Goal: Transaction & Acquisition: Book appointment/travel/reservation

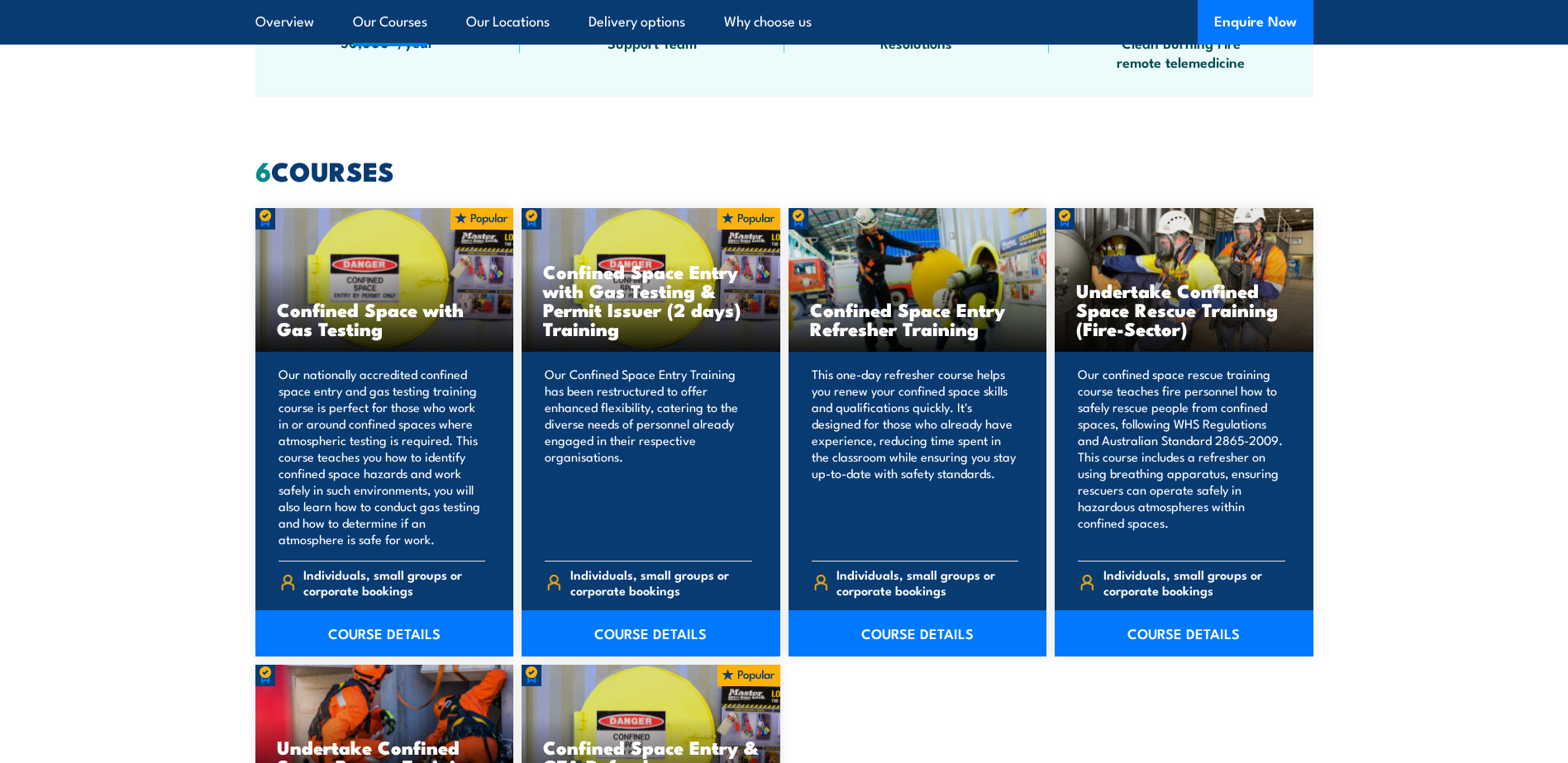
scroll to position [1157, 0]
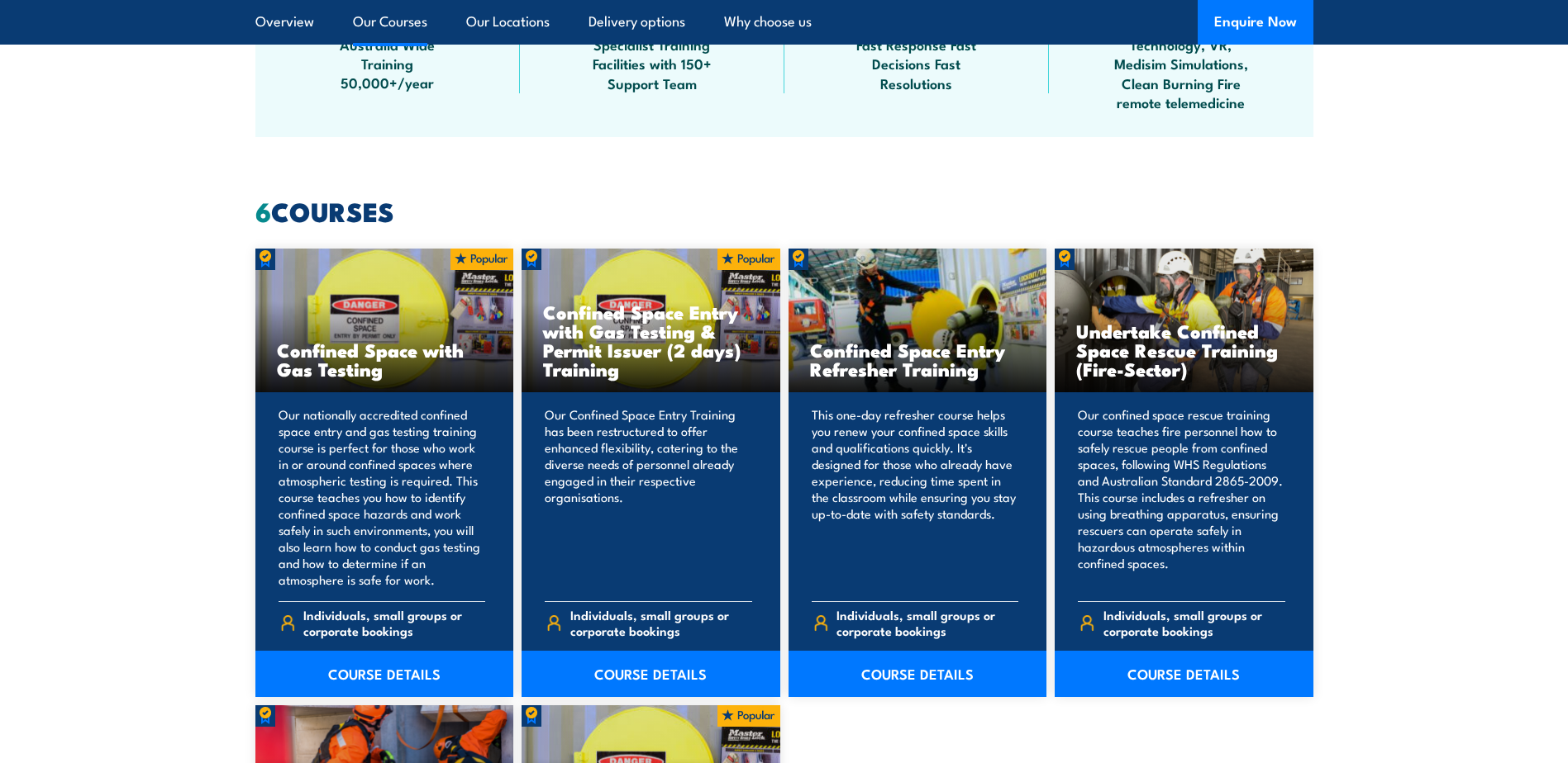
click at [404, 29] on link "Our Courses" at bounding box center [390, 21] width 75 height 44
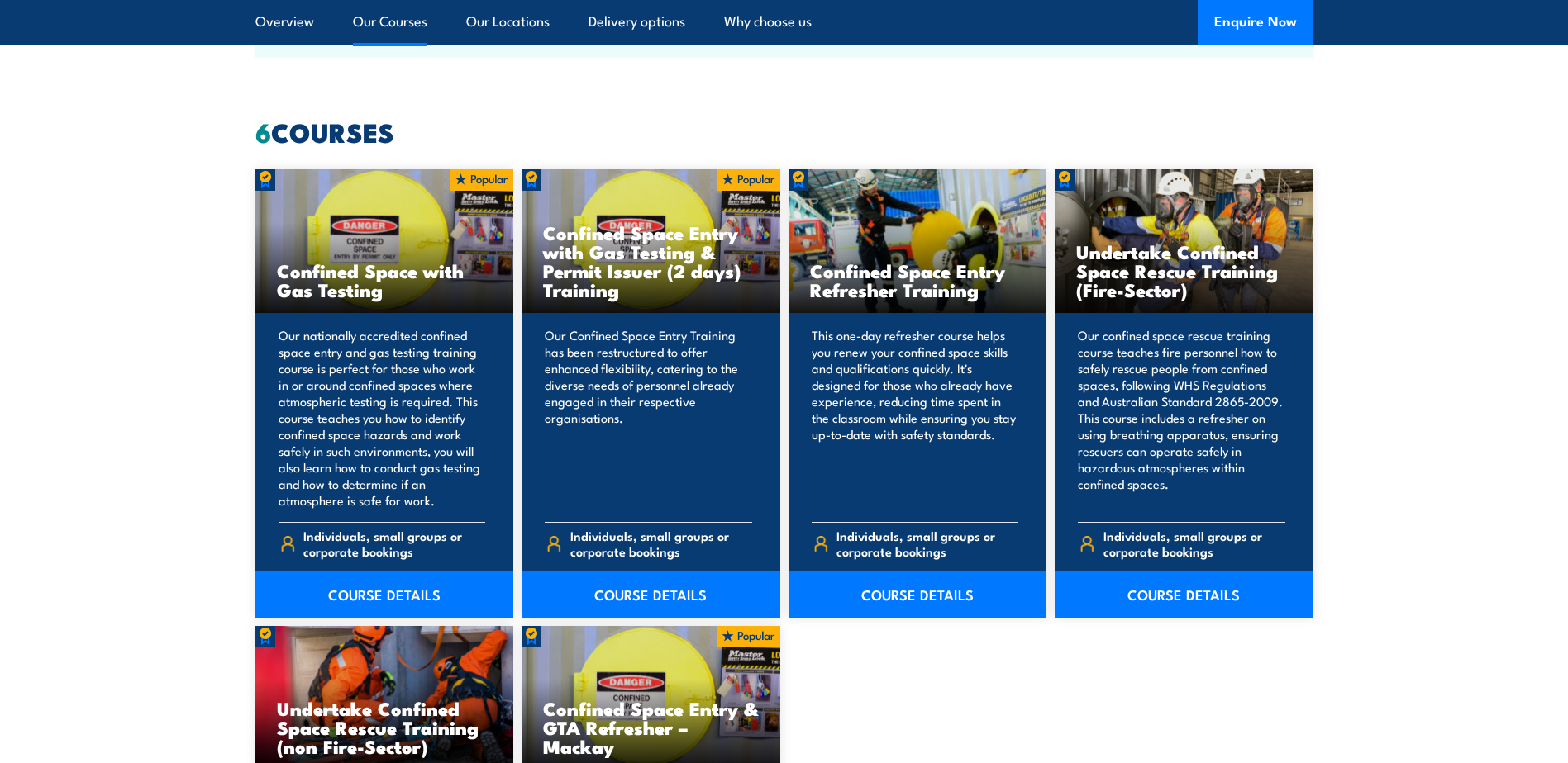
scroll to position [1253, 0]
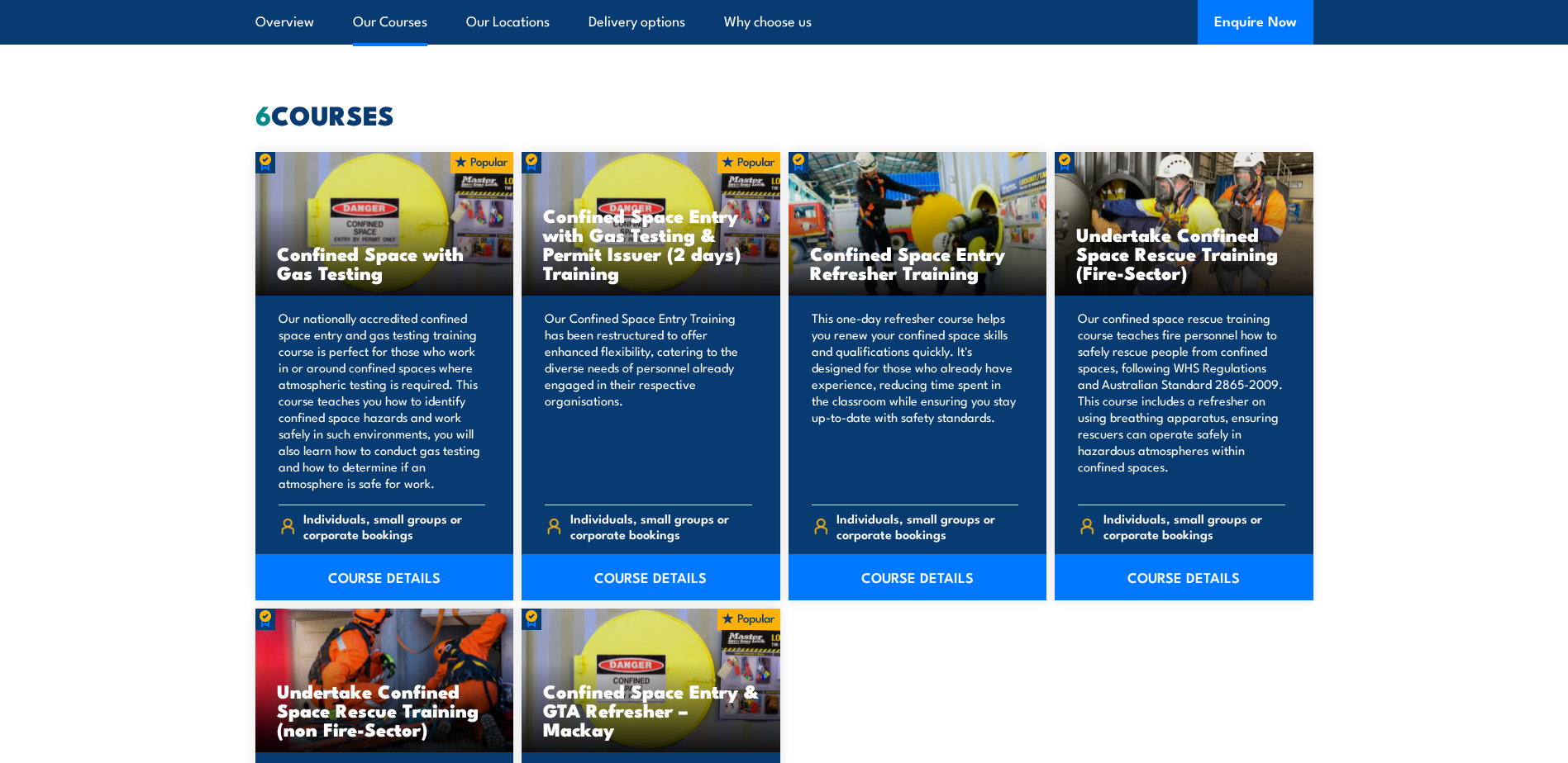
click at [415, 19] on link "Our Courses" at bounding box center [390, 21] width 75 height 44
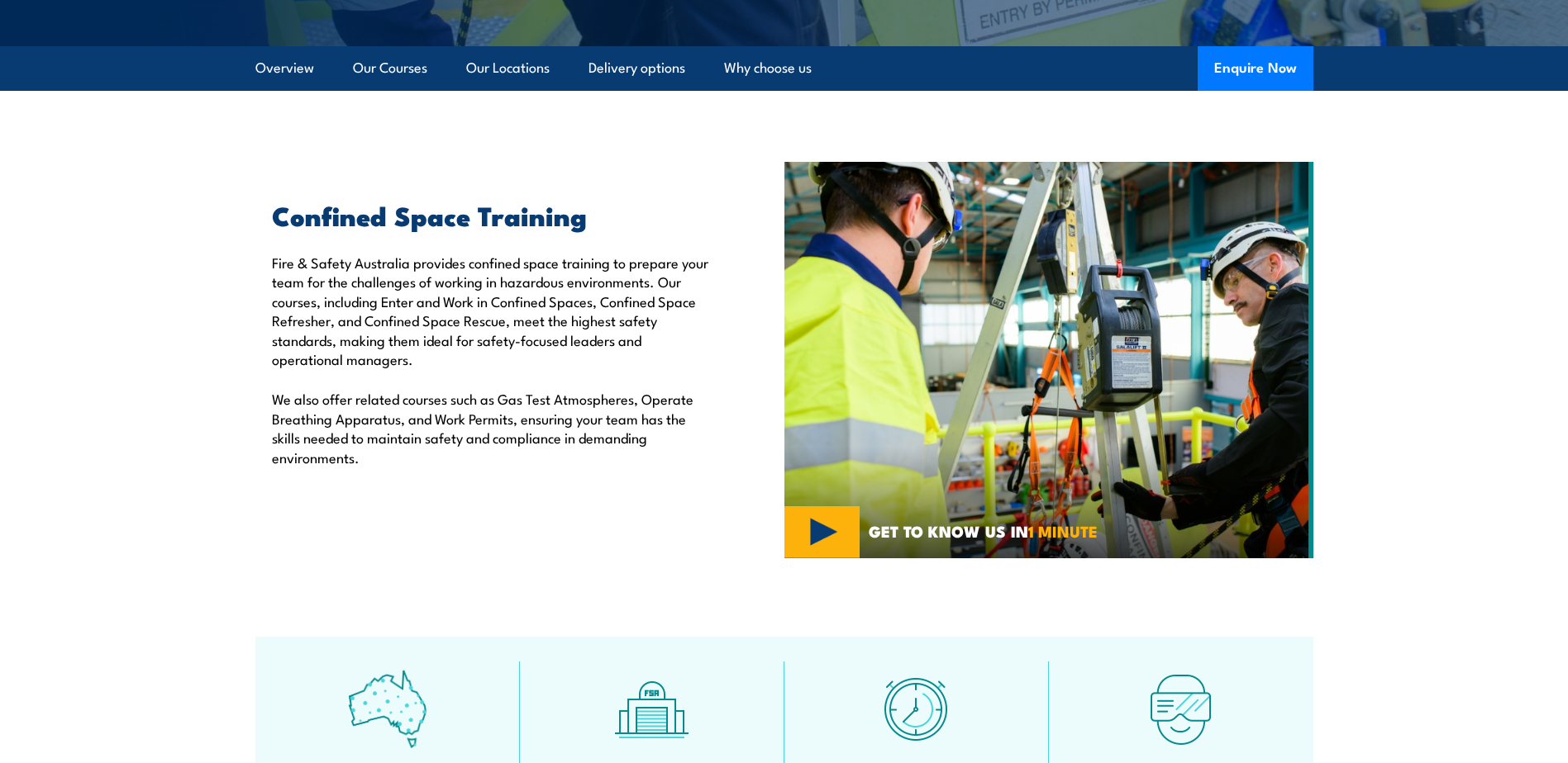
scroll to position [14, 0]
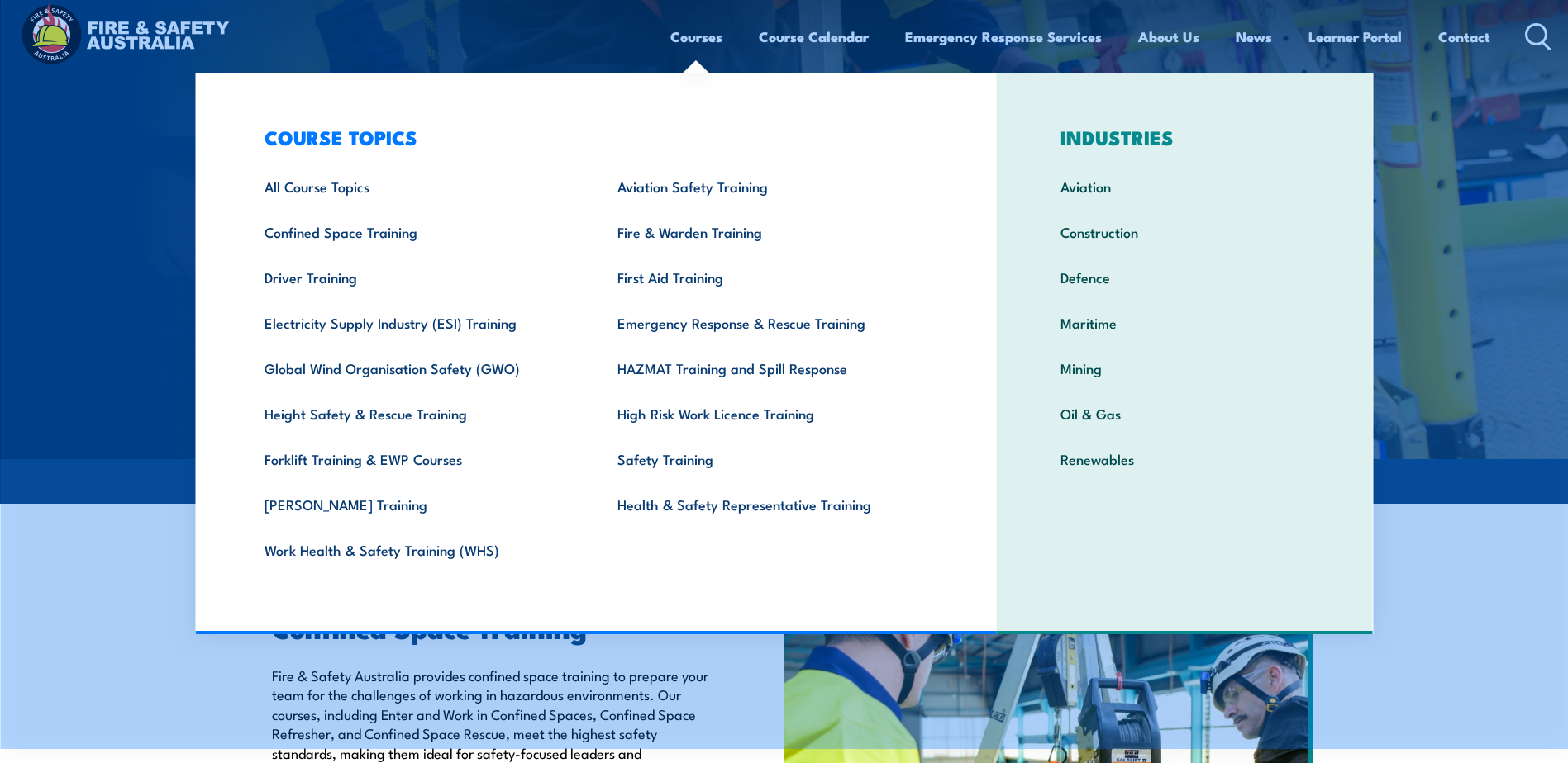
click at [693, 39] on link "Courses" at bounding box center [696, 36] width 52 height 44
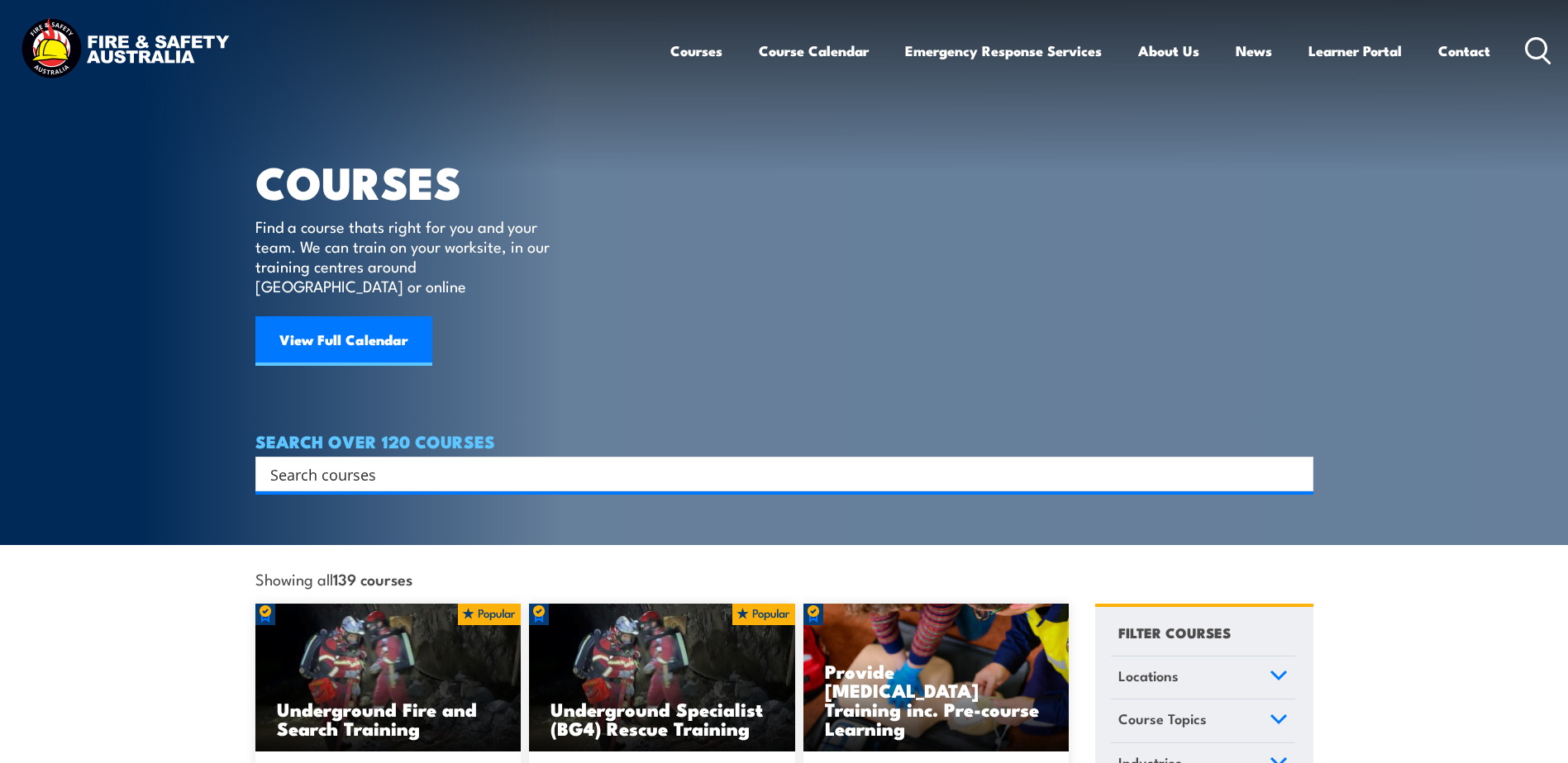
click at [522, 466] on div "Search" at bounding box center [784, 474] width 1058 height 34
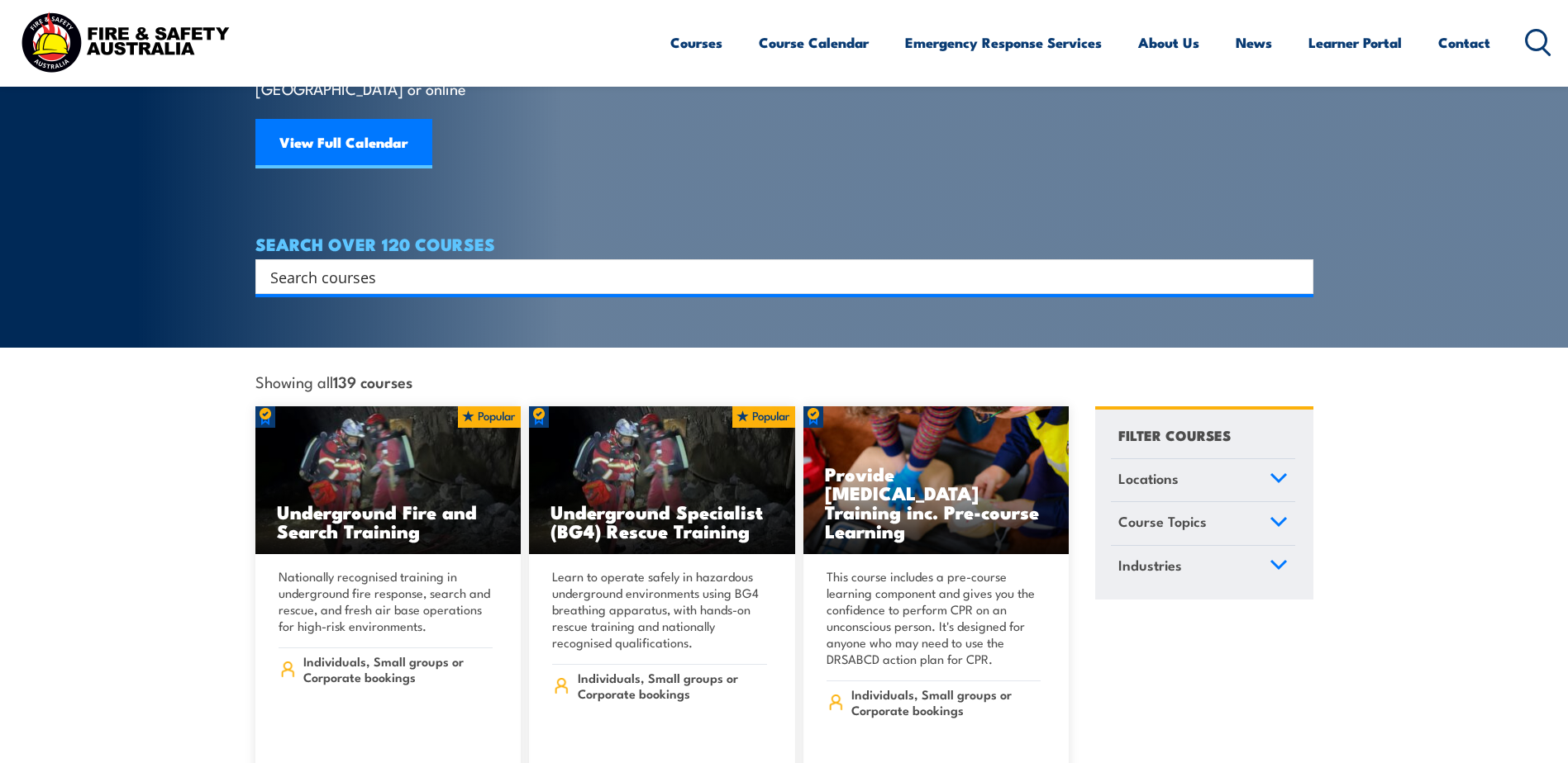
scroll to position [172, 0]
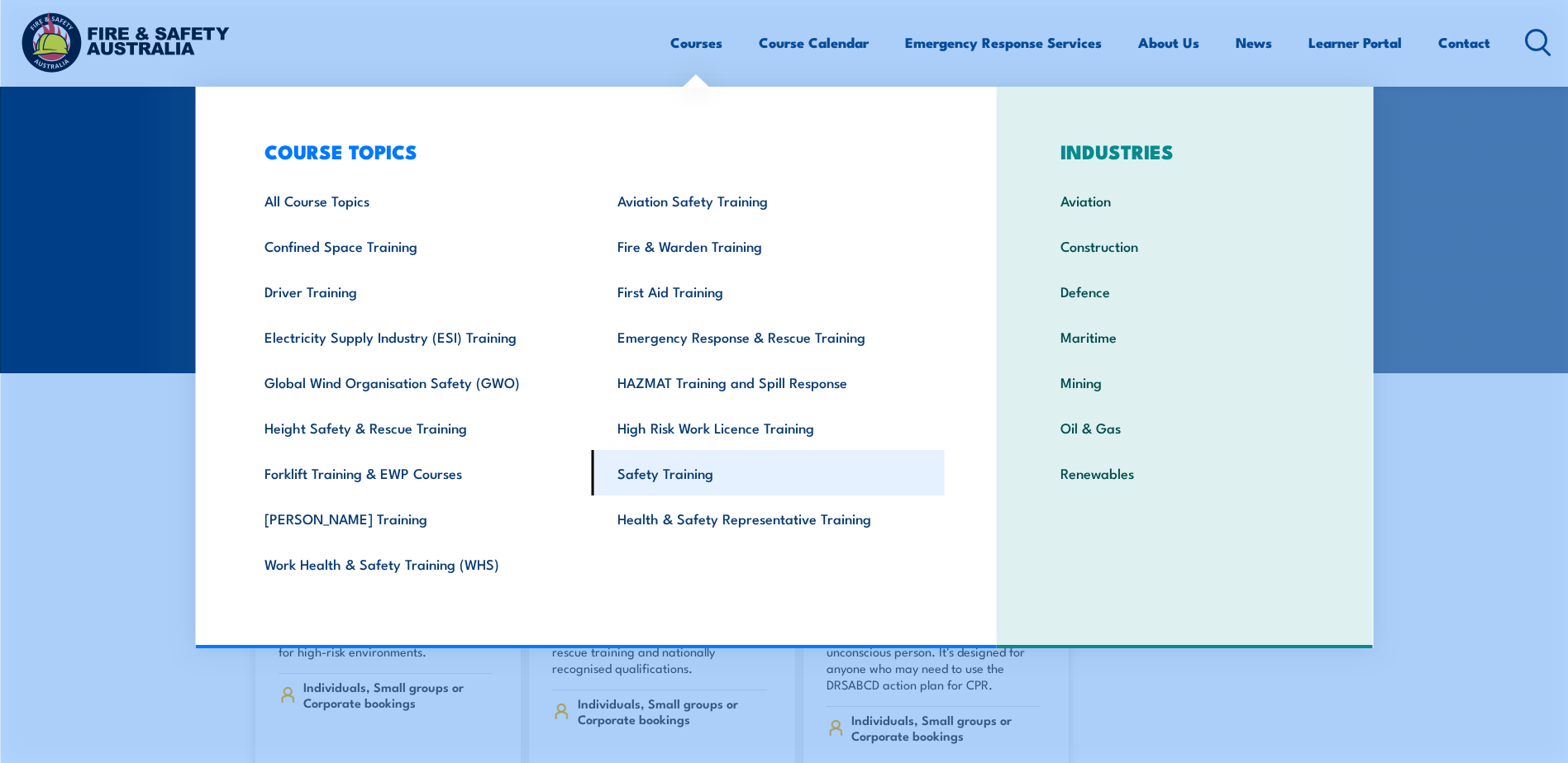
click at [639, 480] on link "Safety Training" at bounding box center [768, 473] width 353 height 46
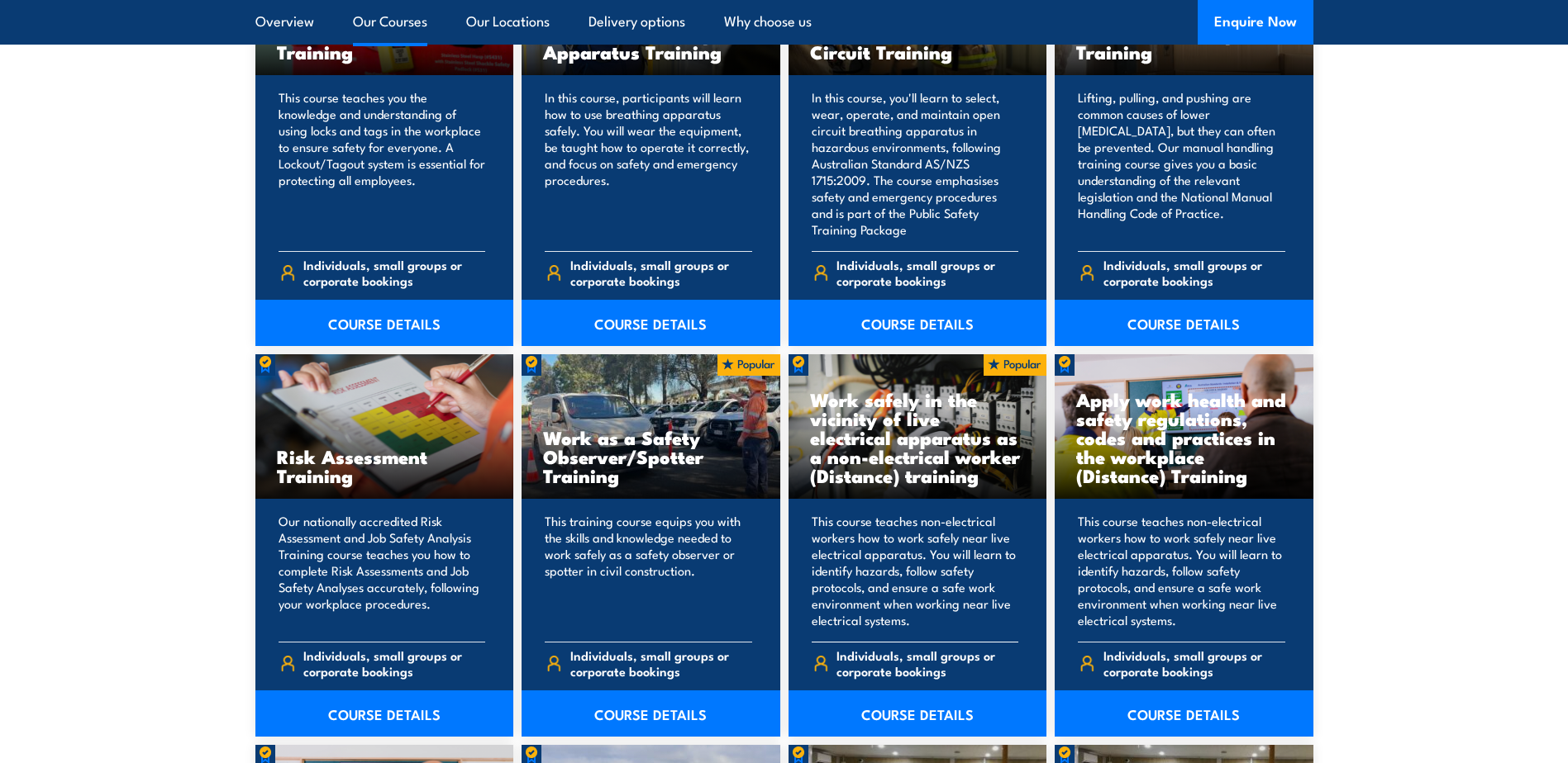
scroll to position [2066, 0]
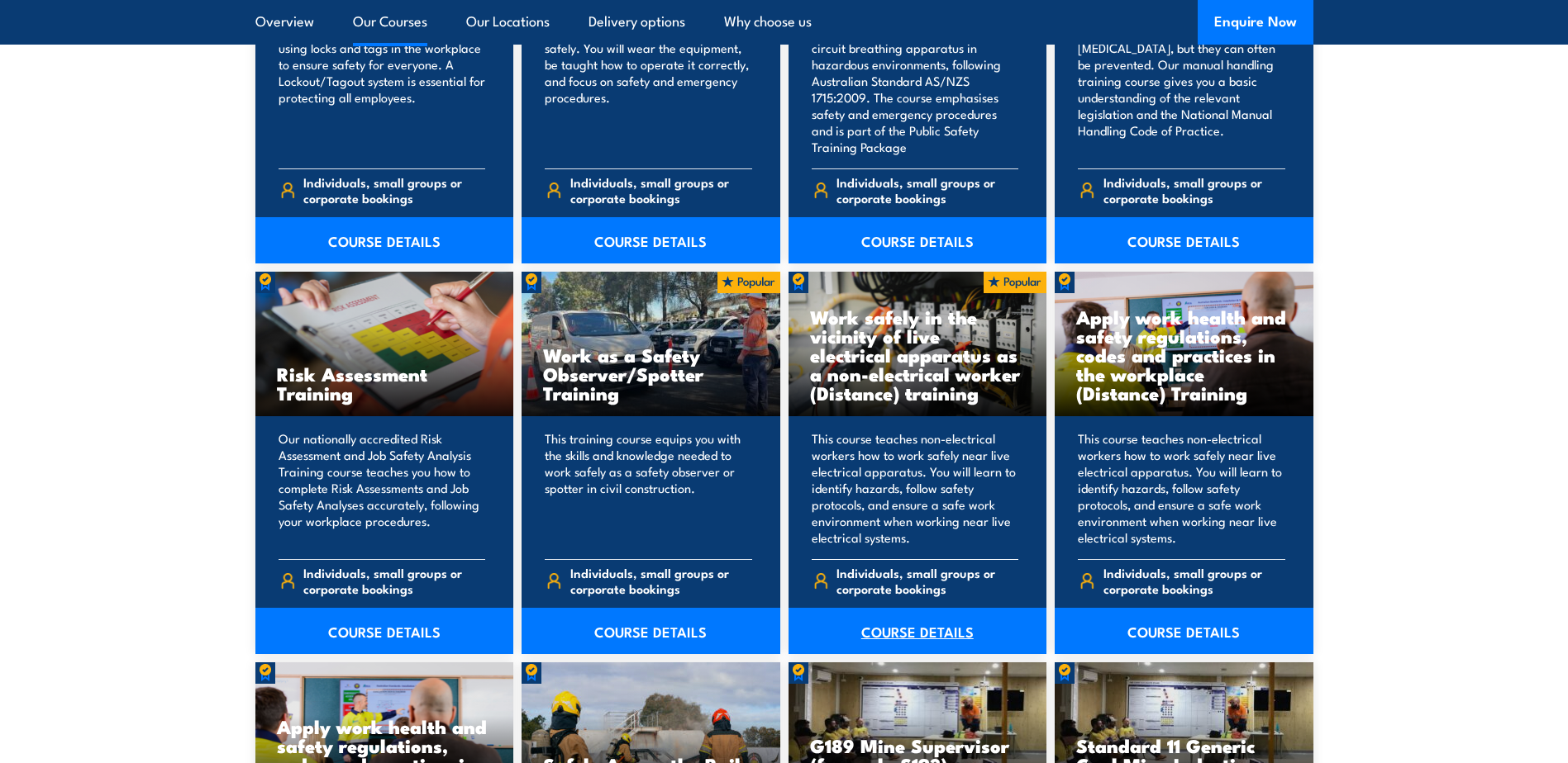
click at [937, 629] on link "COURSE DETAILS" at bounding box center [917, 632] width 259 height 46
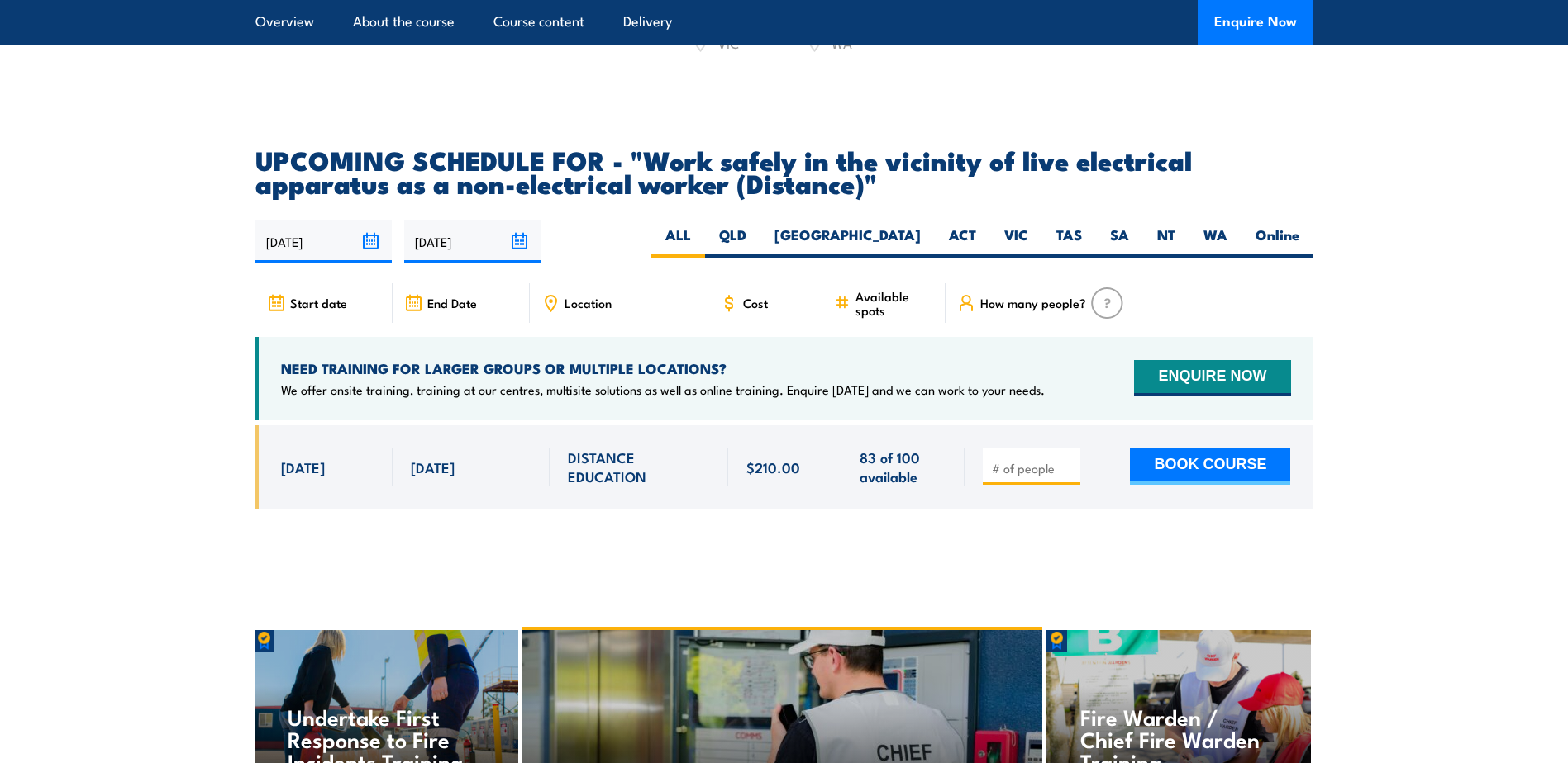
scroll to position [2726, 0]
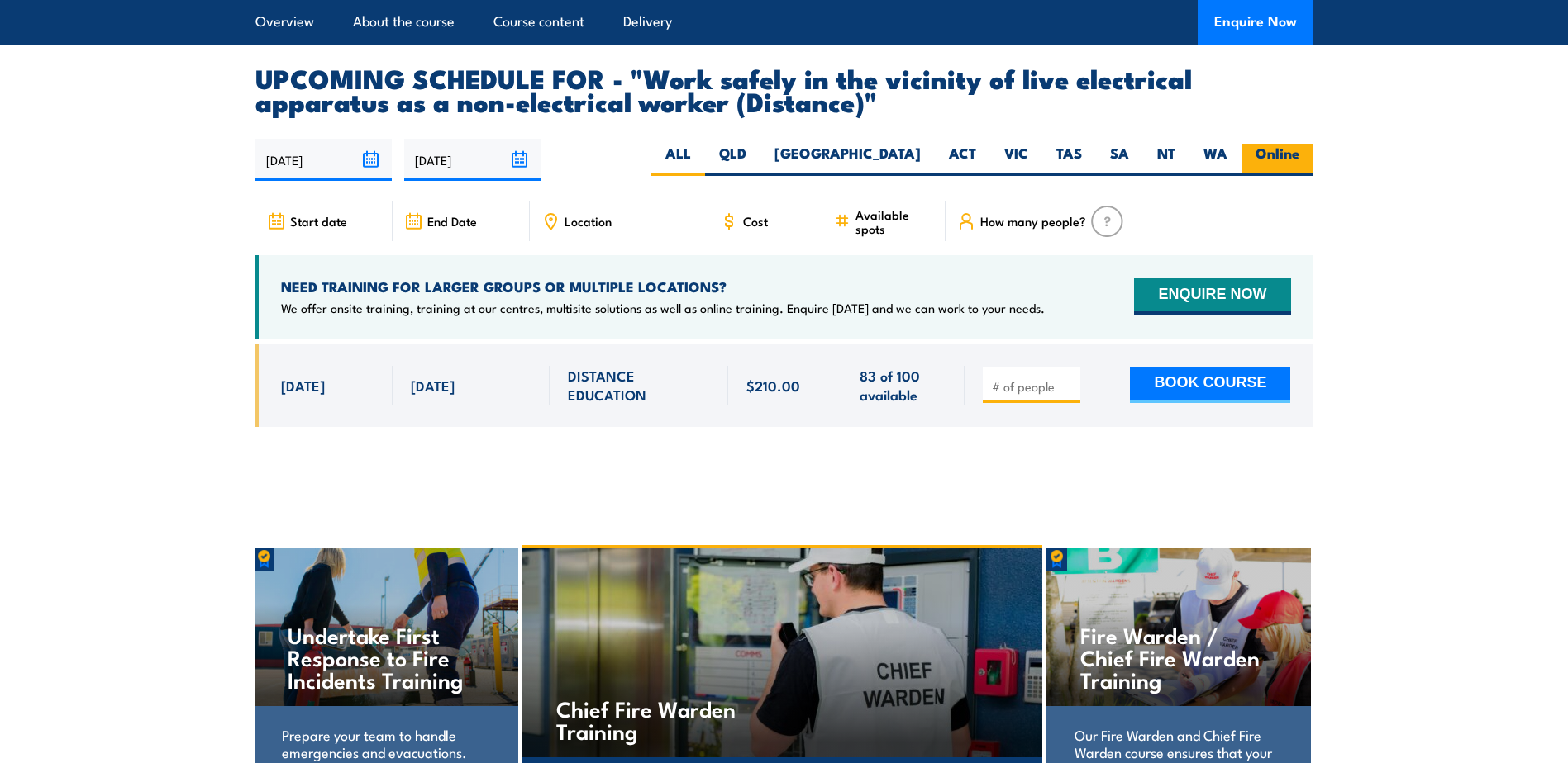
click at [1277, 161] on label "Online" at bounding box center [1277, 159] width 72 height 32
click at [1299, 155] on input "Online" at bounding box center [1304, 149] width 10 height 10
radio input "true"
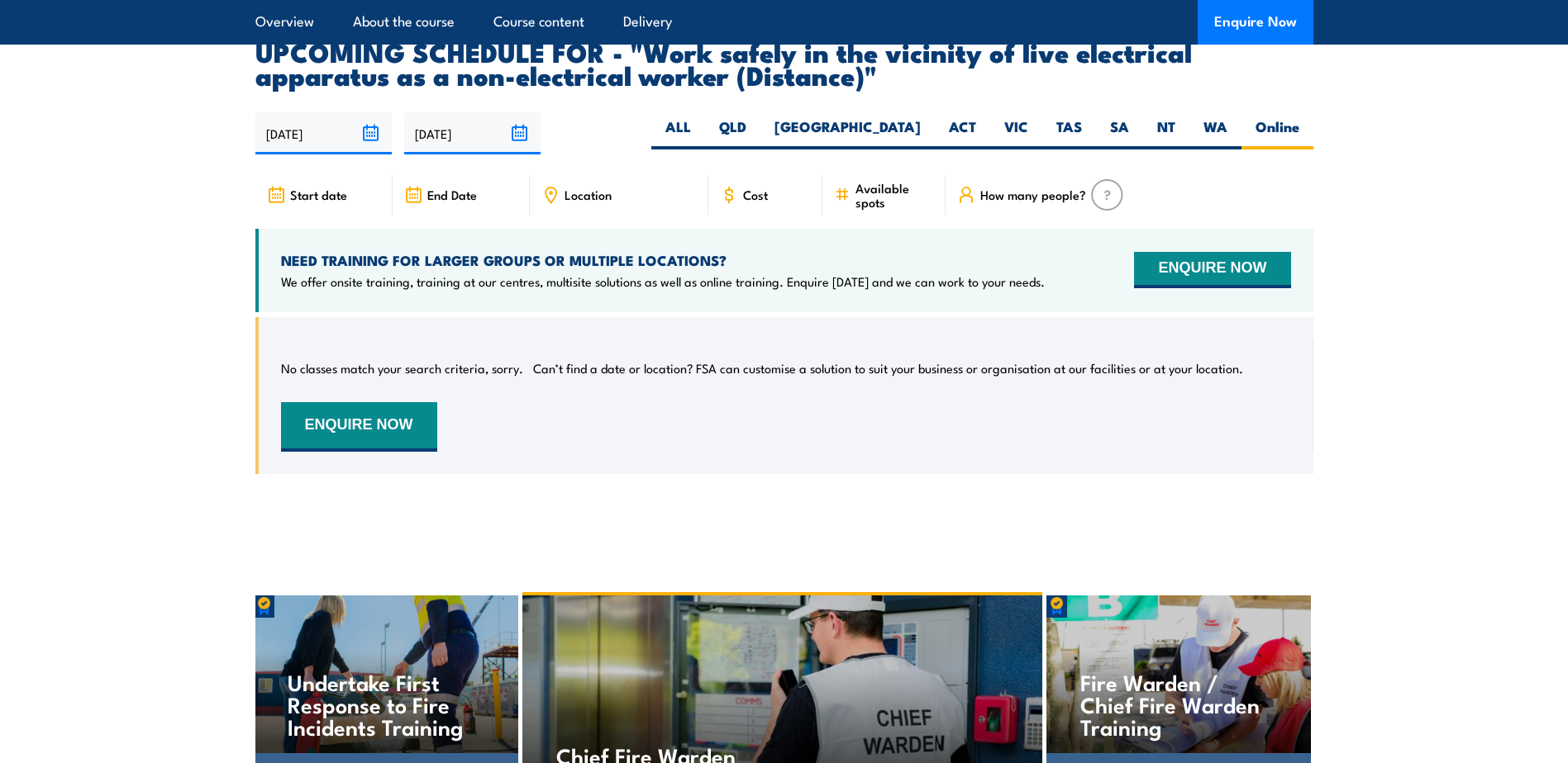
scroll to position [2724, 0]
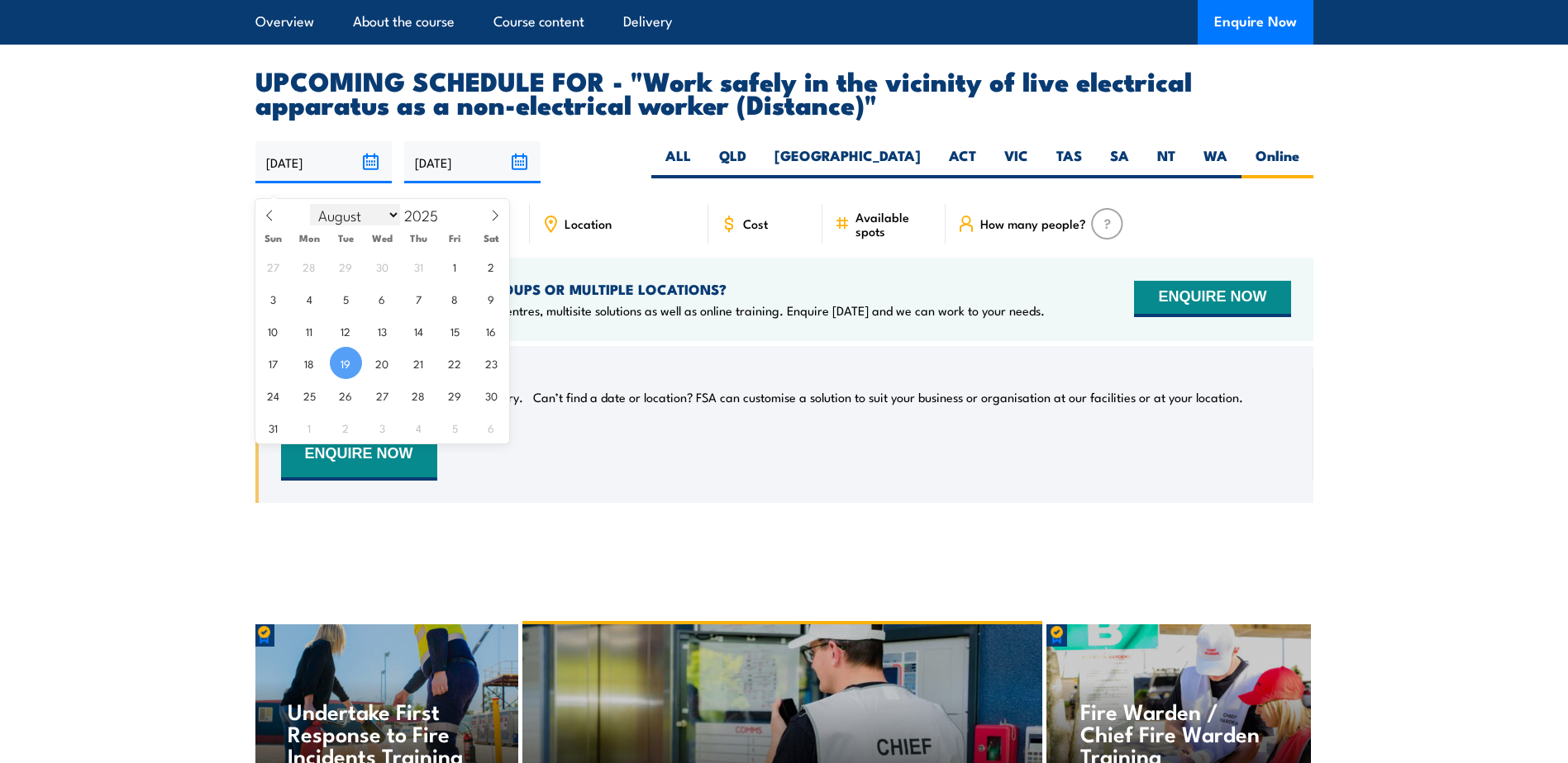
click at [345, 183] on input "19/08/2025" at bounding box center [323, 162] width 137 height 42
click at [337, 368] on span "19" at bounding box center [346, 363] width 32 height 32
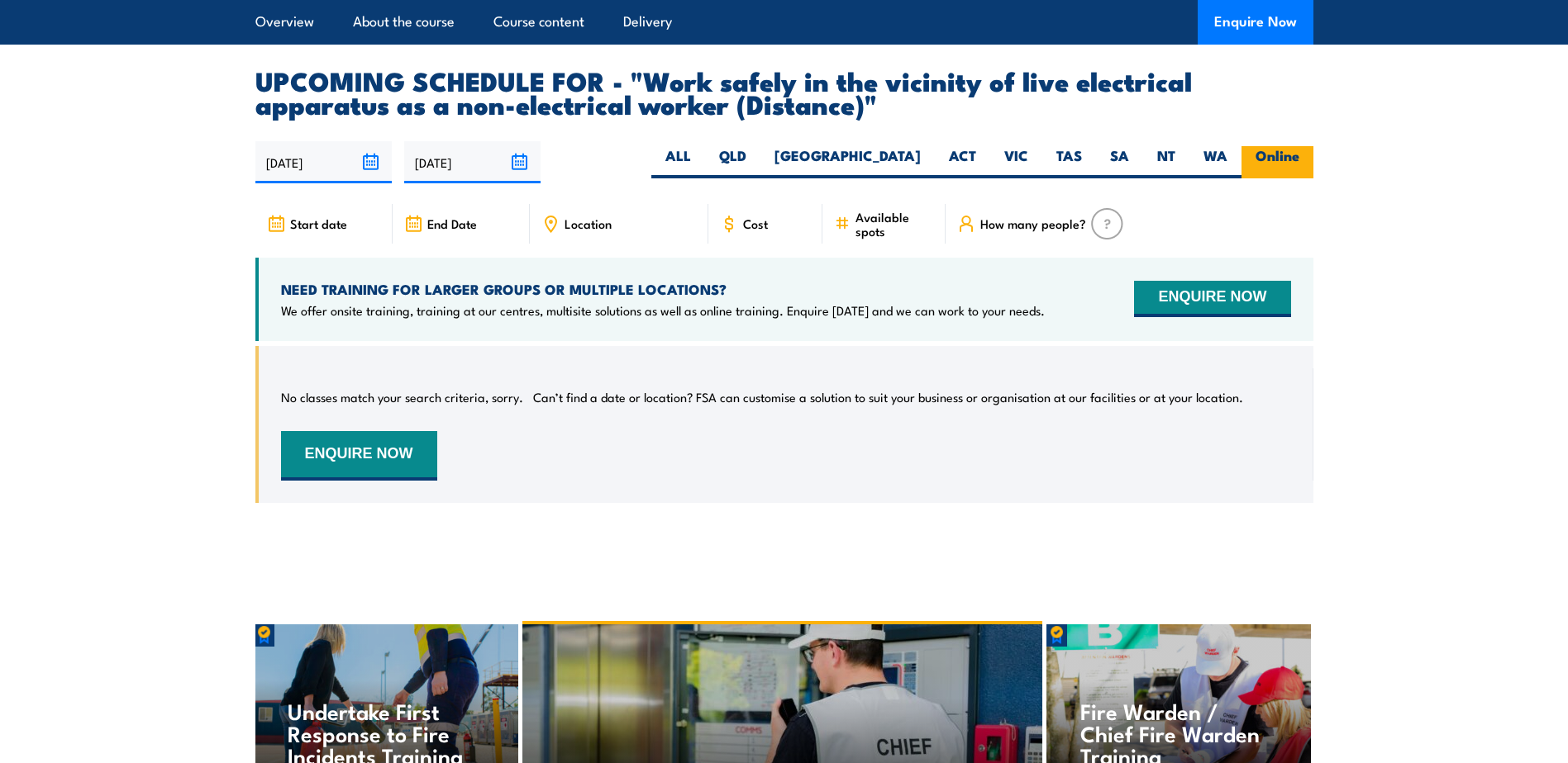
click at [1291, 178] on label "Online" at bounding box center [1277, 162] width 72 height 32
click at [1299, 157] on input "Online" at bounding box center [1304, 151] width 10 height 10
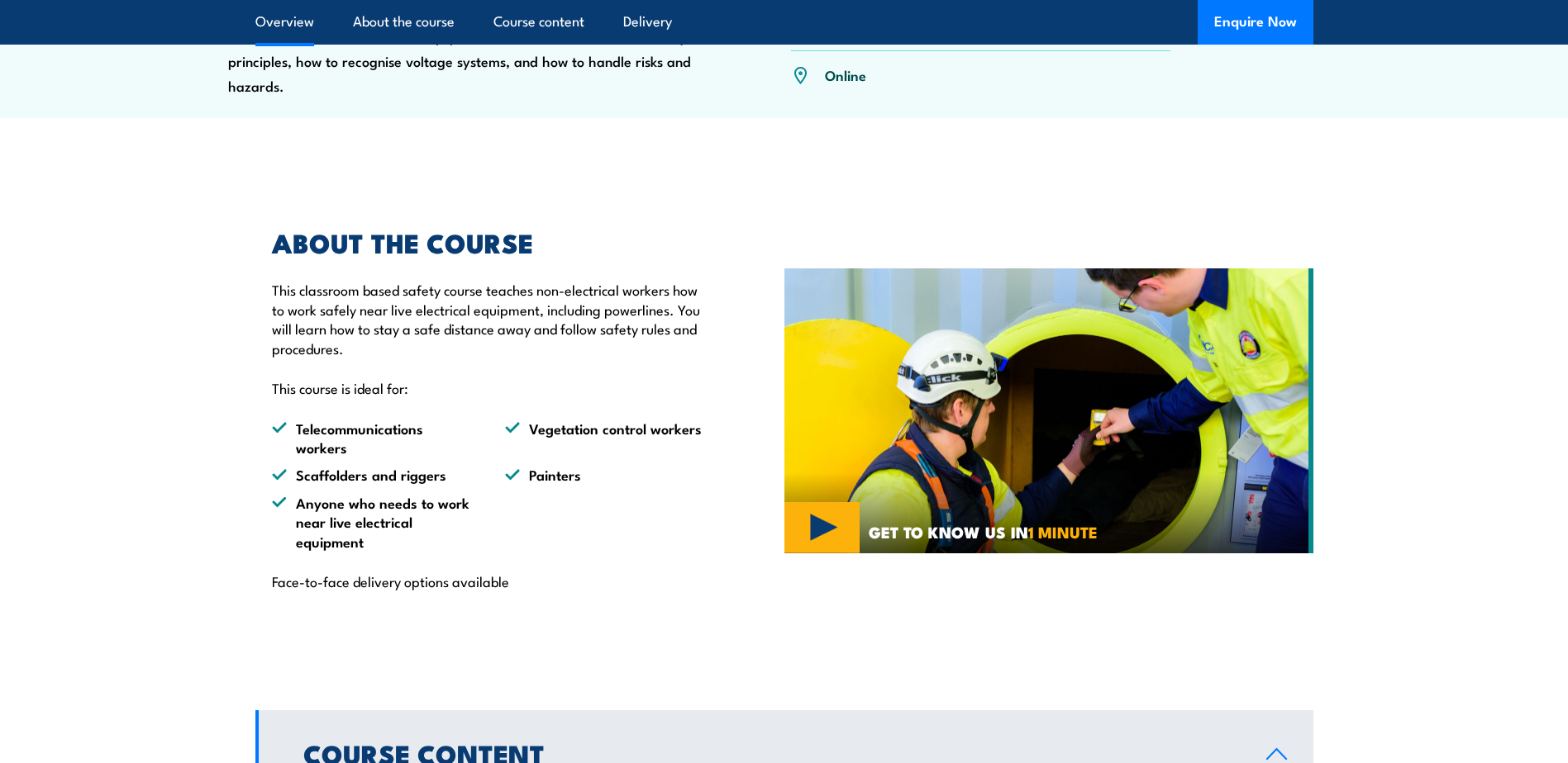
scroll to position [658, 0]
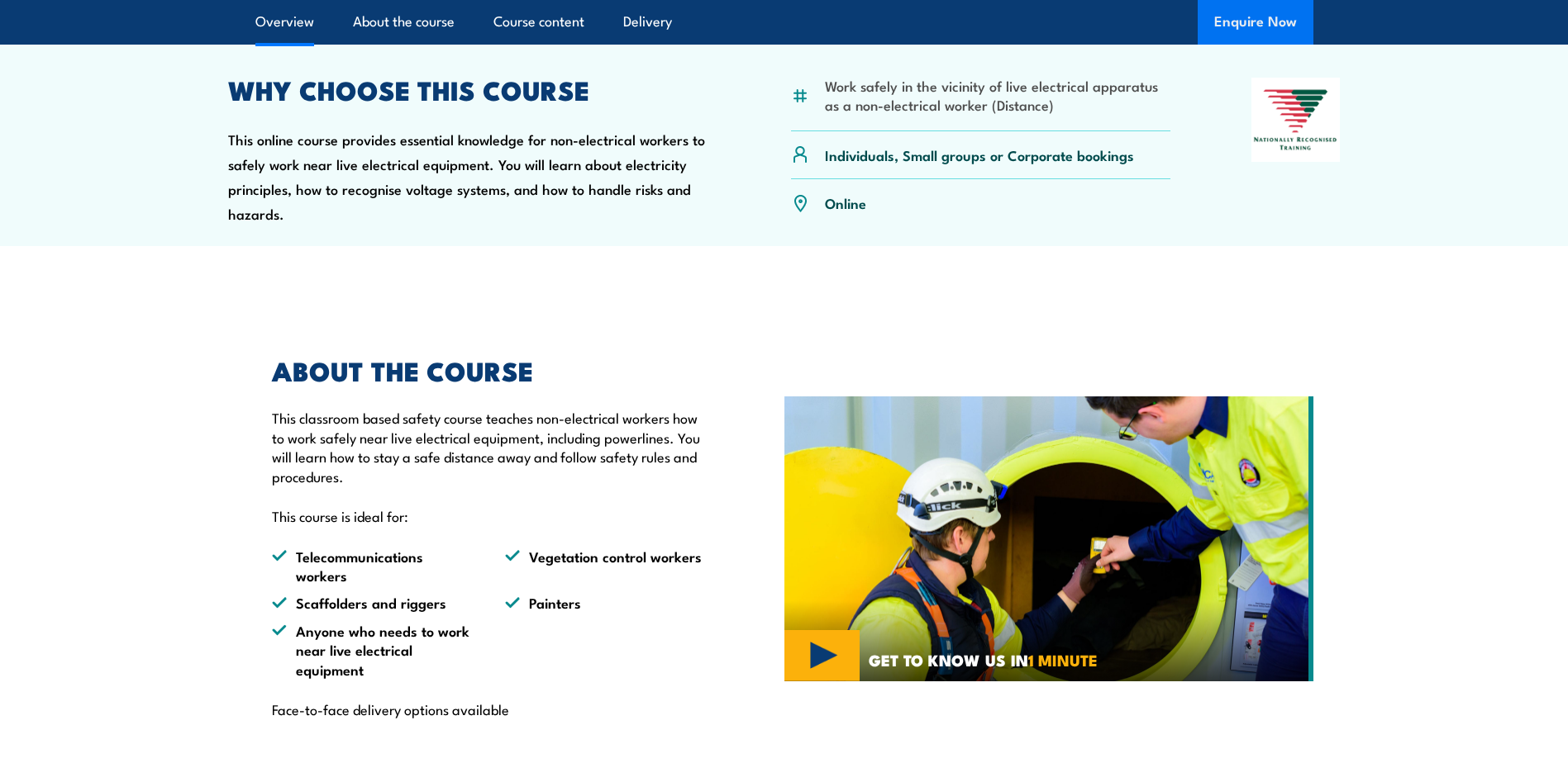
click at [1280, 27] on button "Enquire Now" at bounding box center [1255, 22] width 116 height 45
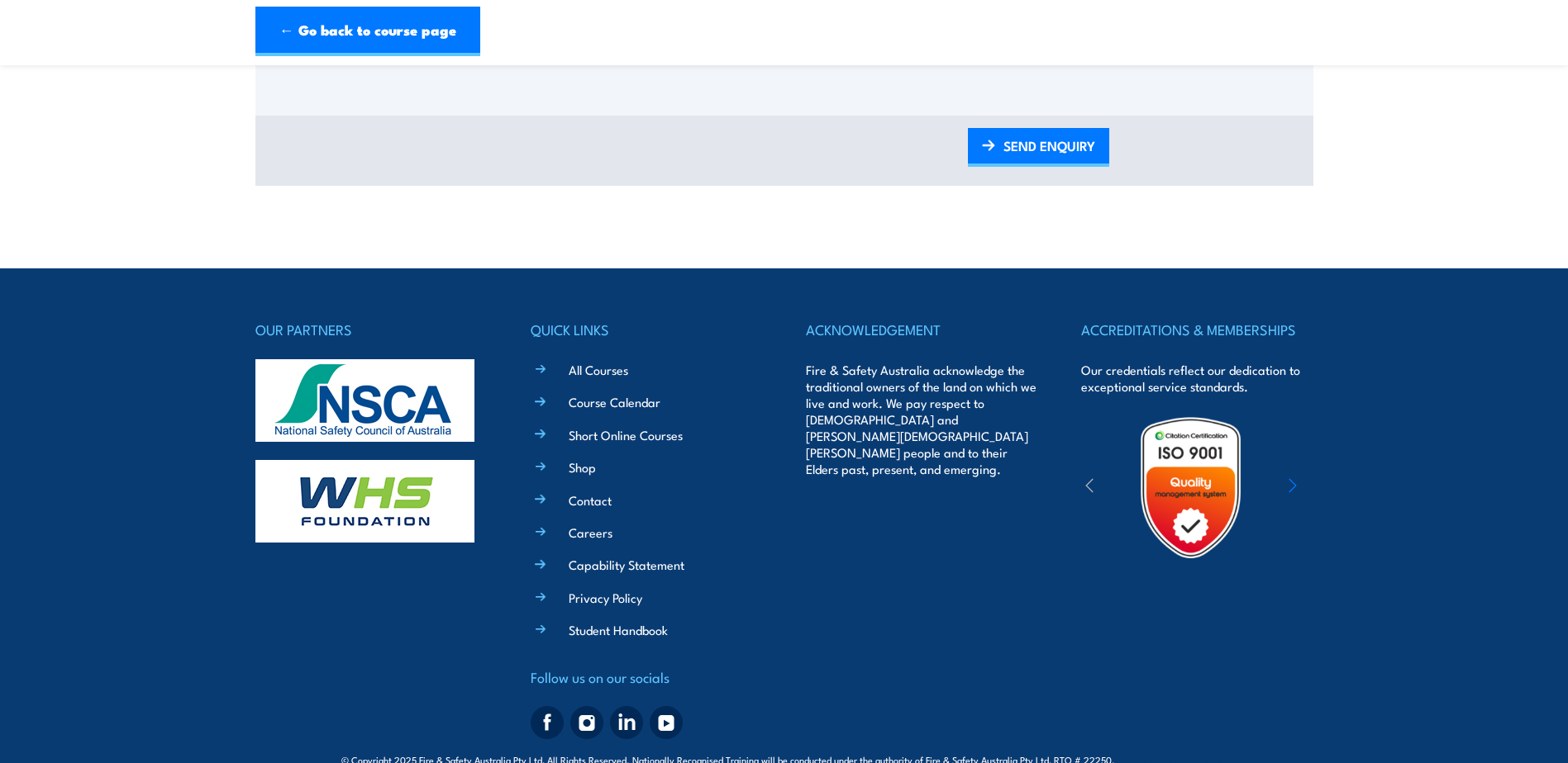
scroll to position [1049, 0]
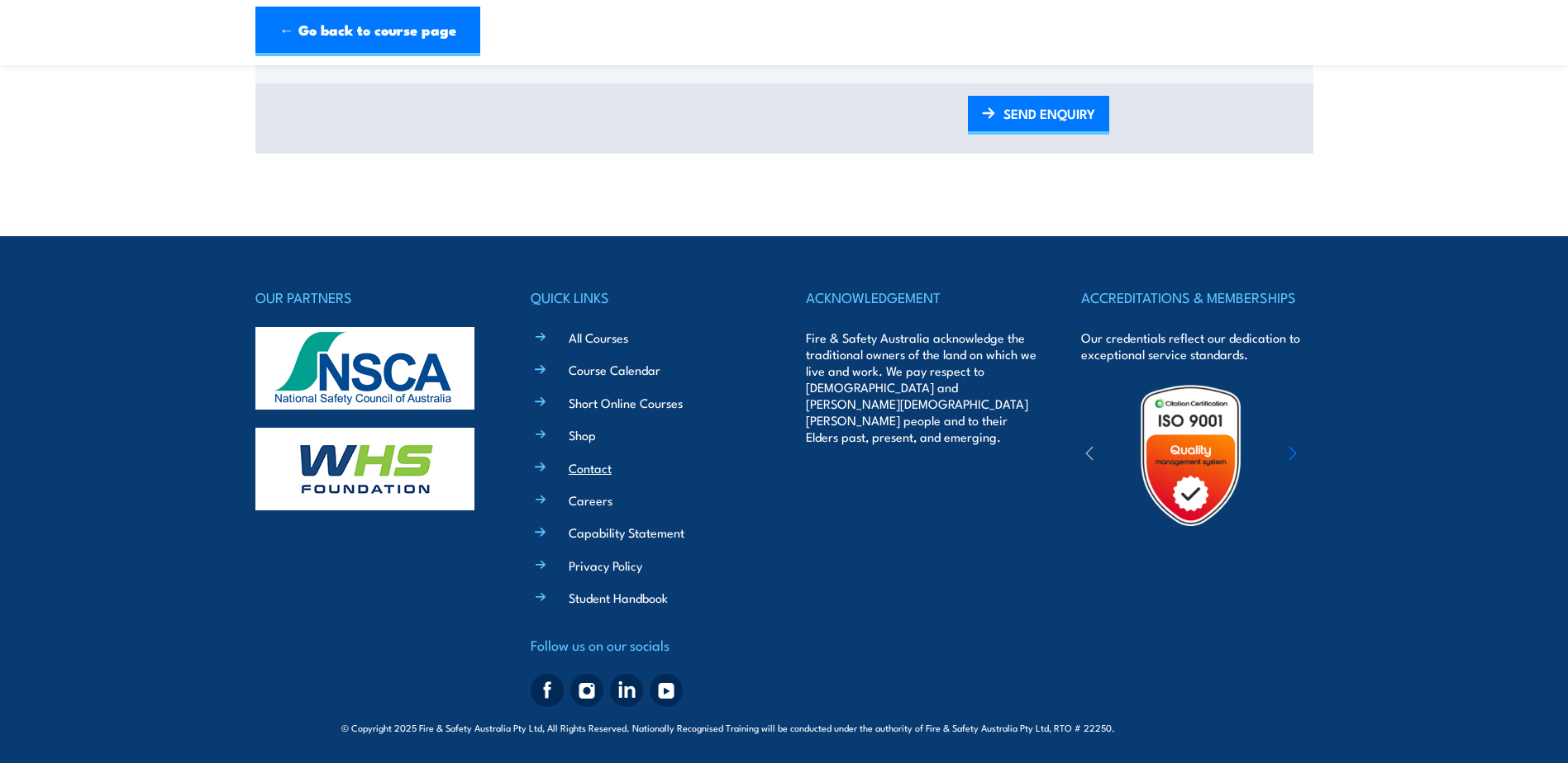
click at [591, 467] on link "Contact" at bounding box center [590, 468] width 43 height 17
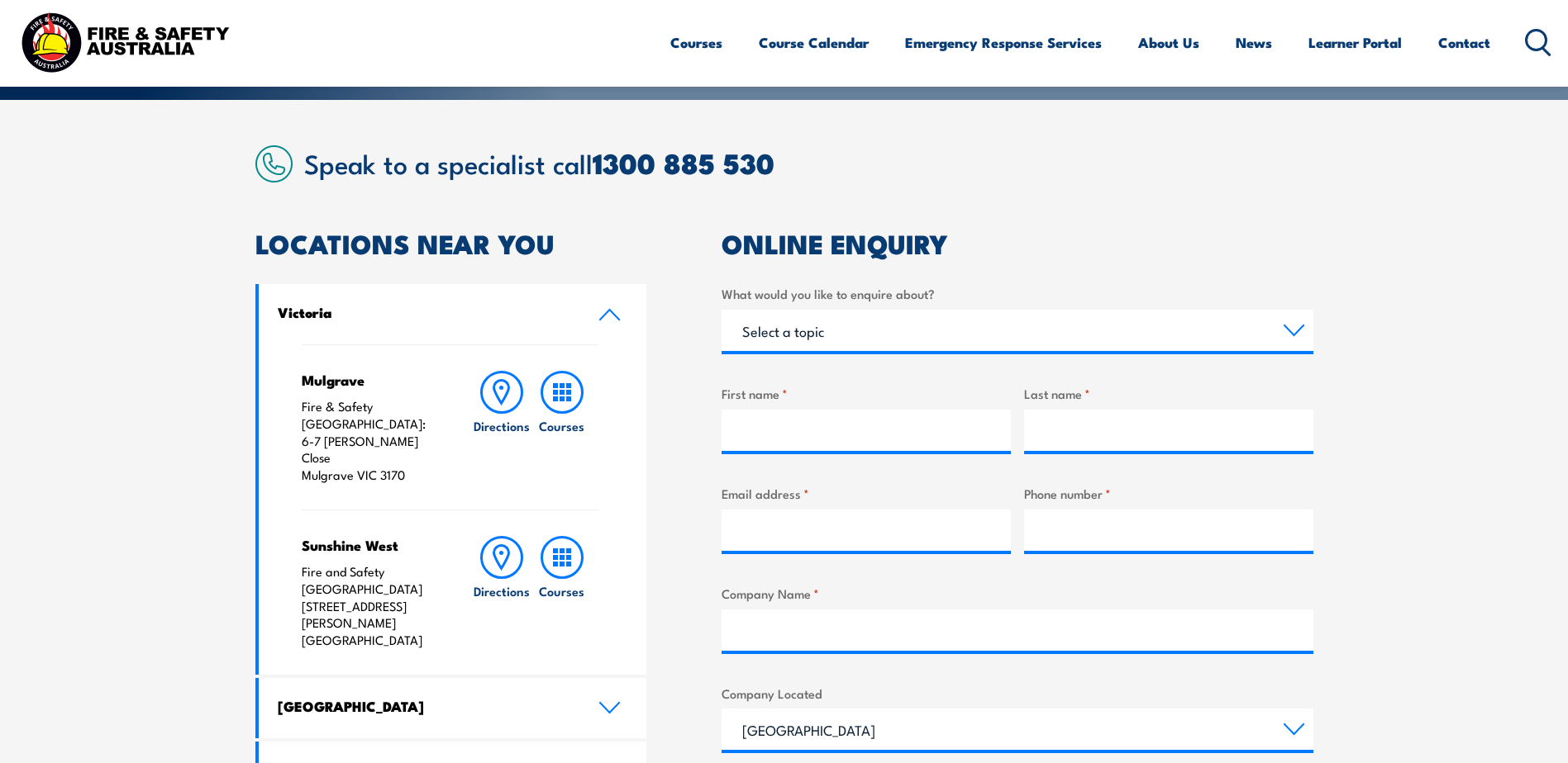
scroll to position [496, 0]
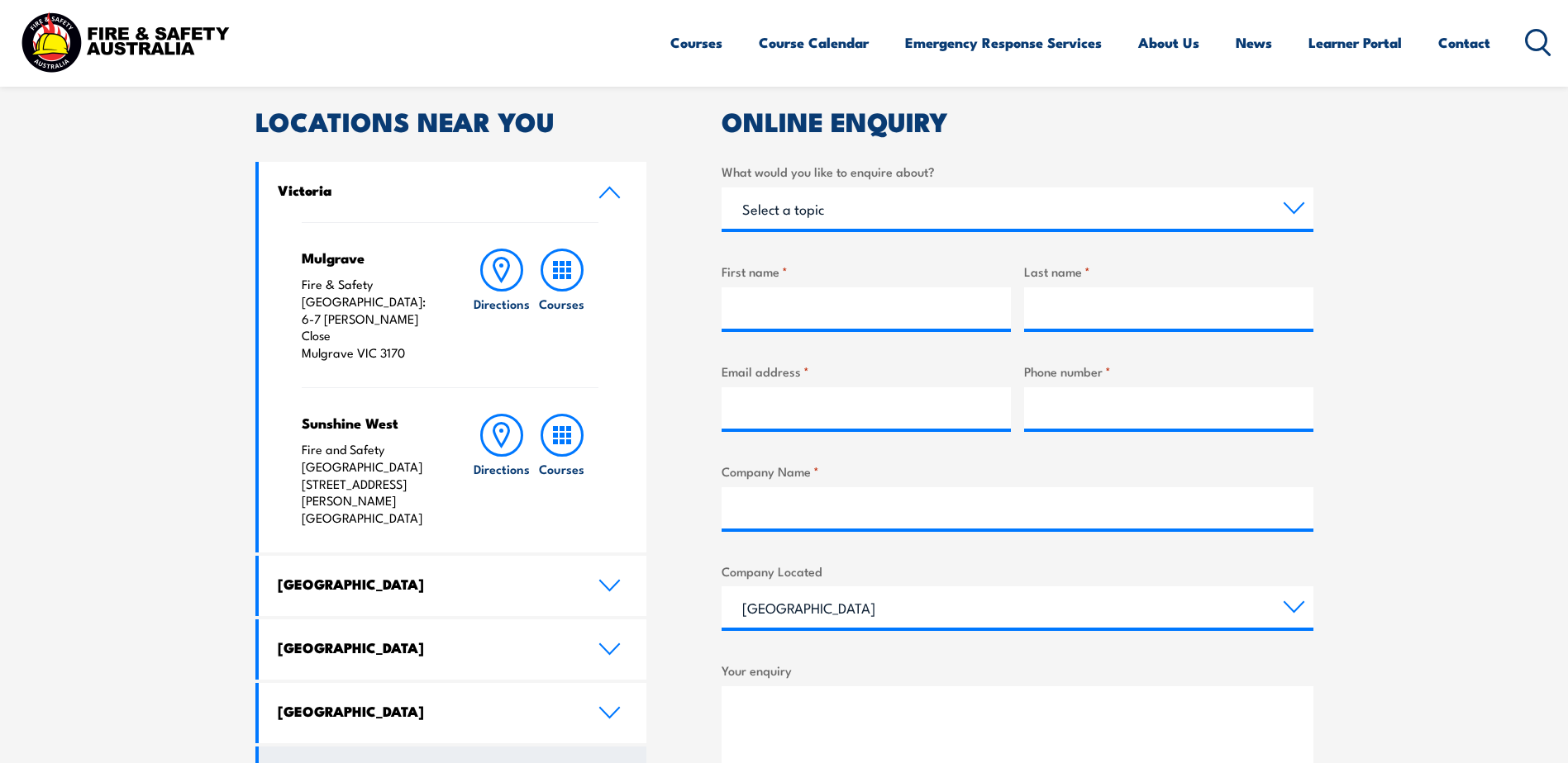
click at [554, 762] on h4 "South Australia" at bounding box center [426, 774] width 296 height 18
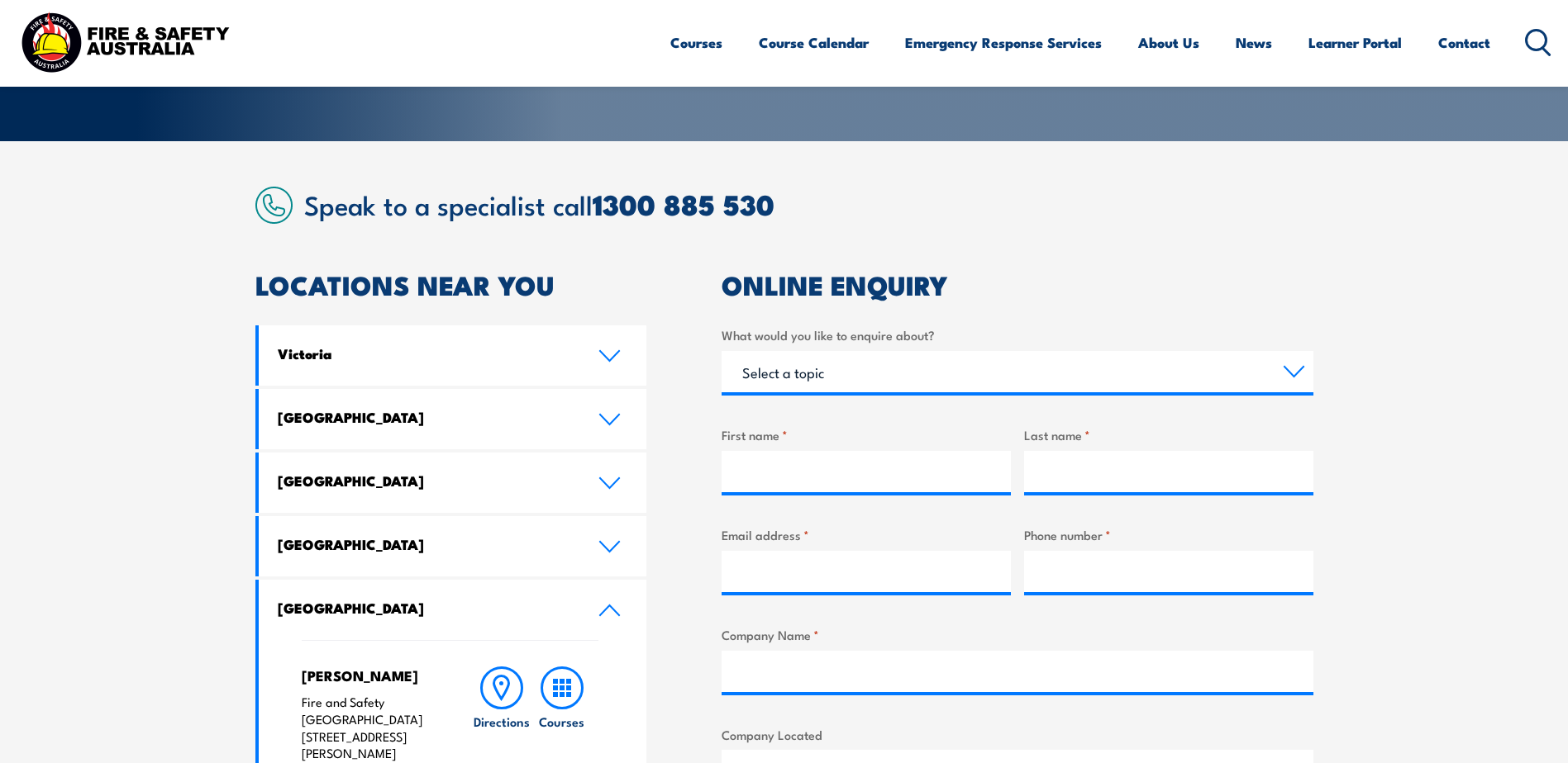
scroll to position [331, 0]
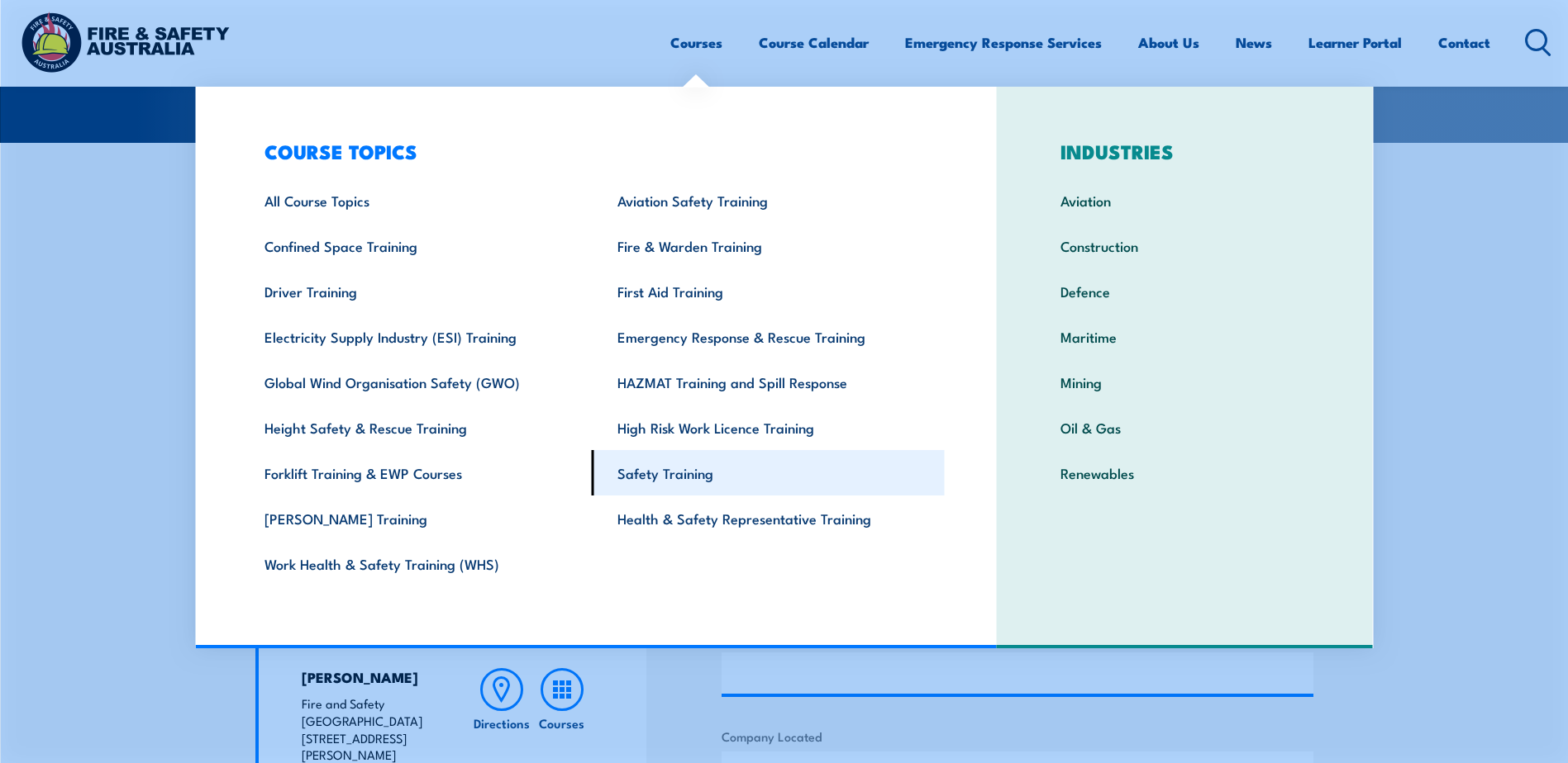
click at [696, 473] on link "Safety Training" at bounding box center [768, 473] width 353 height 46
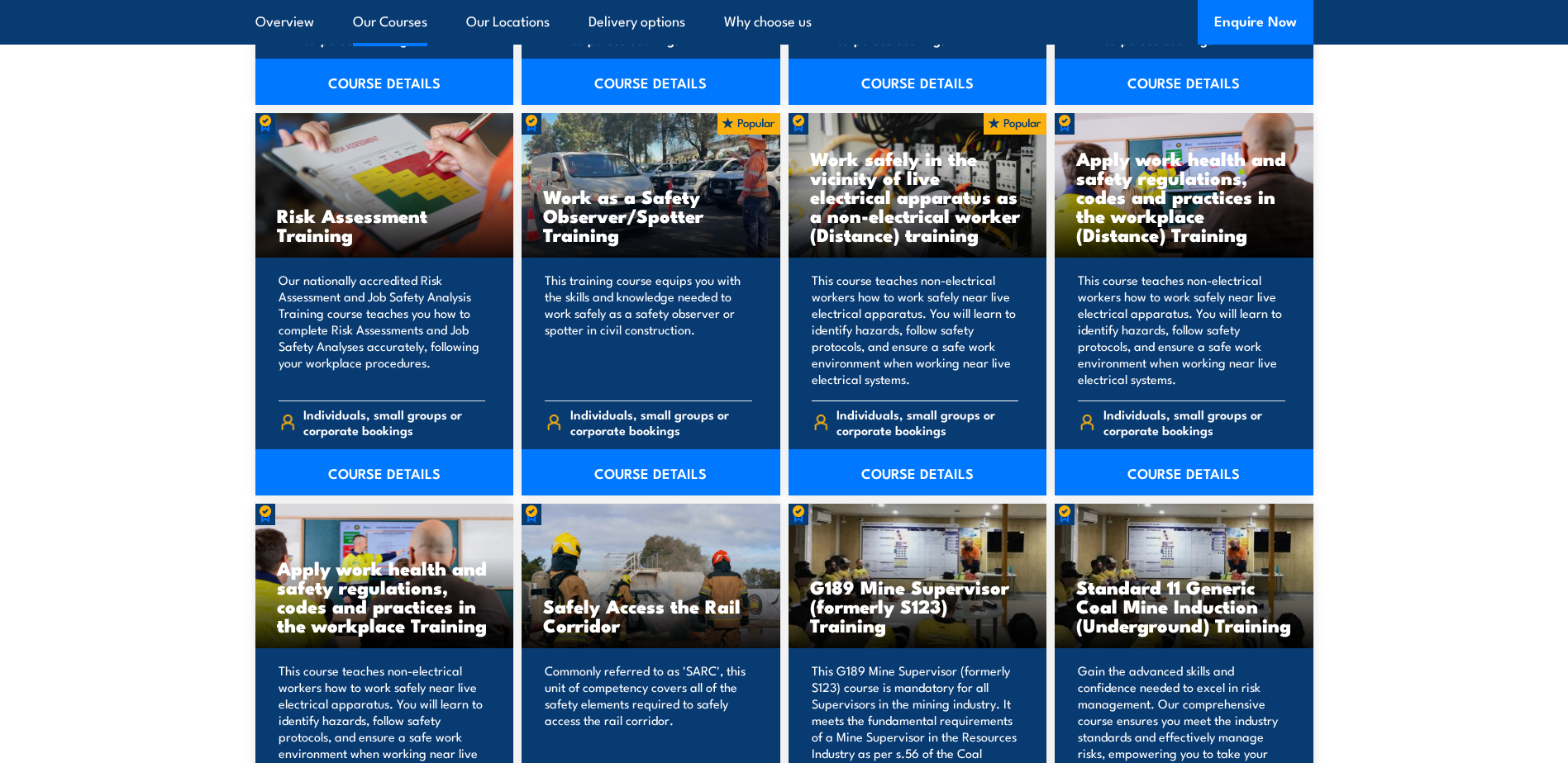
scroll to position [2231, 0]
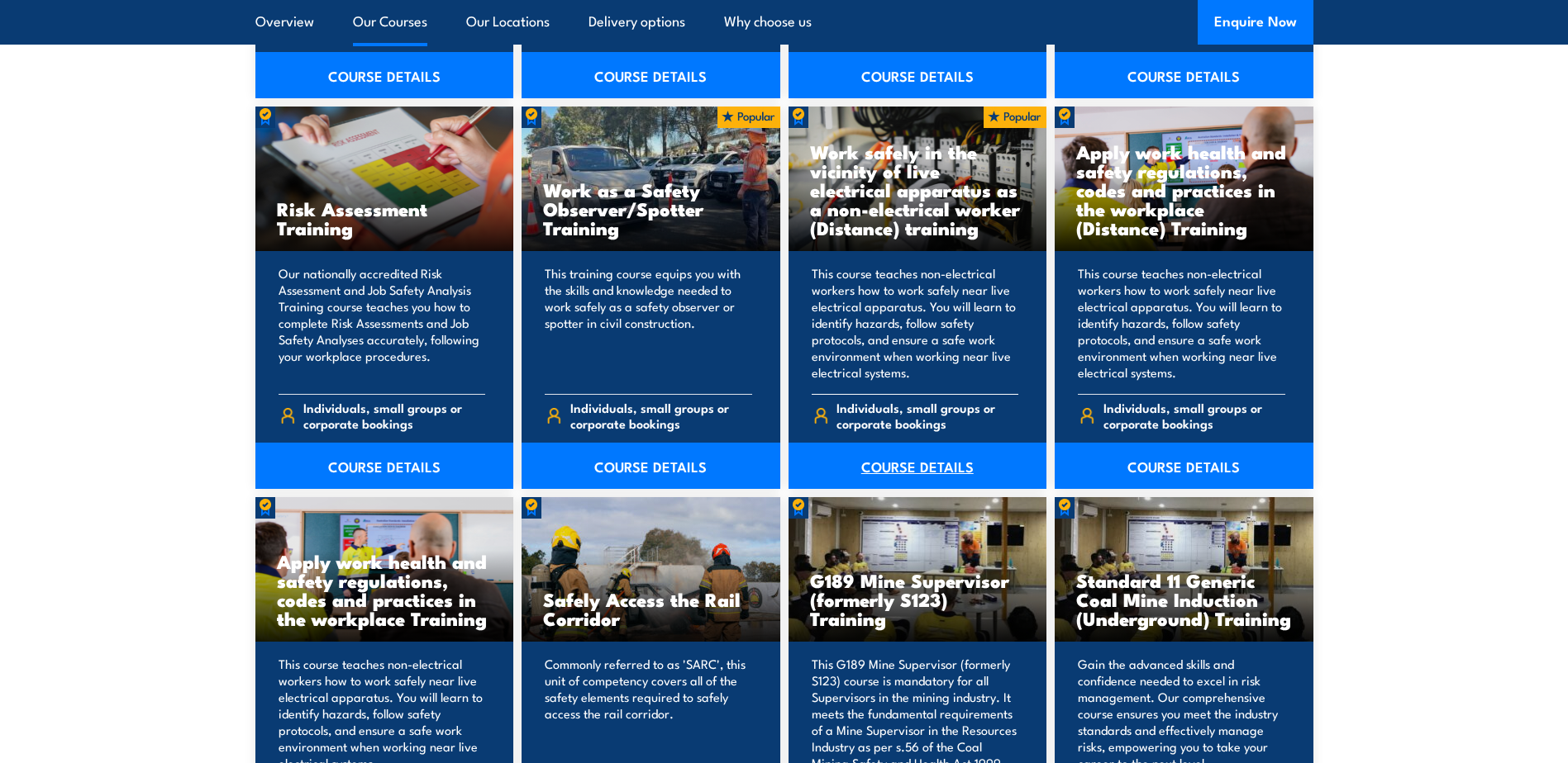
click at [957, 461] on link "COURSE DETAILS" at bounding box center [917, 466] width 259 height 46
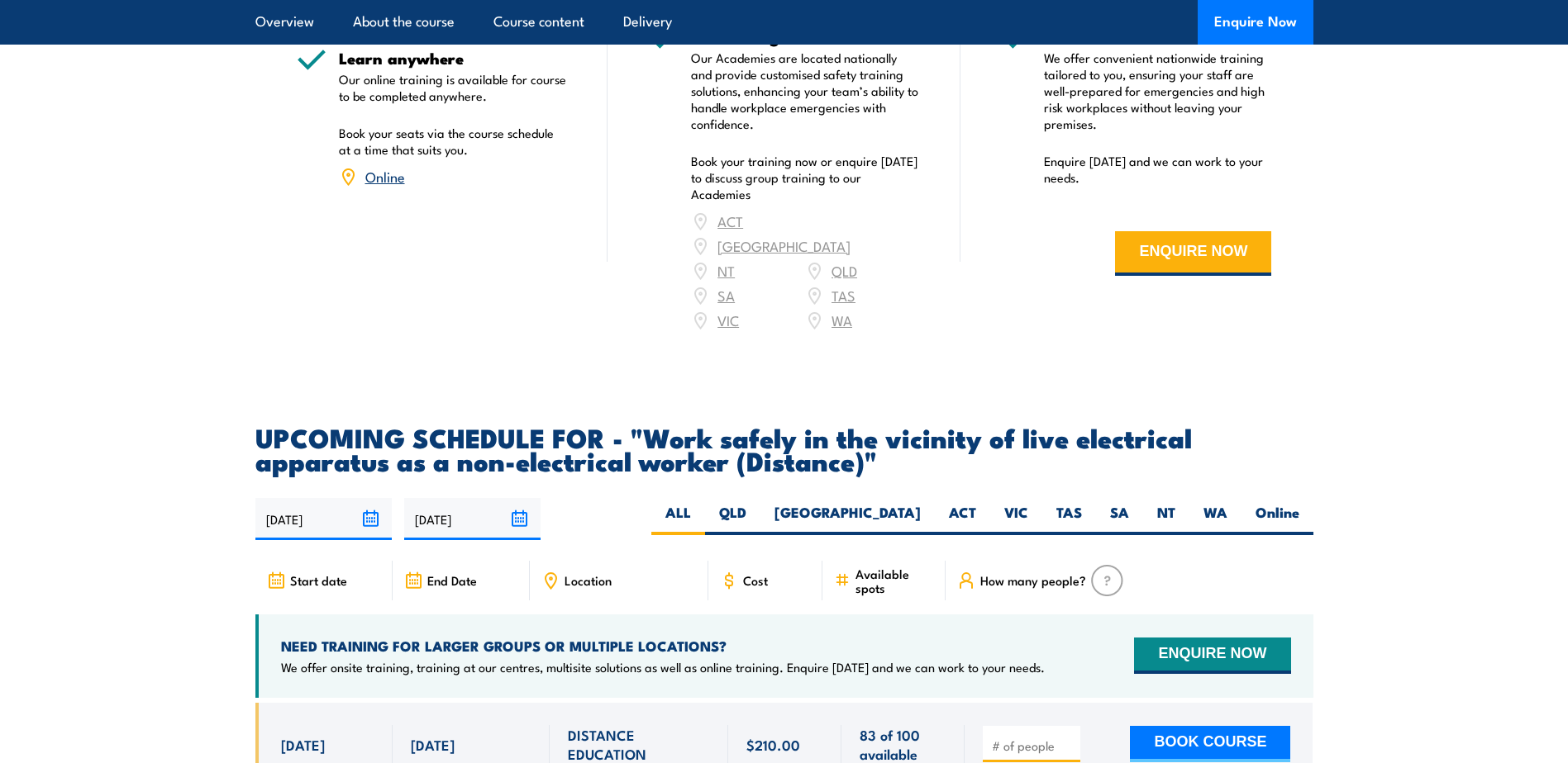
scroll to position [2644, 0]
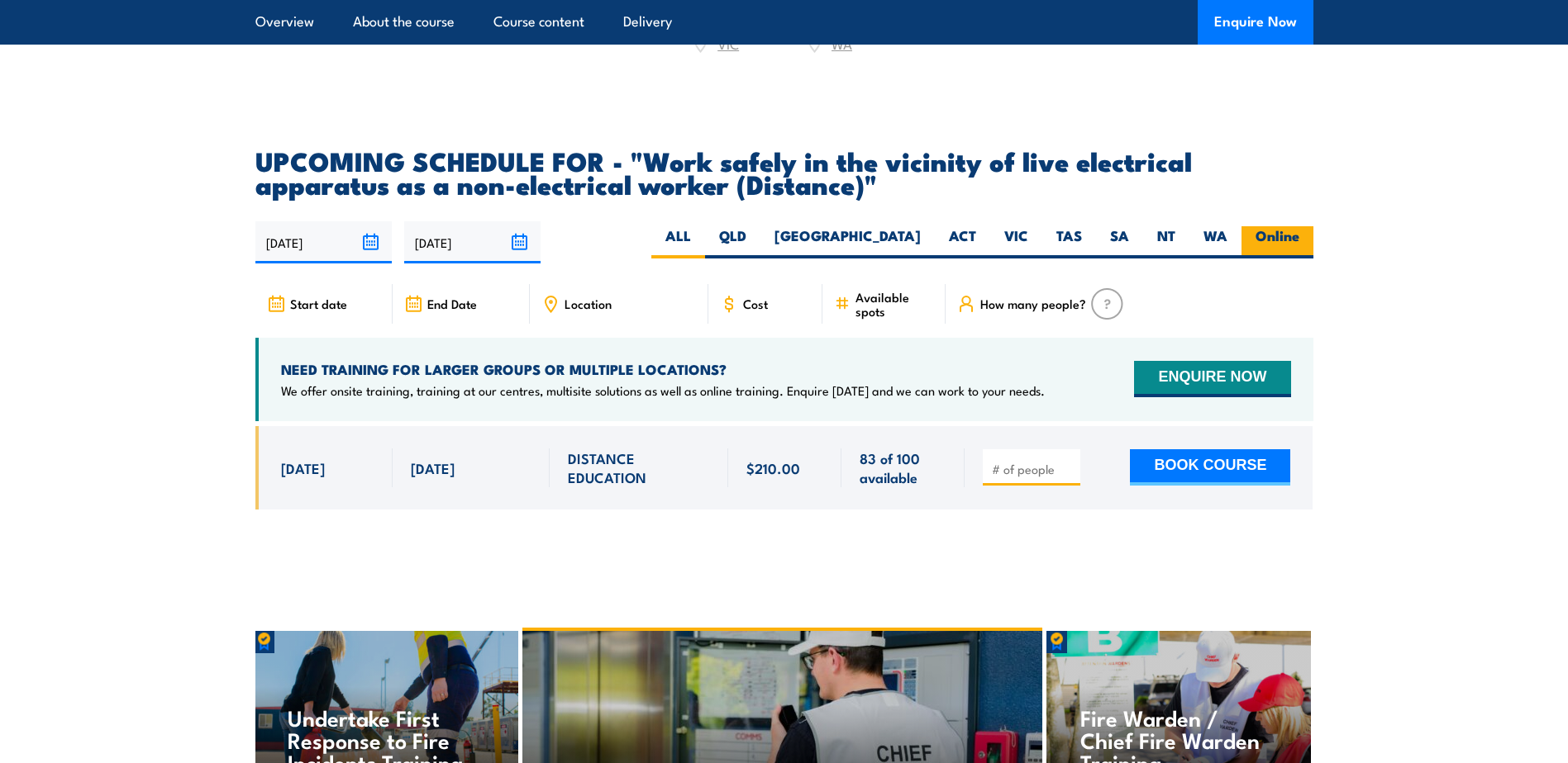
click at [1271, 259] on label "Online" at bounding box center [1277, 241] width 72 height 32
click at [1299, 237] on input "Online" at bounding box center [1304, 231] width 10 height 10
radio input "true"
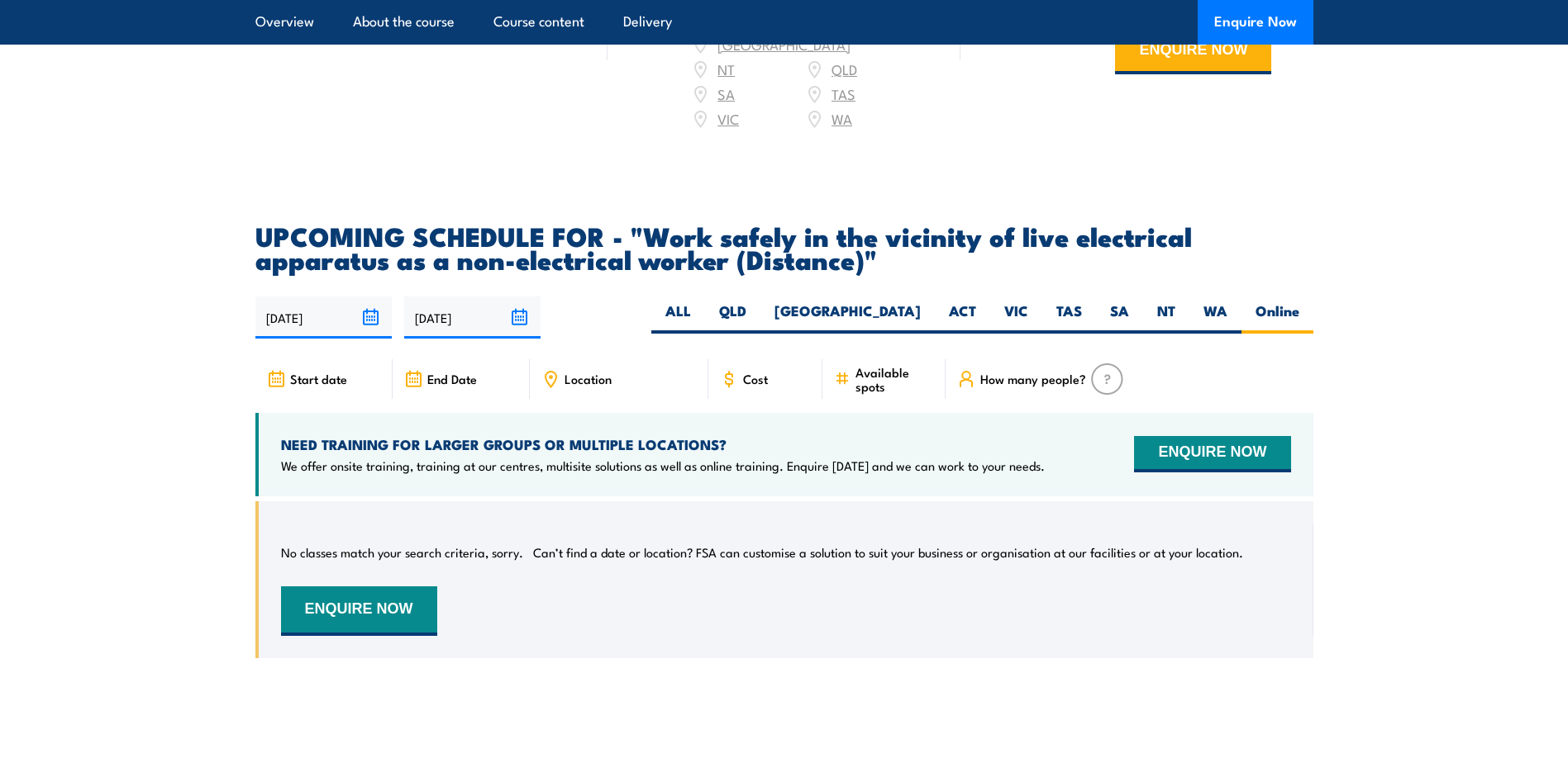
scroll to position [2558, 0]
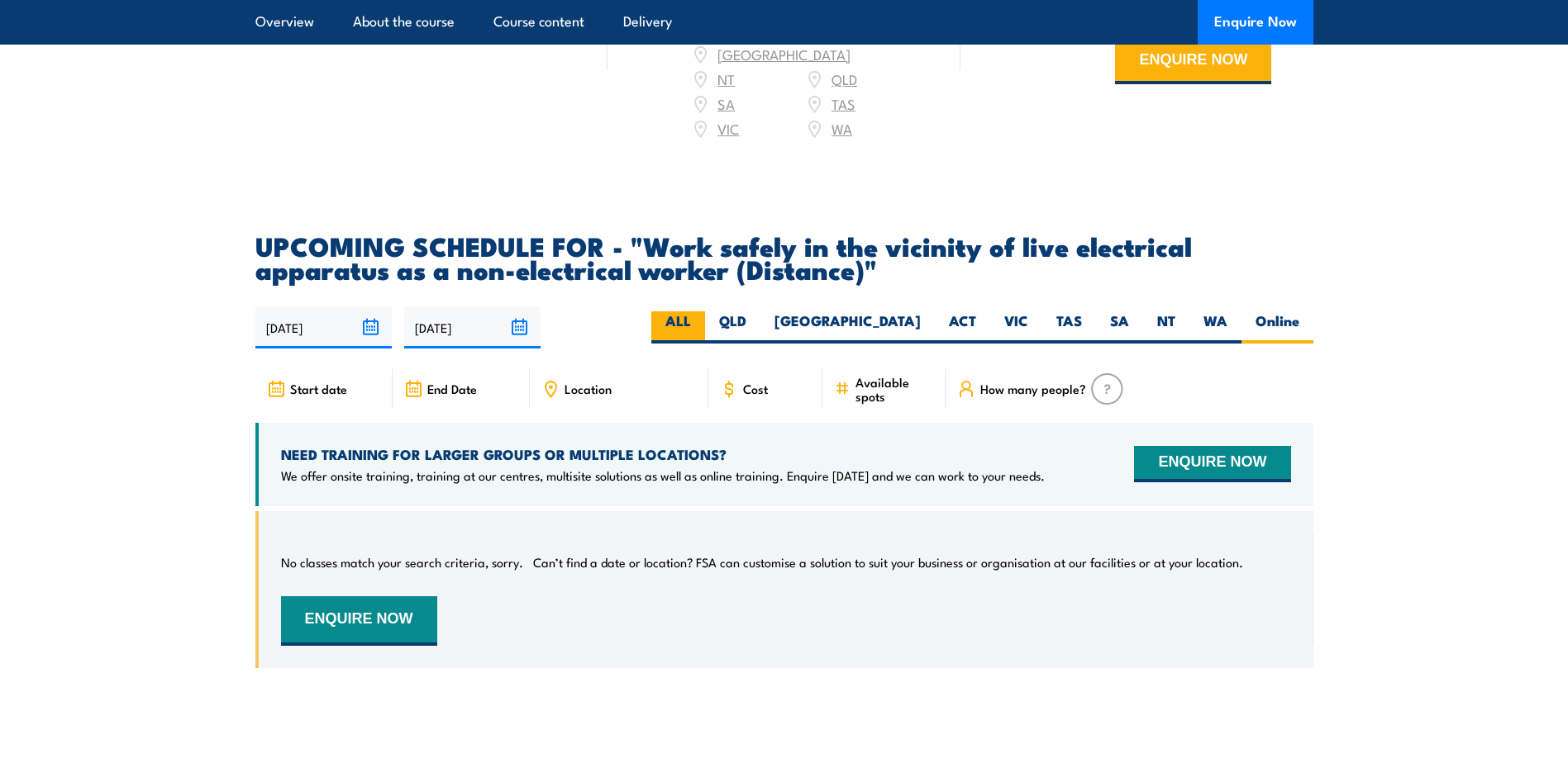
click at [705, 339] on label "ALL" at bounding box center [678, 327] width 53 height 32
click at [701, 322] on input "ALL" at bounding box center [696, 316] width 10 height 10
radio input "true"
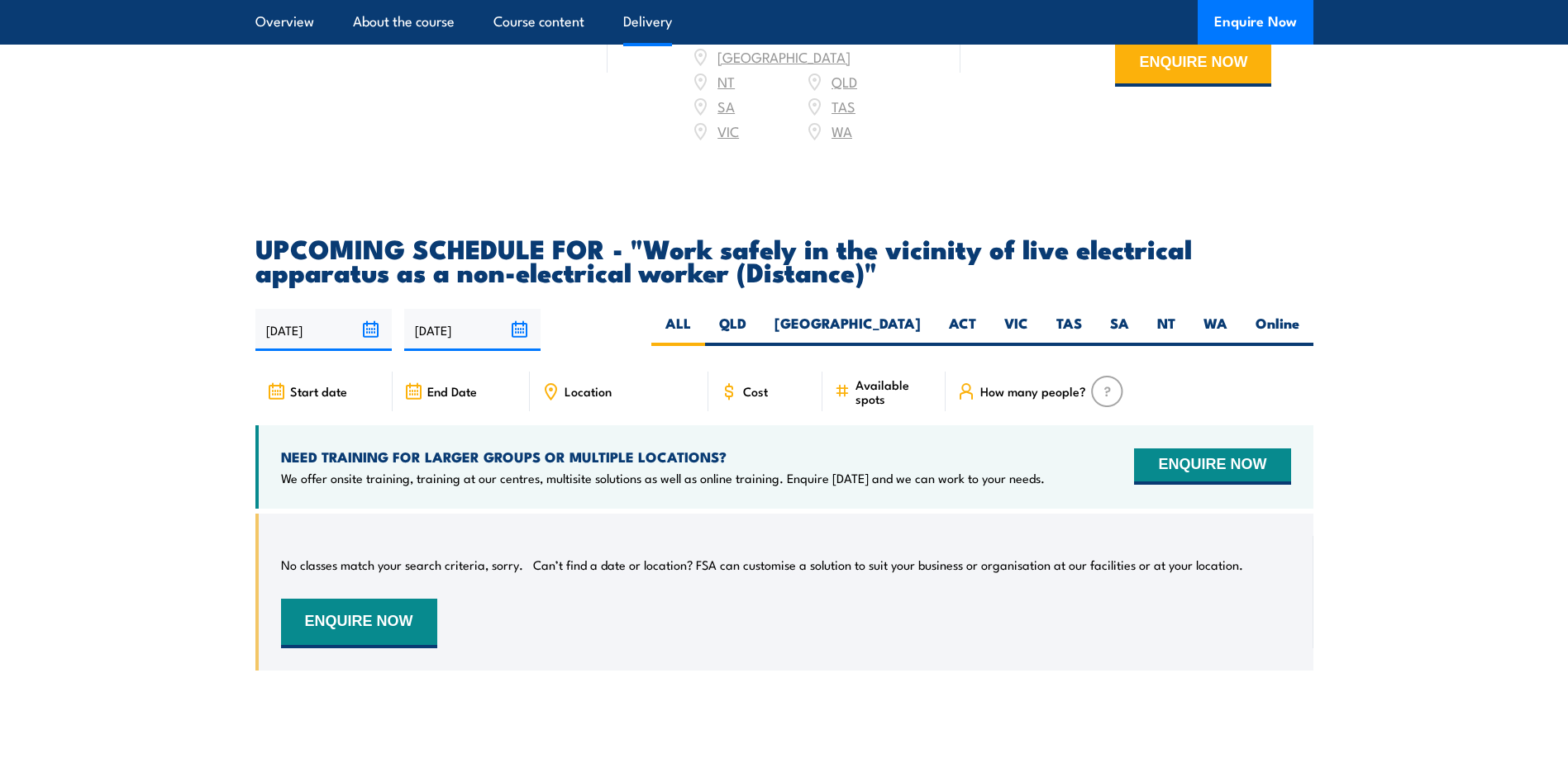
scroll to position [2558, 0]
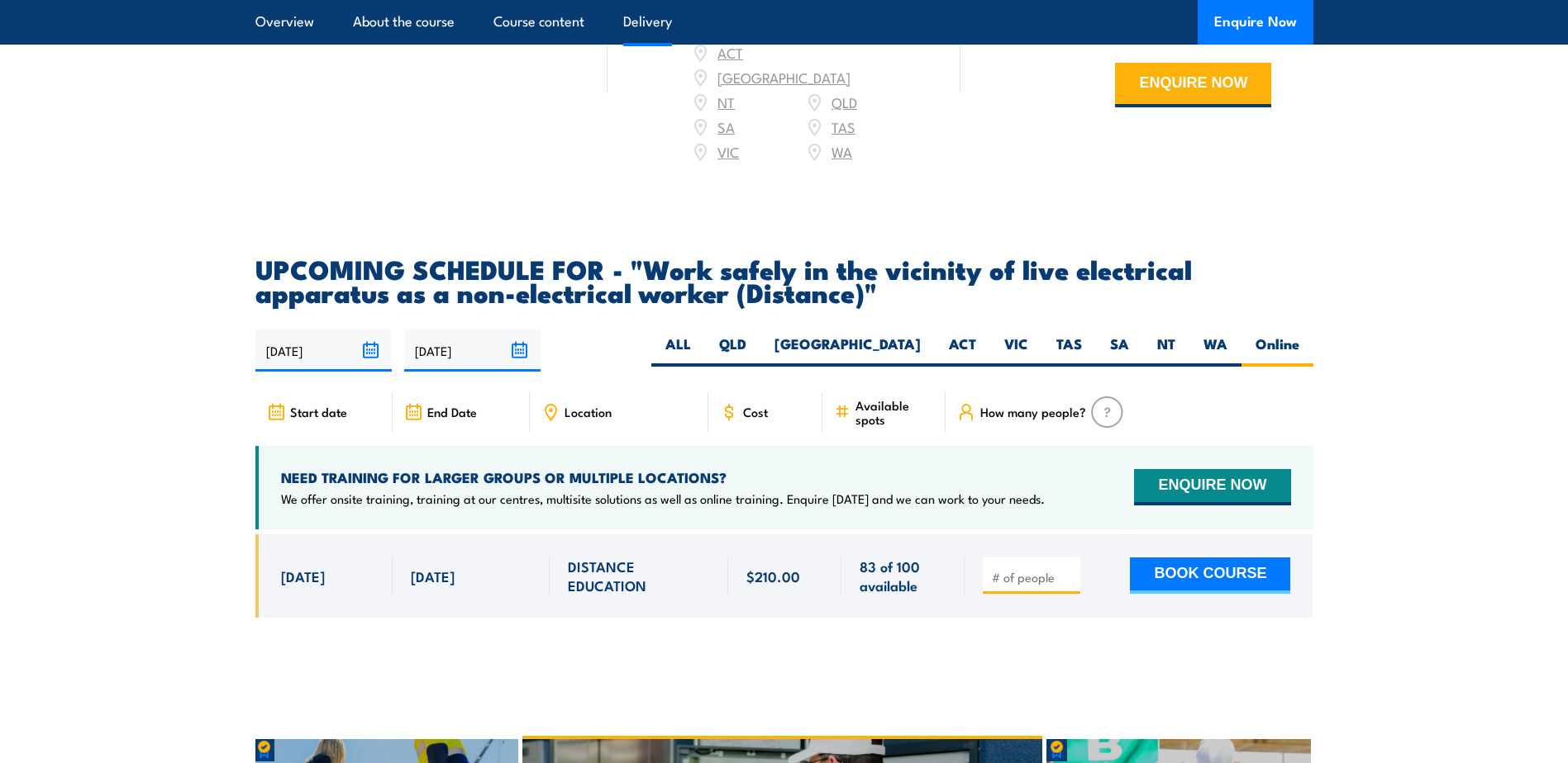
scroll to position [2644, 0]
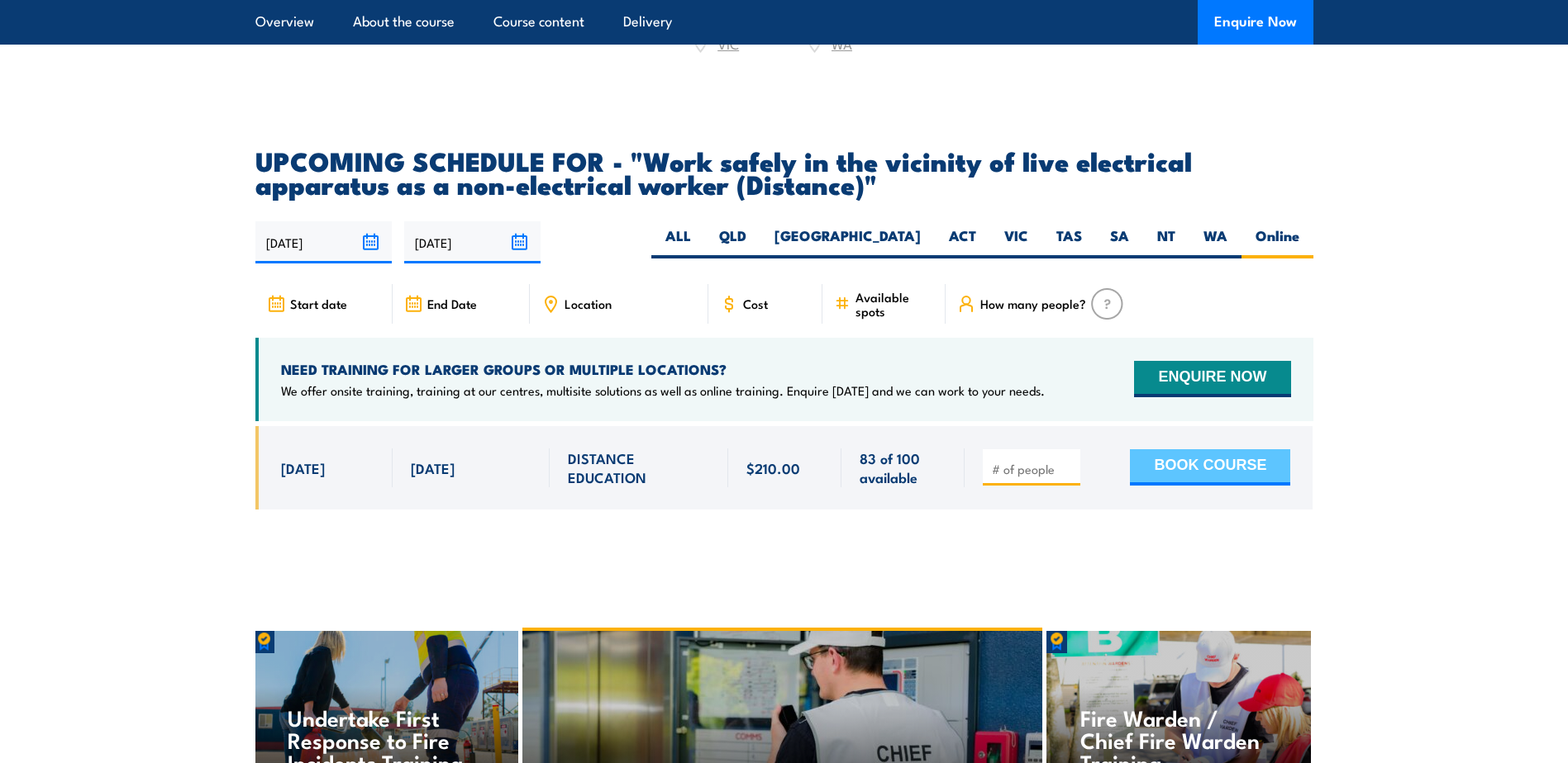
click at [1197, 480] on button "BOOK COURSE" at bounding box center [1210, 467] width 161 height 36
type input "1"
click at [1071, 478] on input "1" at bounding box center [1033, 468] width 83 height 16
click at [1149, 475] on button "BOOK COURSE" at bounding box center [1210, 467] width 161 height 36
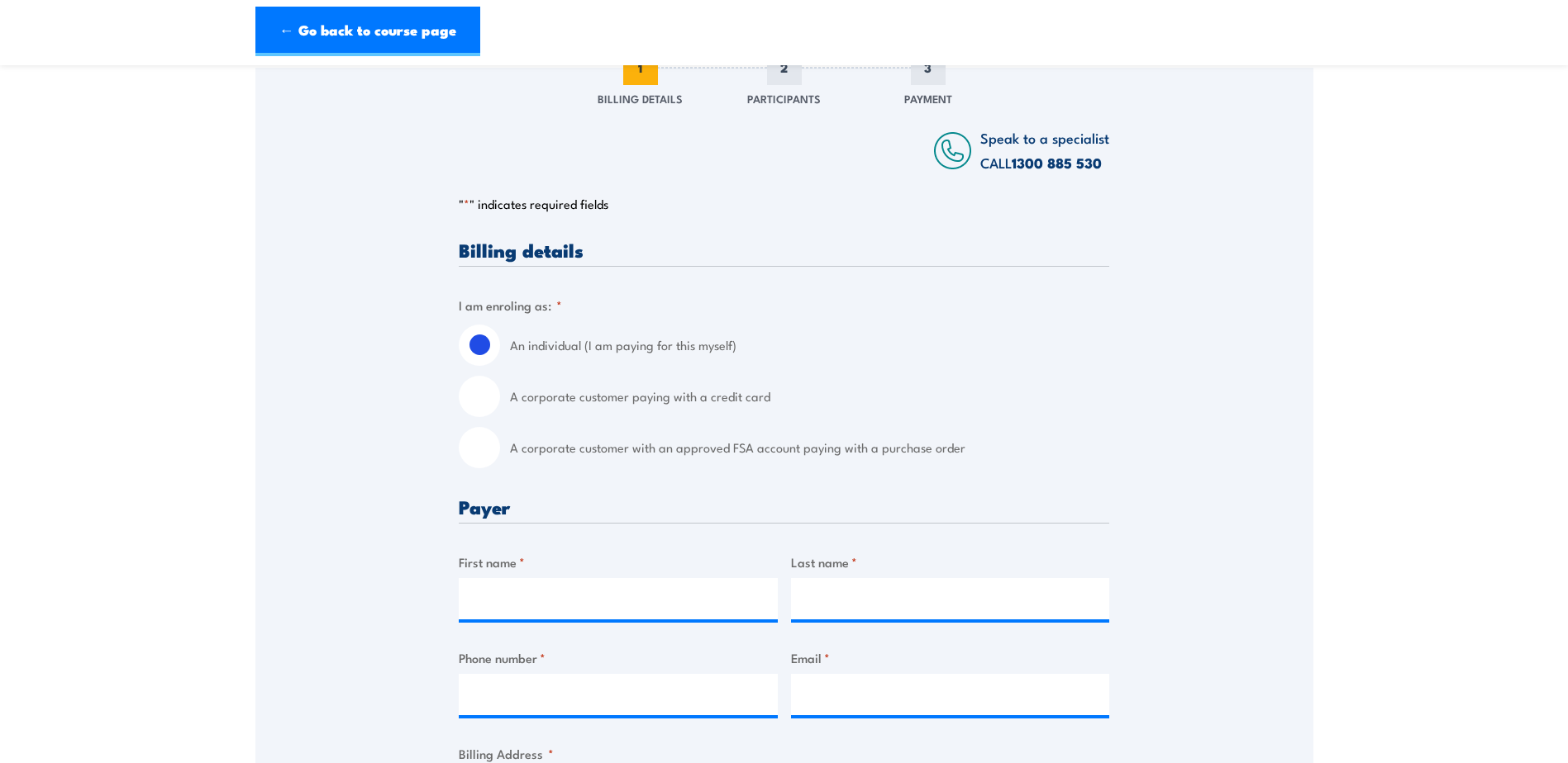
scroll to position [247, 0]
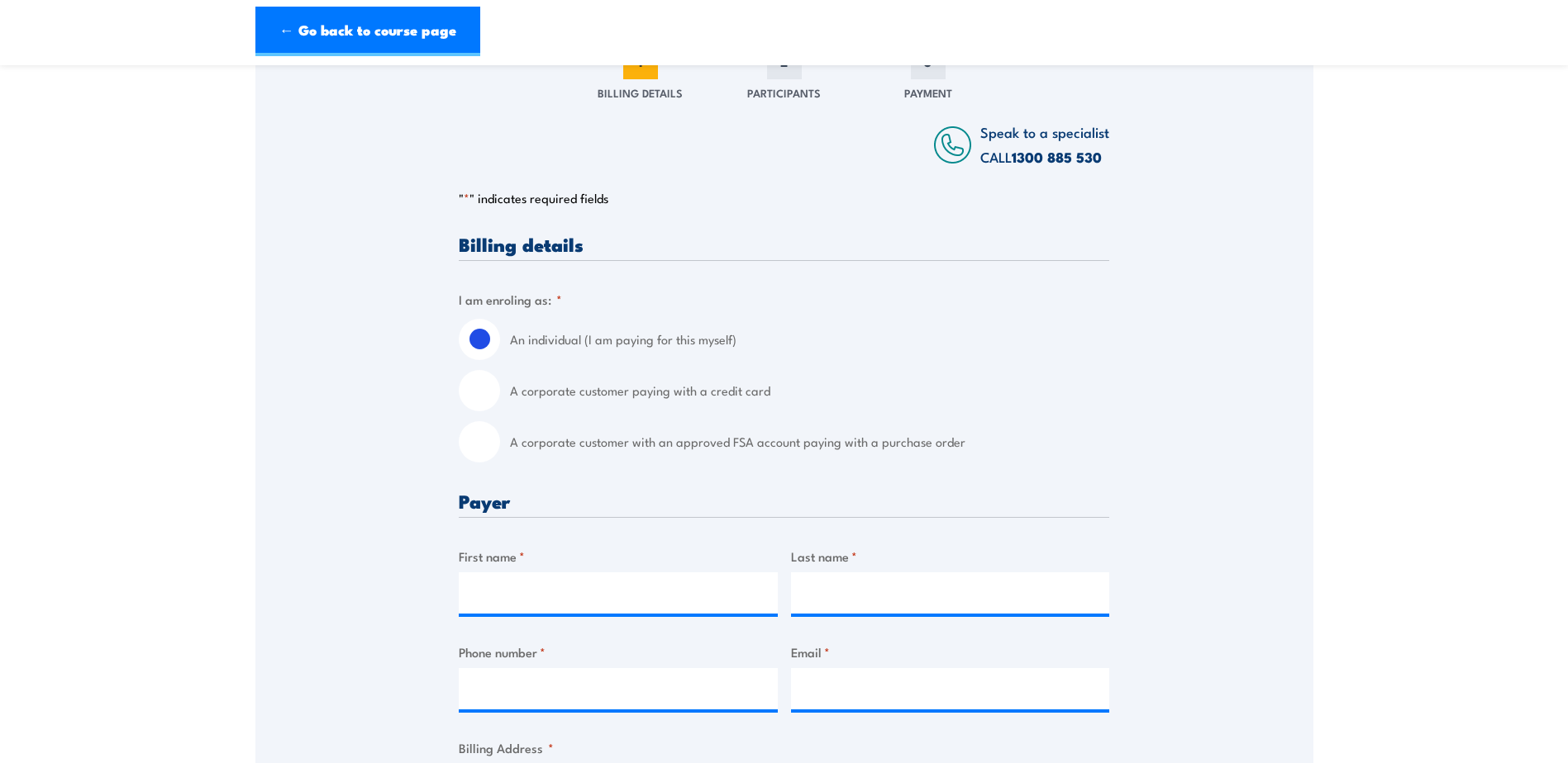
click at [486, 392] on input "A corporate customer paying with a credit card" at bounding box center [480, 391] width 41 height 41
radio input "true"
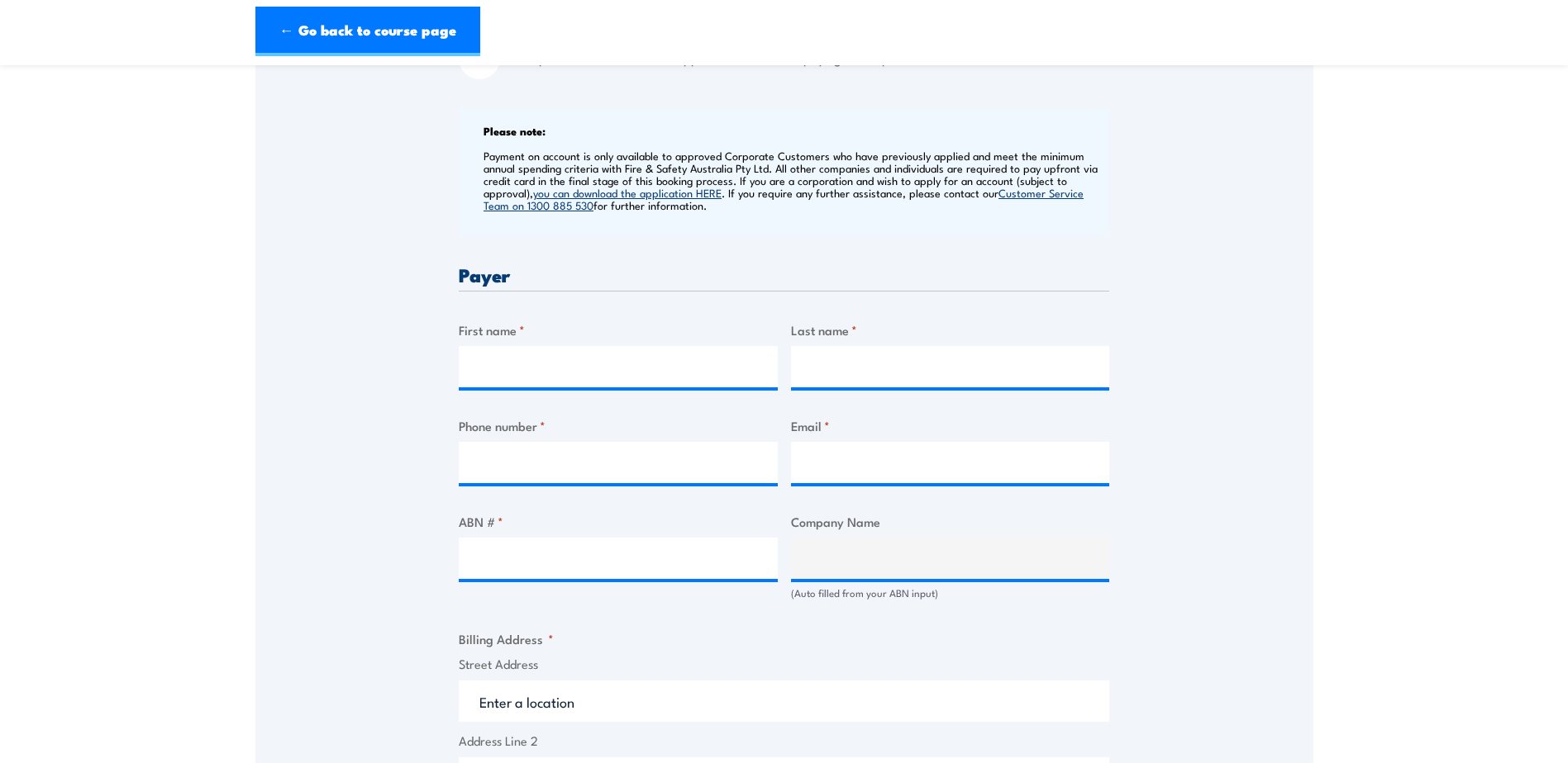
scroll to position [661, 0]
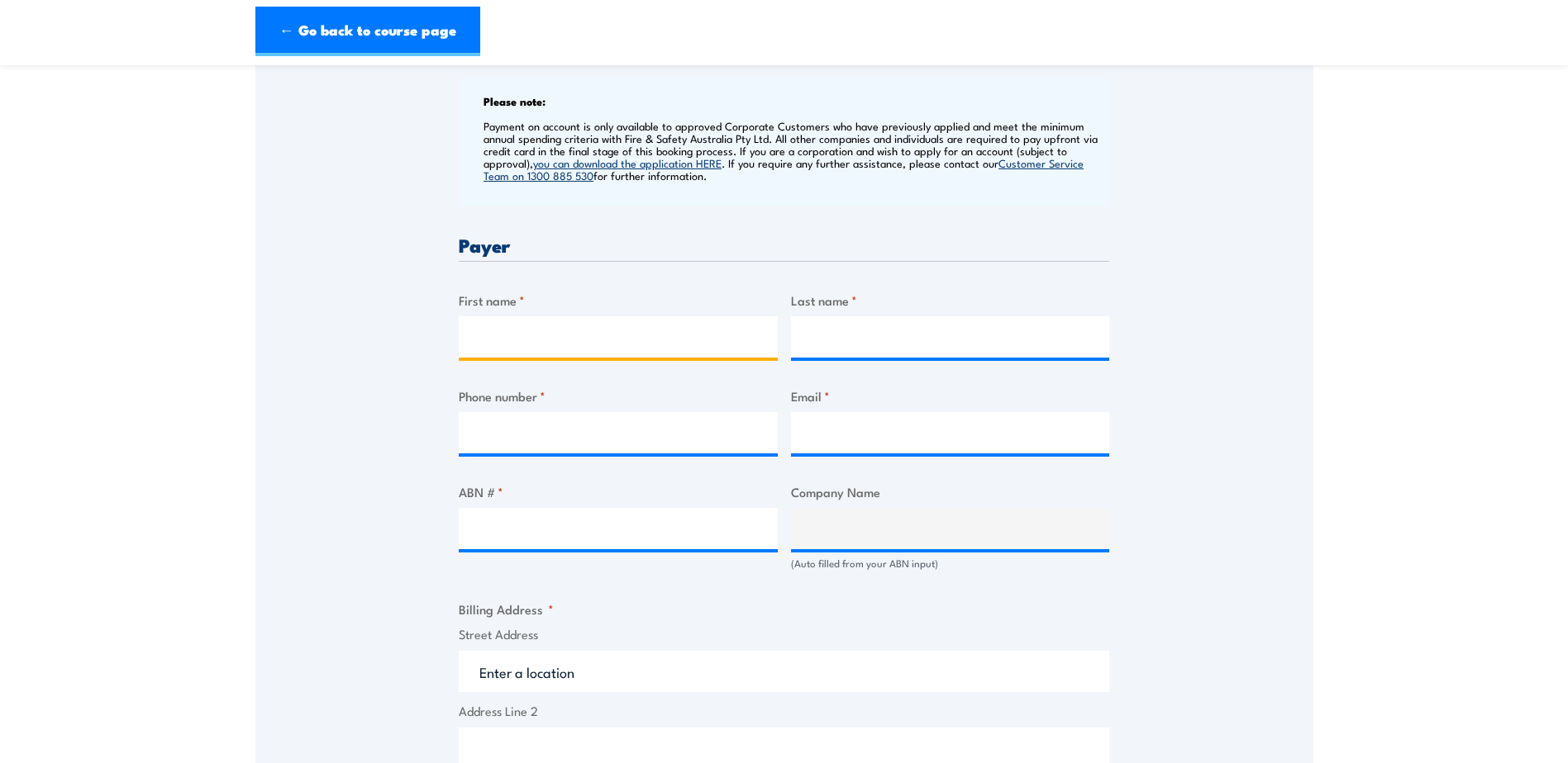
click at [554, 324] on input "First name *" at bounding box center [618, 337] width 319 height 41
type input "z"
type input "d"
type input "[PERSON_NAME]"
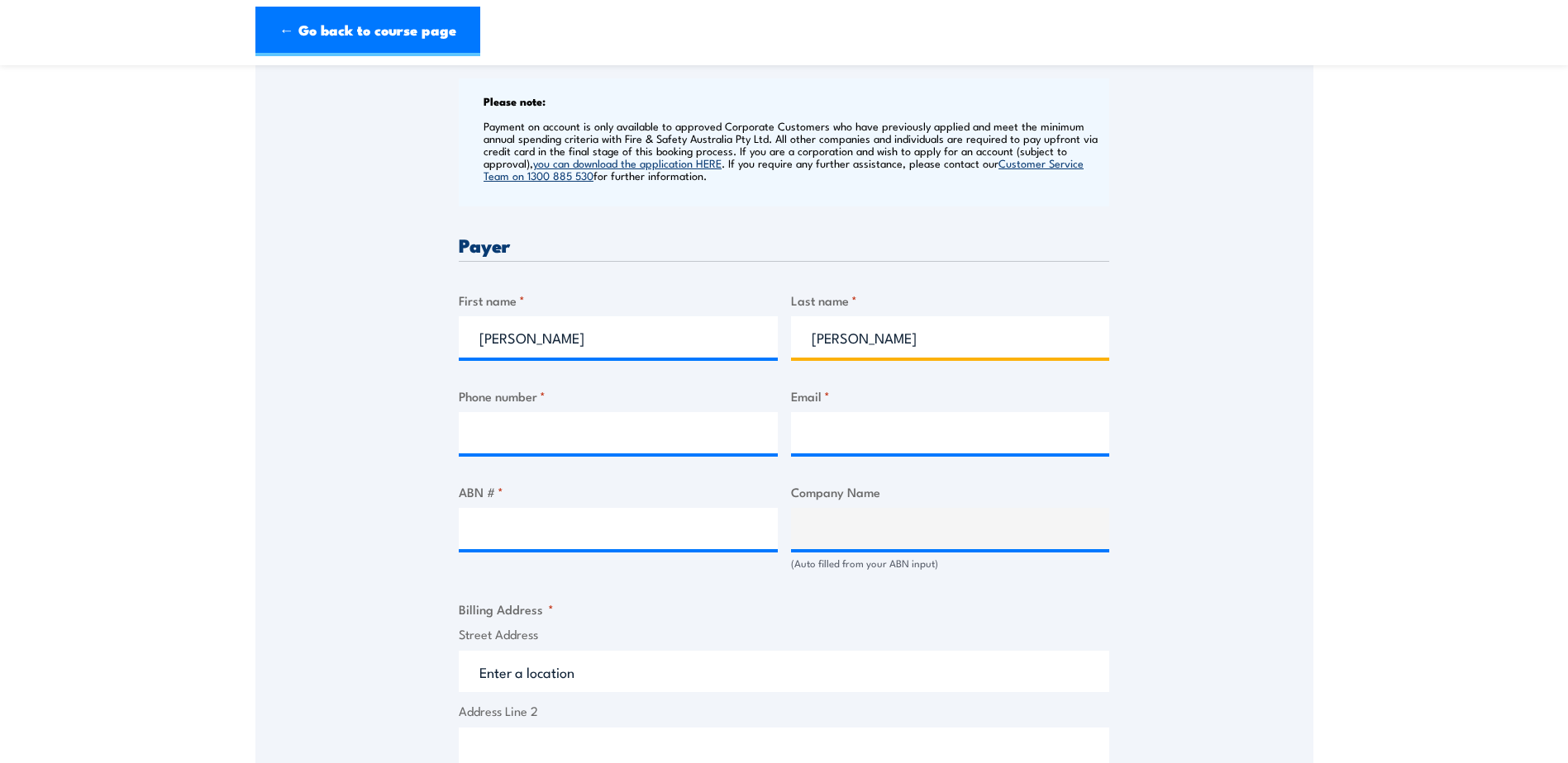
type input "[PERSON_NAME]"
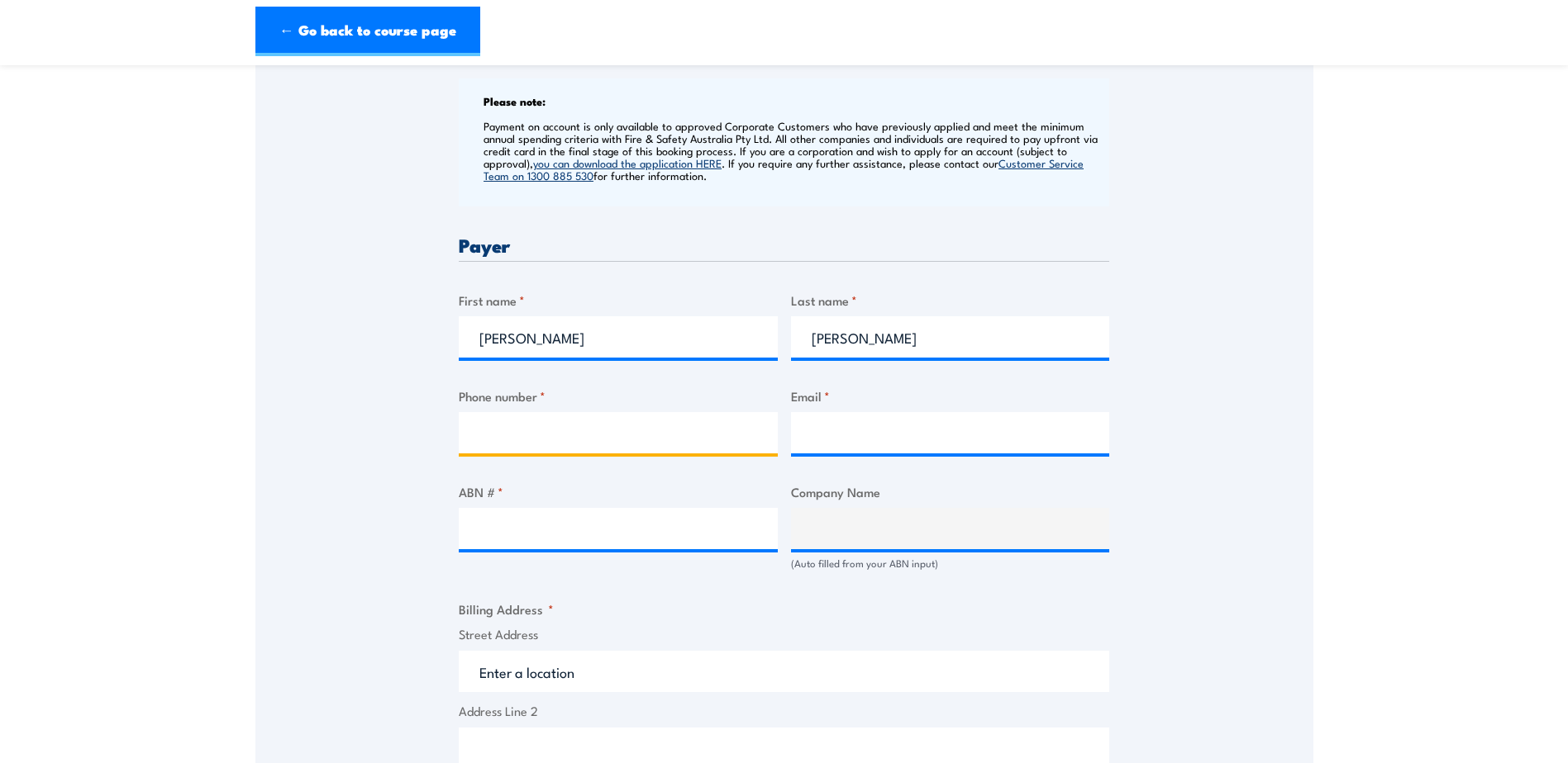
click at [555, 431] on input "Phone number *" at bounding box center [618, 433] width 319 height 41
type input "0"
type input "0404301901"
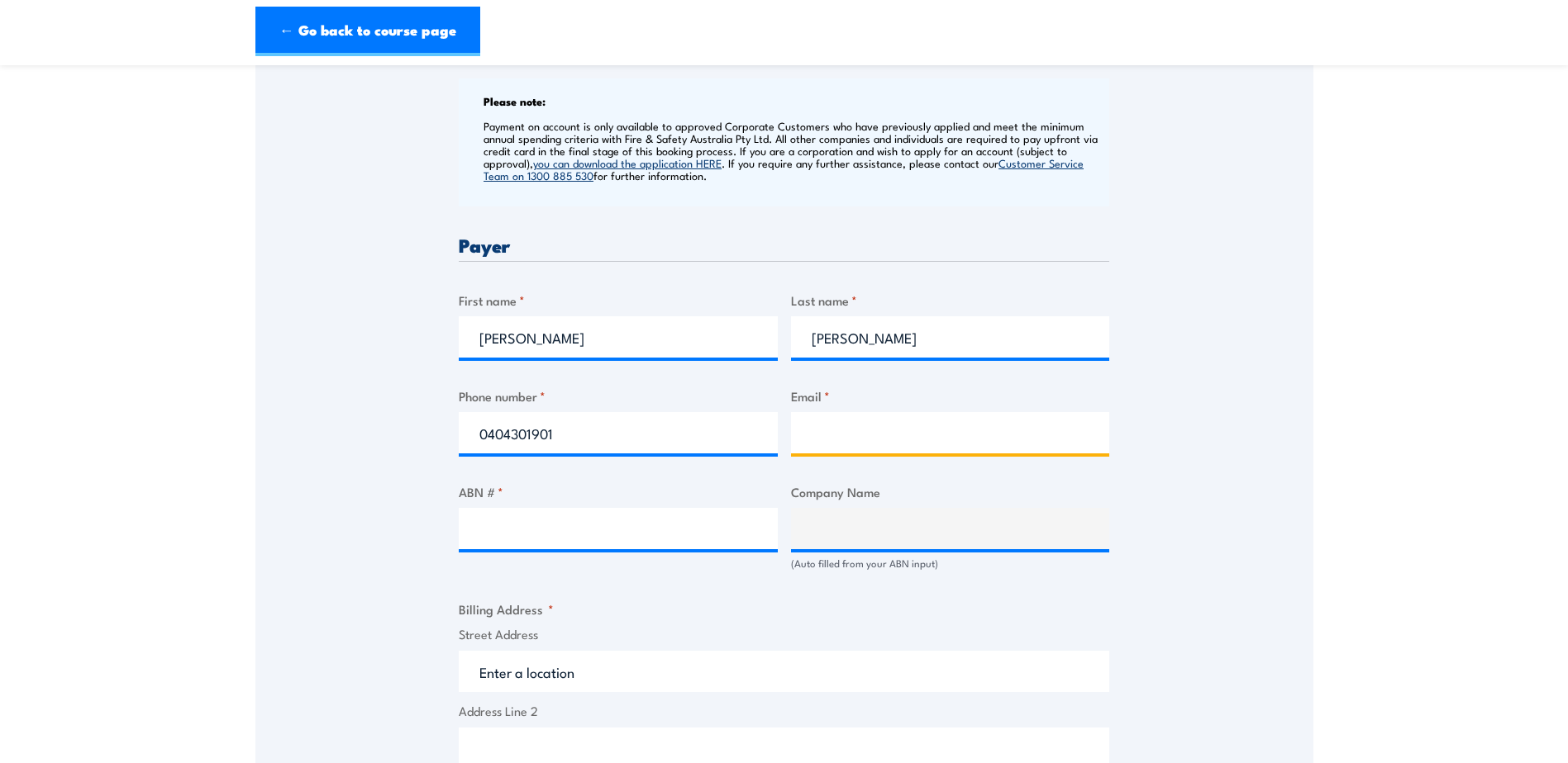
click at [930, 426] on input "Email *" at bounding box center [950, 433] width 319 height 41
type input "rosemarkiecivil@outlook.com"
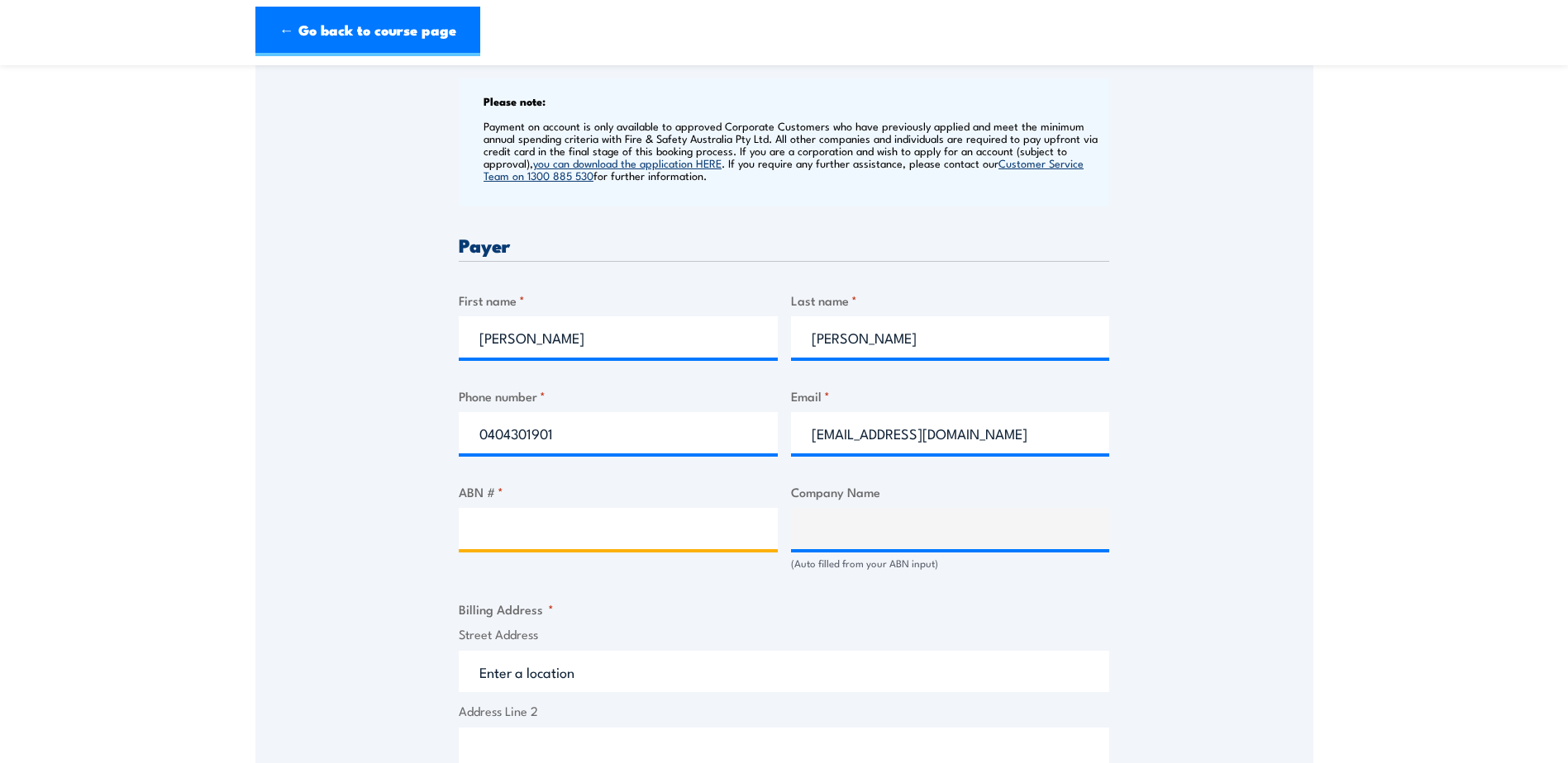
click at [738, 531] on input "ABN # *" at bounding box center [618, 528] width 319 height 41
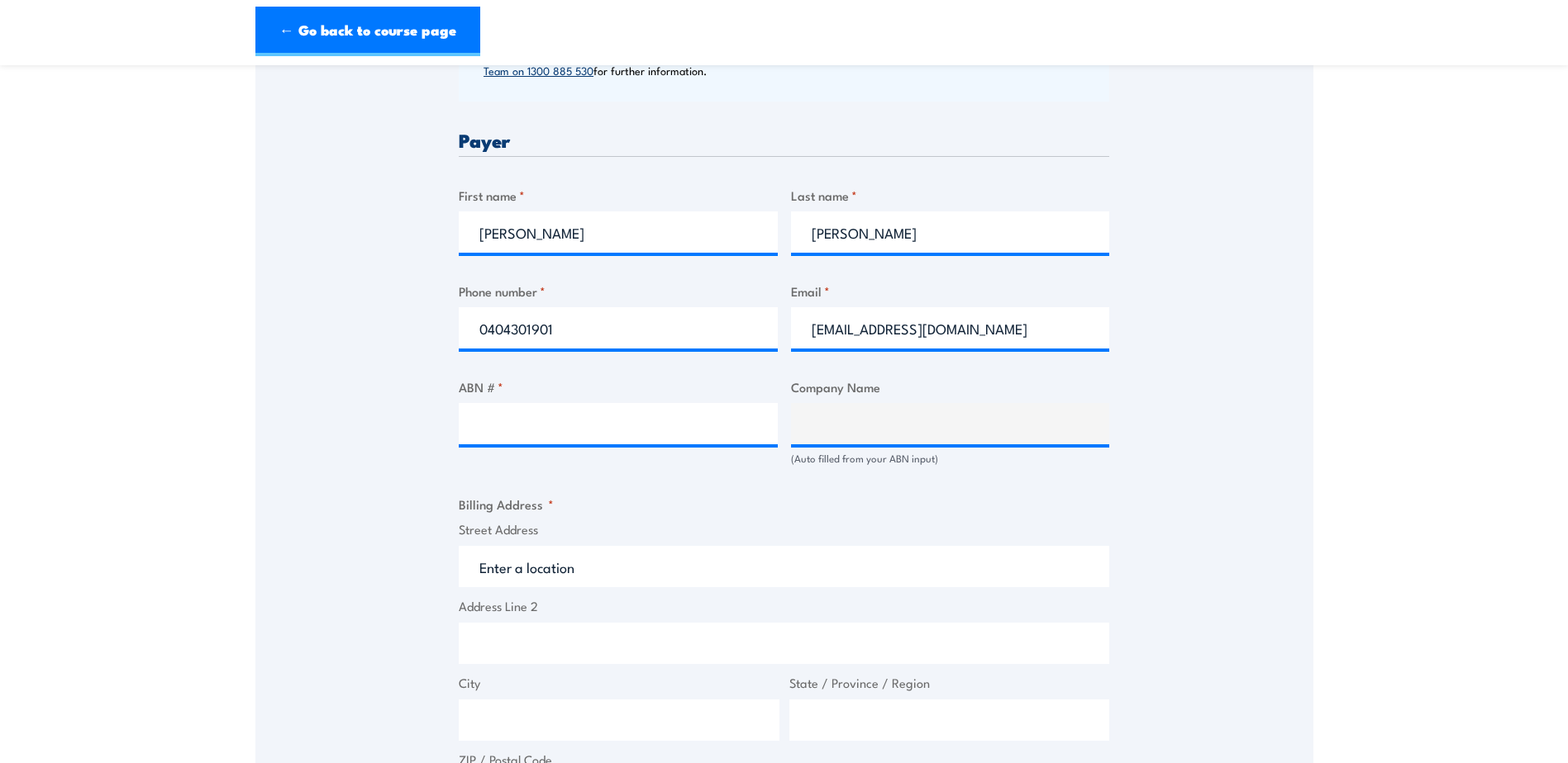
scroll to position [750, 0]
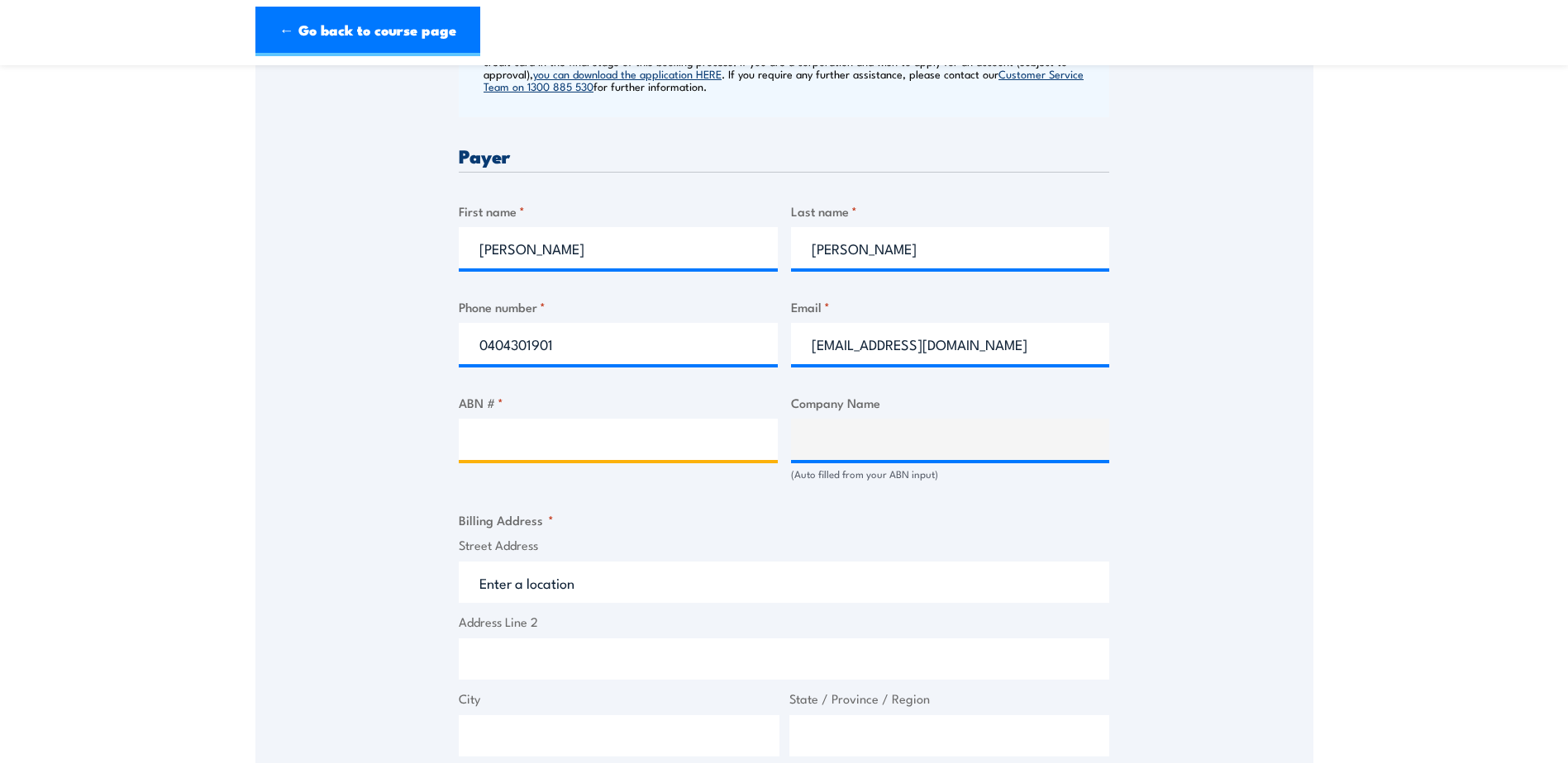
click at [688, 438] on input "ABN # *" at bounding box center [618, 439] width 319 height 41
type input "71626005776"
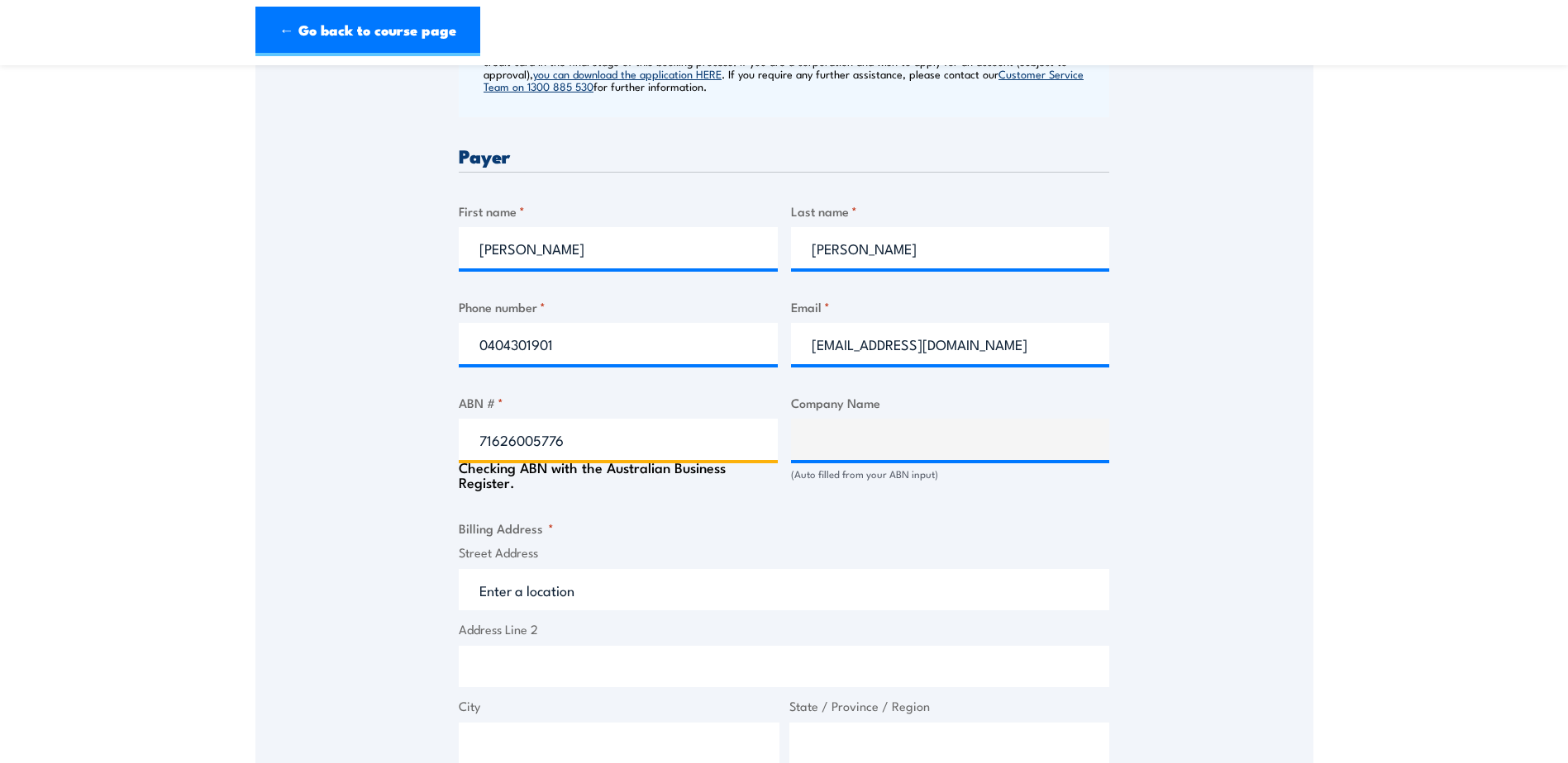
type input "ROSEMARKIE CIVIL PTY LTD"
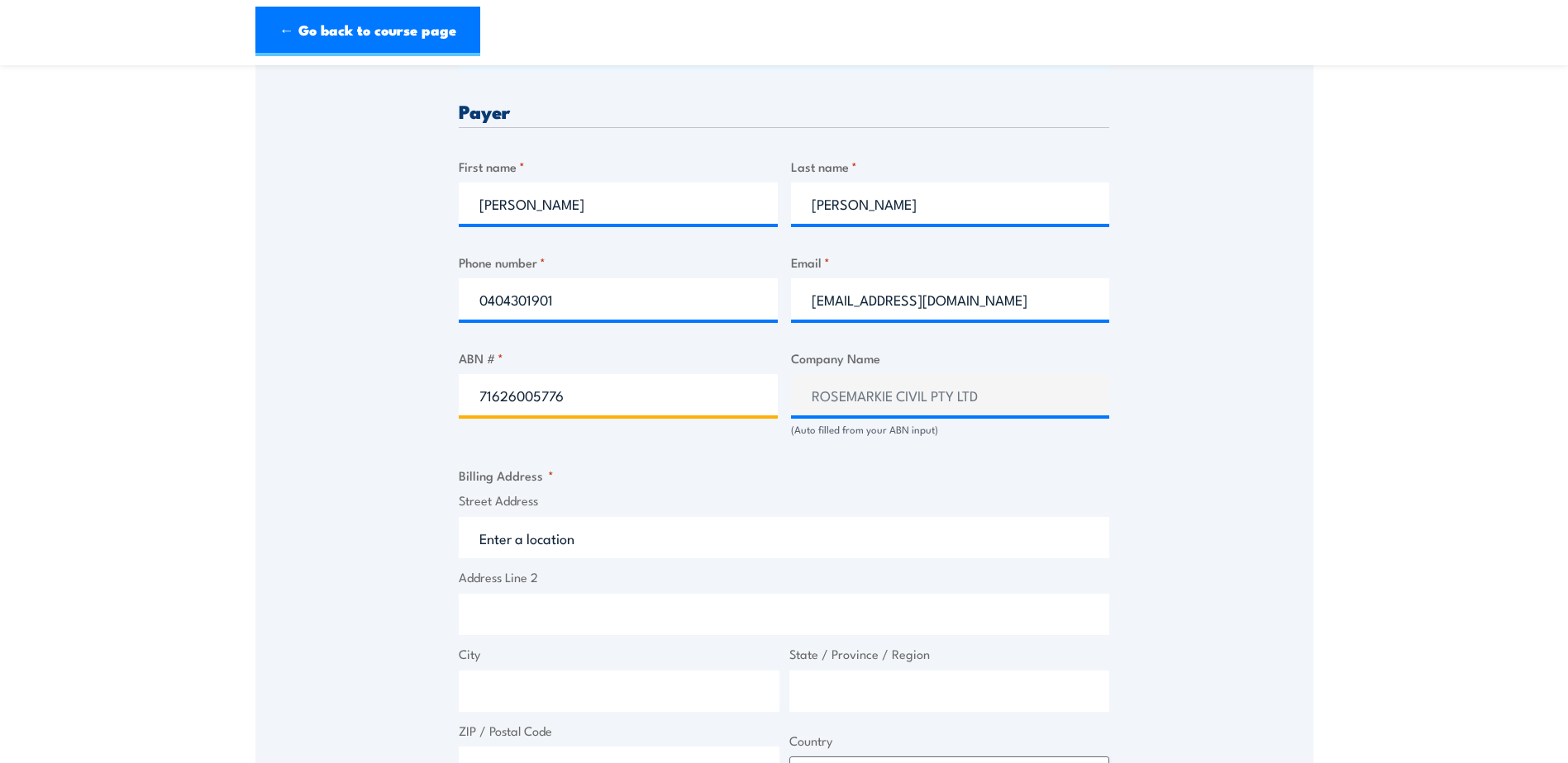
scroll to position [833, 0]
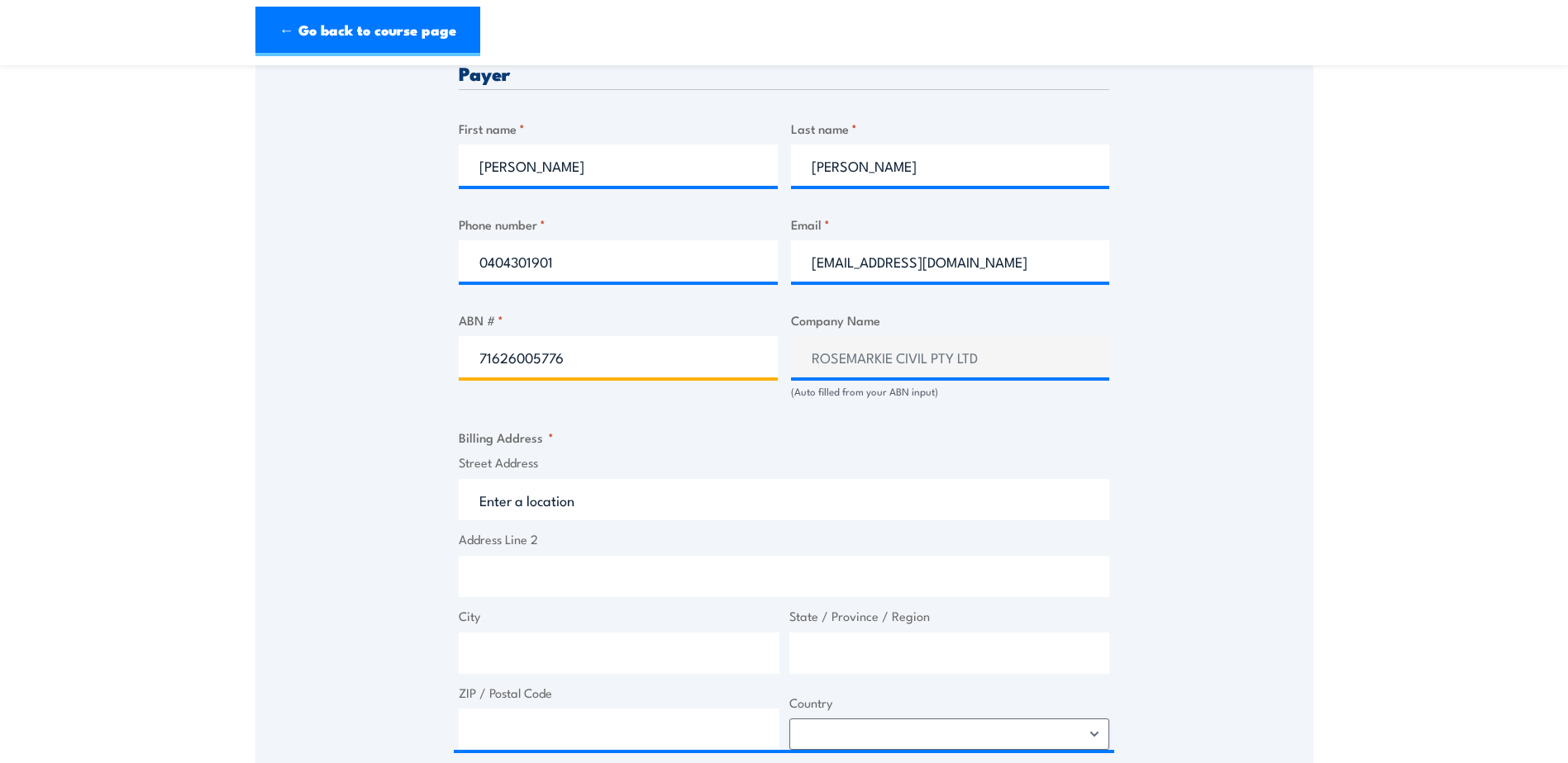
type input "71626005776"
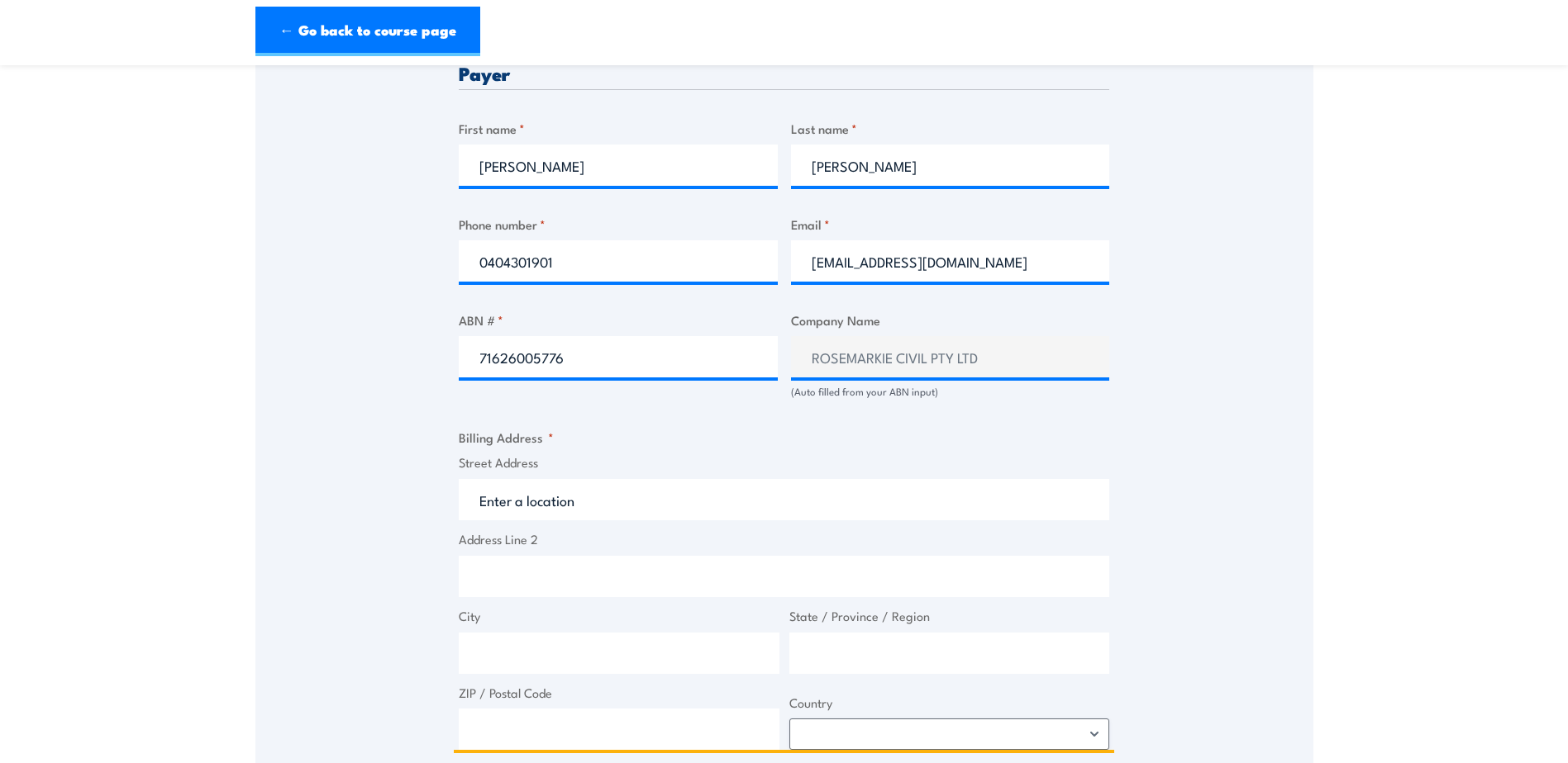
click at [649, 497] on input "Street Address" at bounding box center [784, 500] width 651 height 41
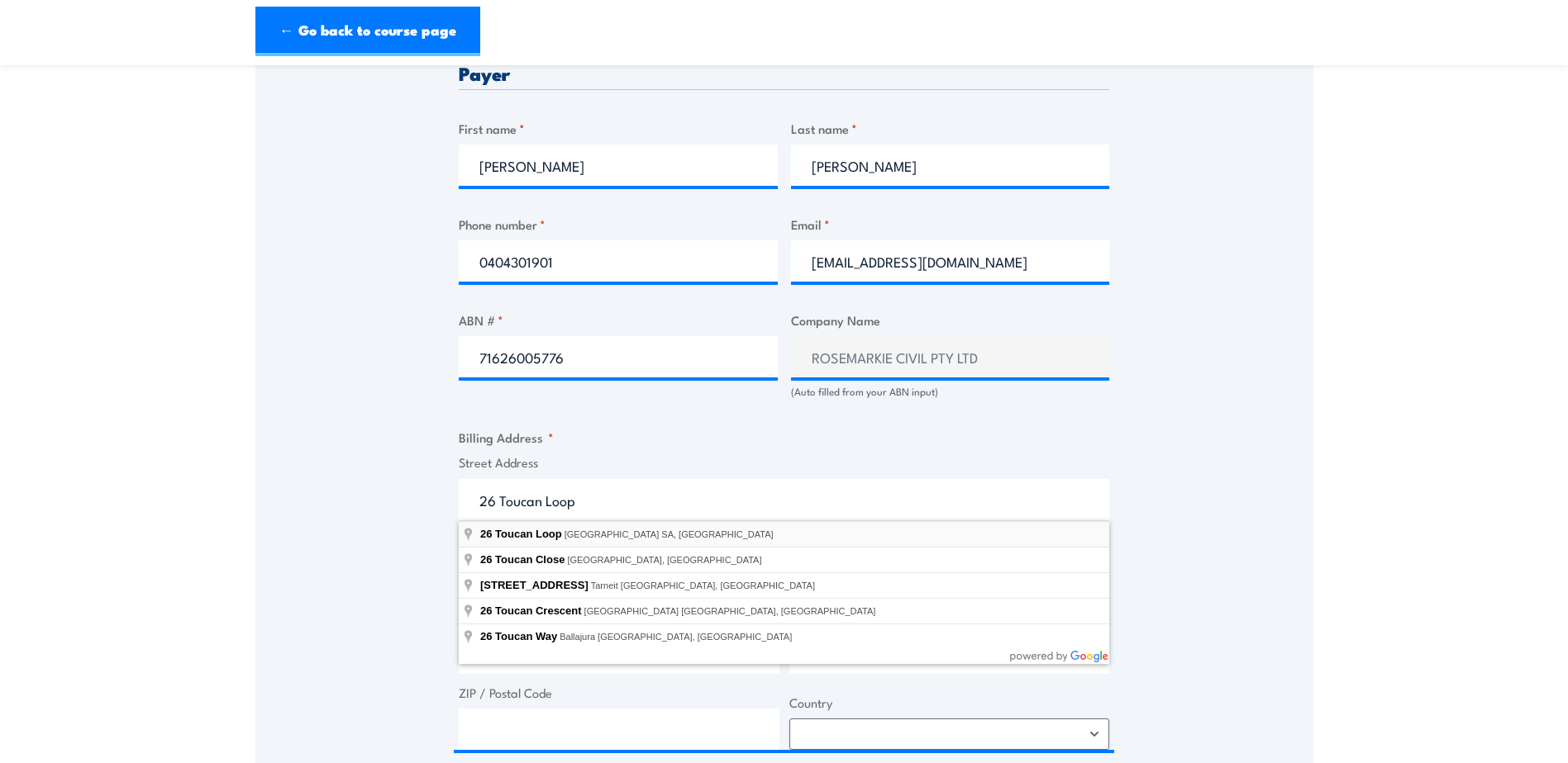
type input "26 Toucan Loop, Aldinga Beach SA, Australia"
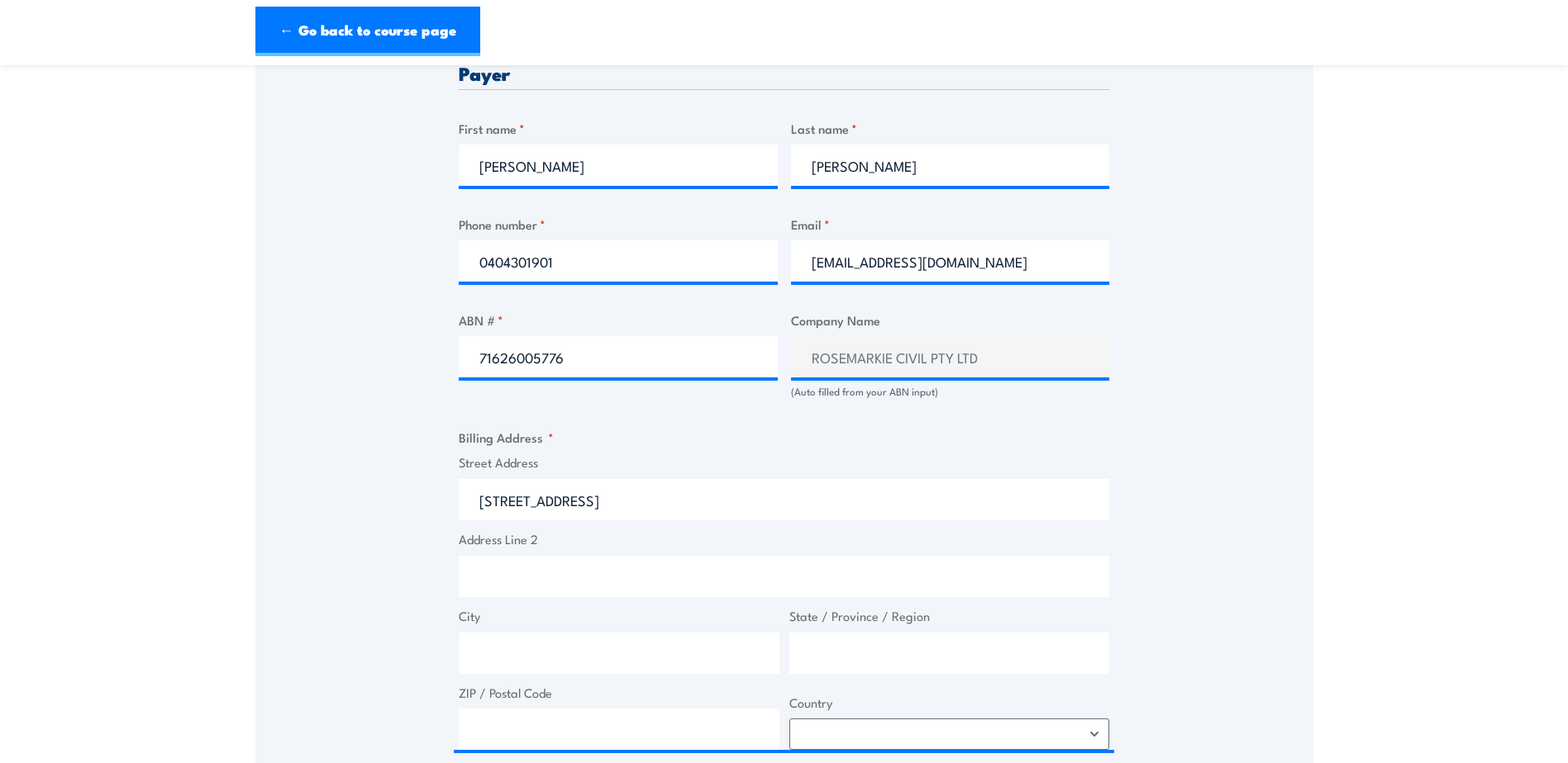
type input "26 Toucan Loop"
type input "Aldinga Beach"
type input "South Australia"
type input "5173"
select select "Australia"
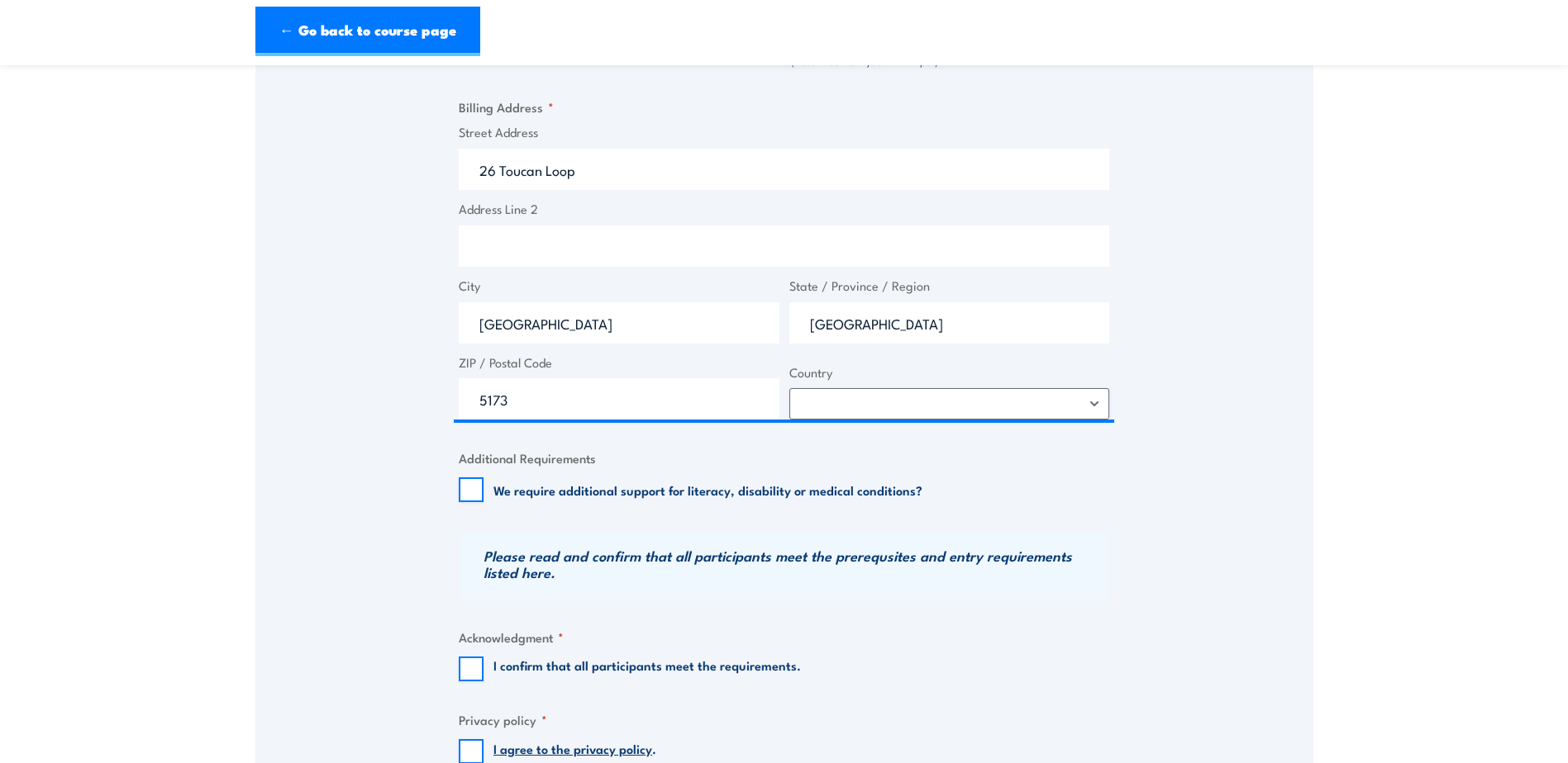
scroll to position [1246, 0]
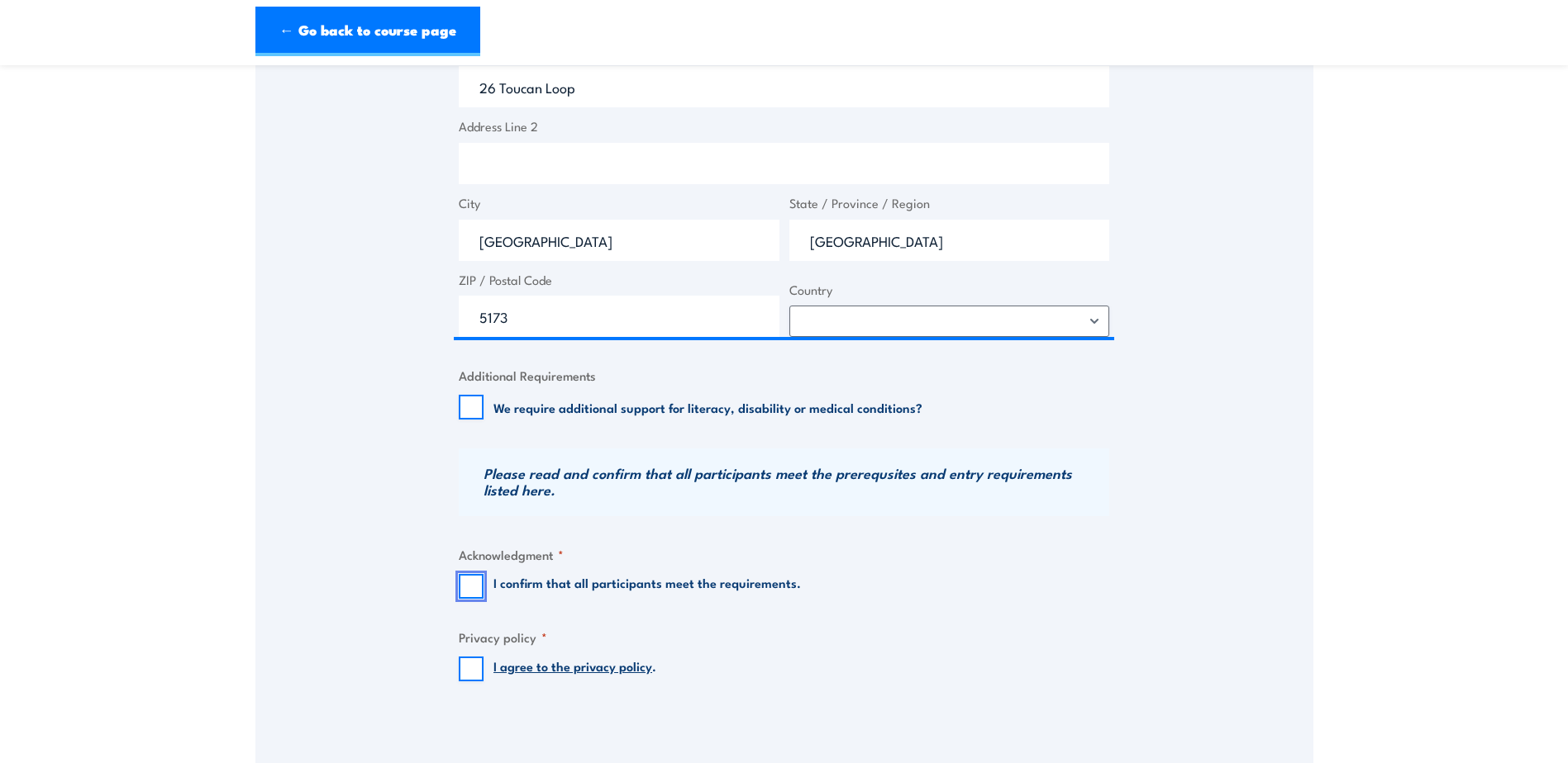
click at [465, 581] on input "I confirm that all participants meet the requirements." at bounding box center [471, 586] width 25 height 25
checkbox input "true"
click at [472, 672] on input "I agree to the privacy policy ." at bounding box center [471, 668] width 25 height 25
checkbox input "true"
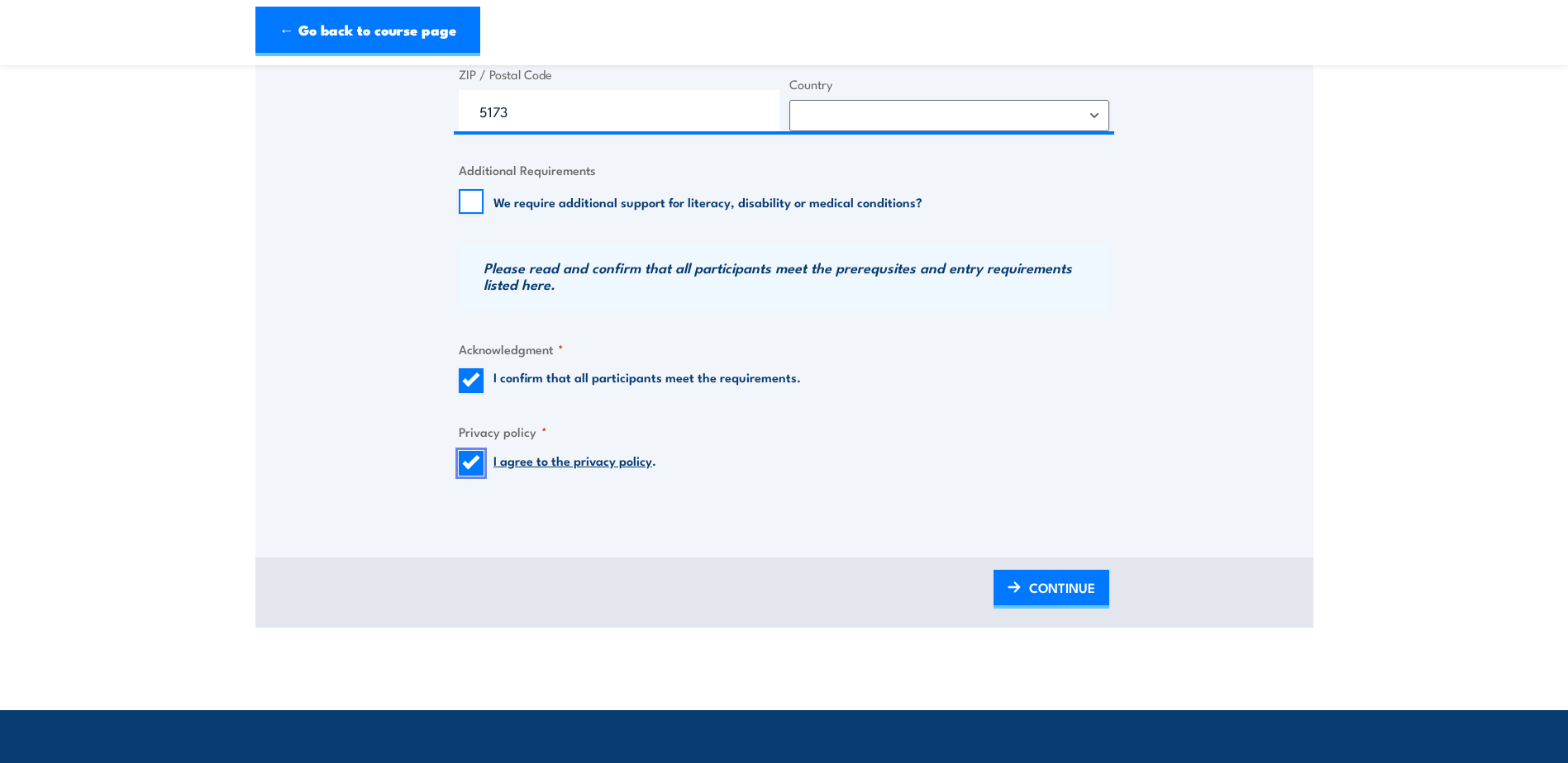
scroll to position [1493, 0]
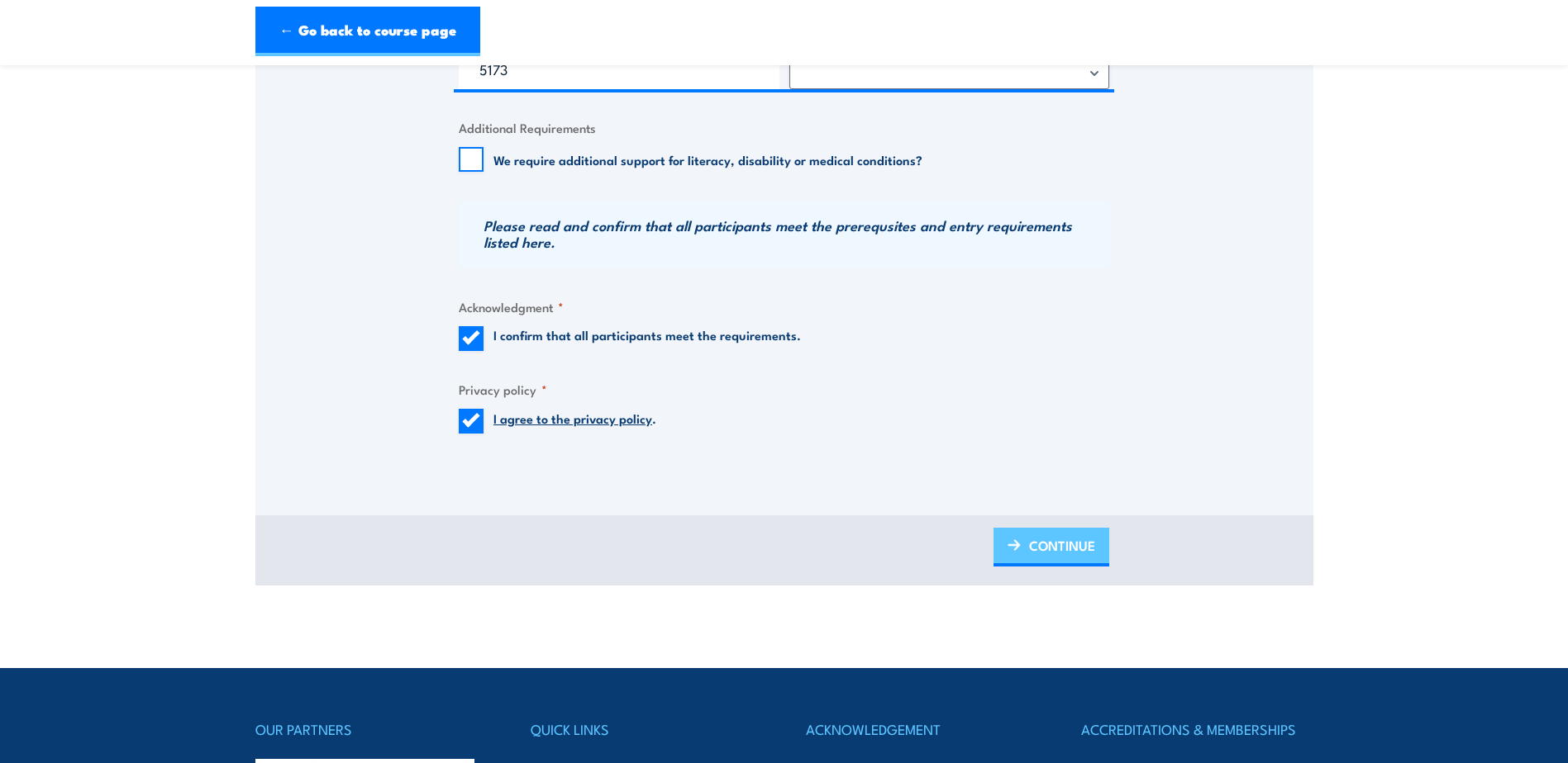
click at [1030, 545] on span "CONTINUE" at bounding box center [1062, 546] width 66 height 44
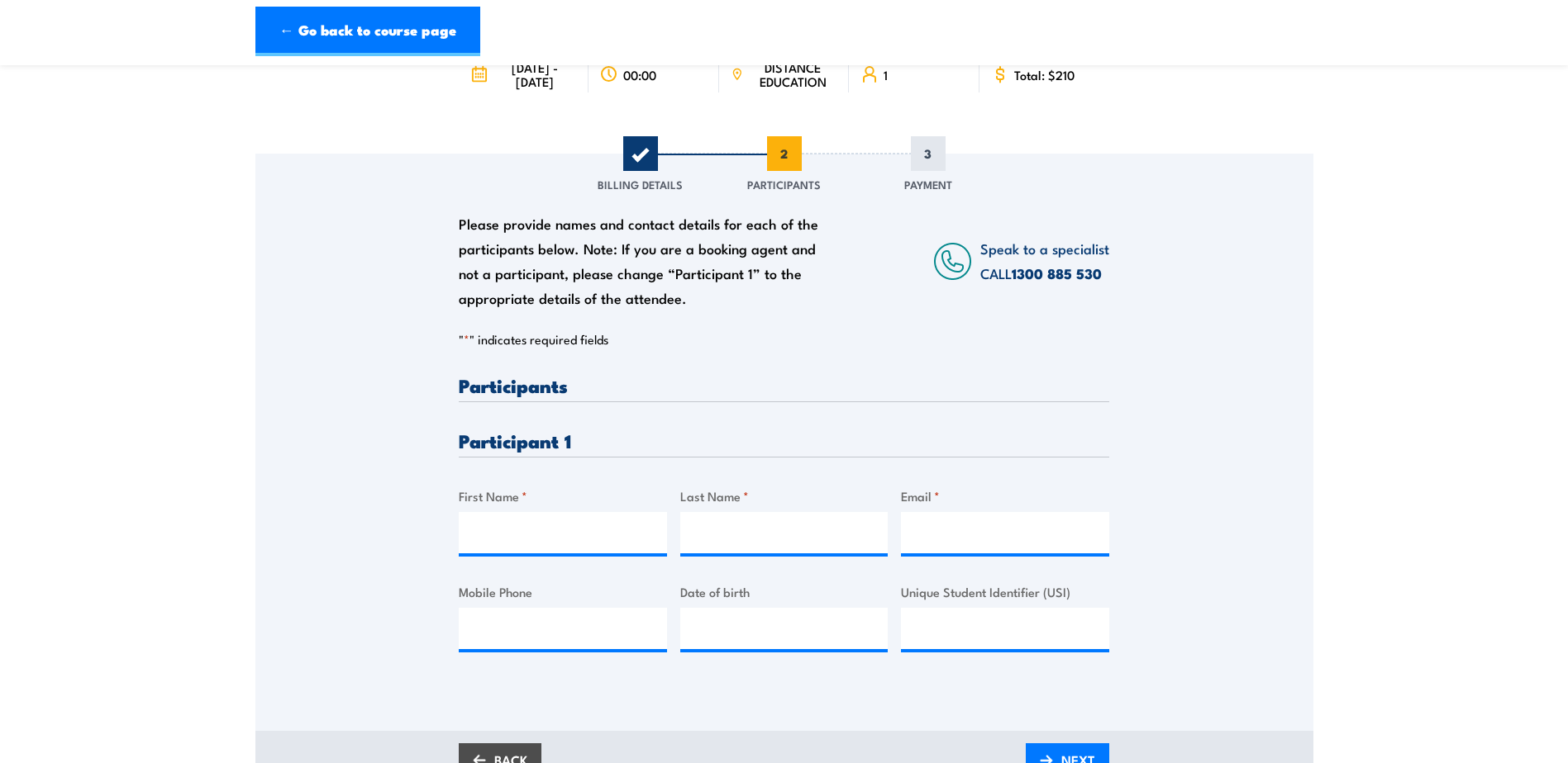
scroll to position [247, 0]
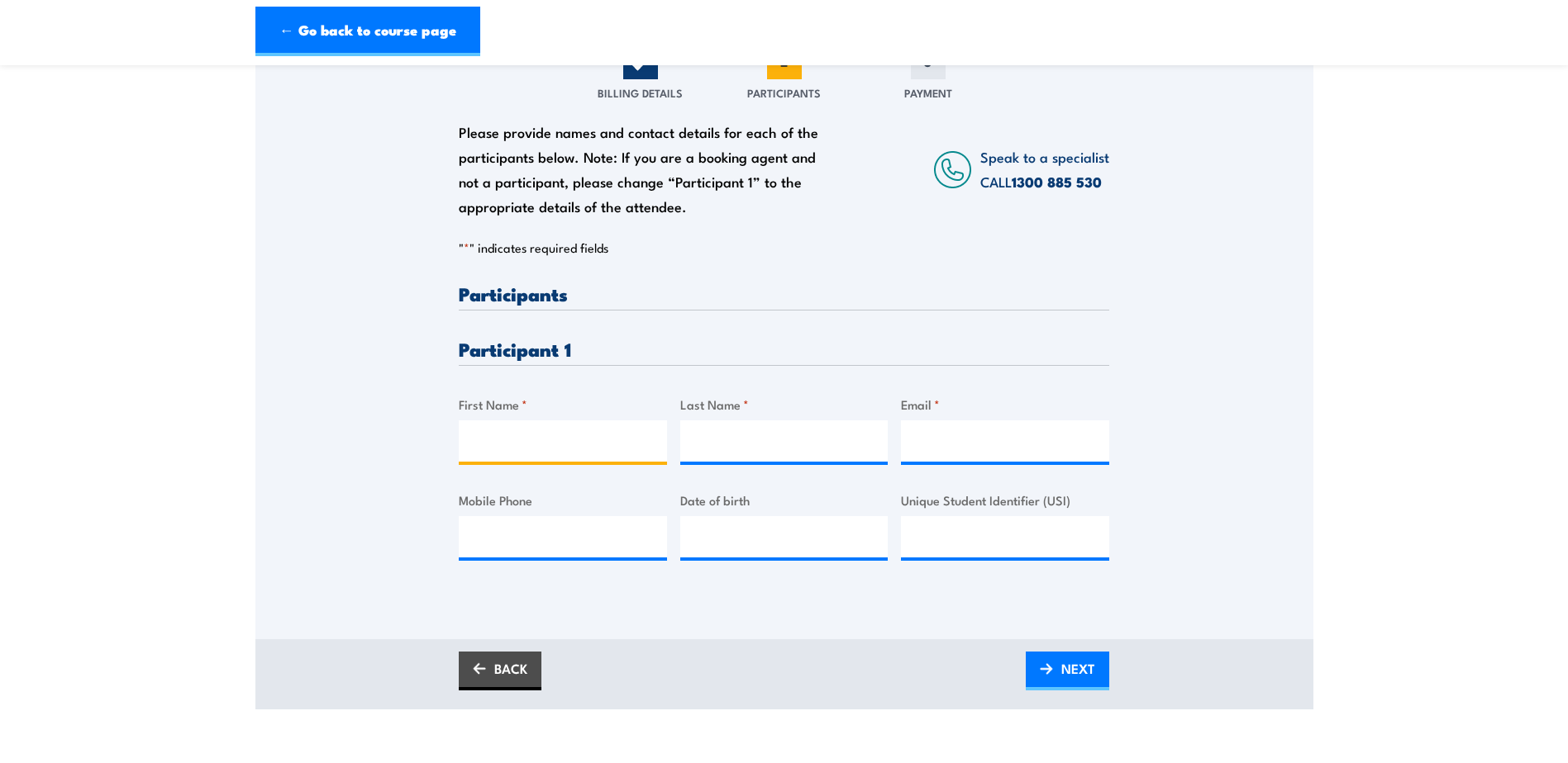
click at [552, 454] on input "First Name *" at bounding box center [563, 441] width 208 height 41
type input "Domenic"
type input "Pitt"
click at [947, 441] on input "Email *" at bounding box center [1005, 441] width 208 height 41
paste input "domenicpitt.12@gmail.com"
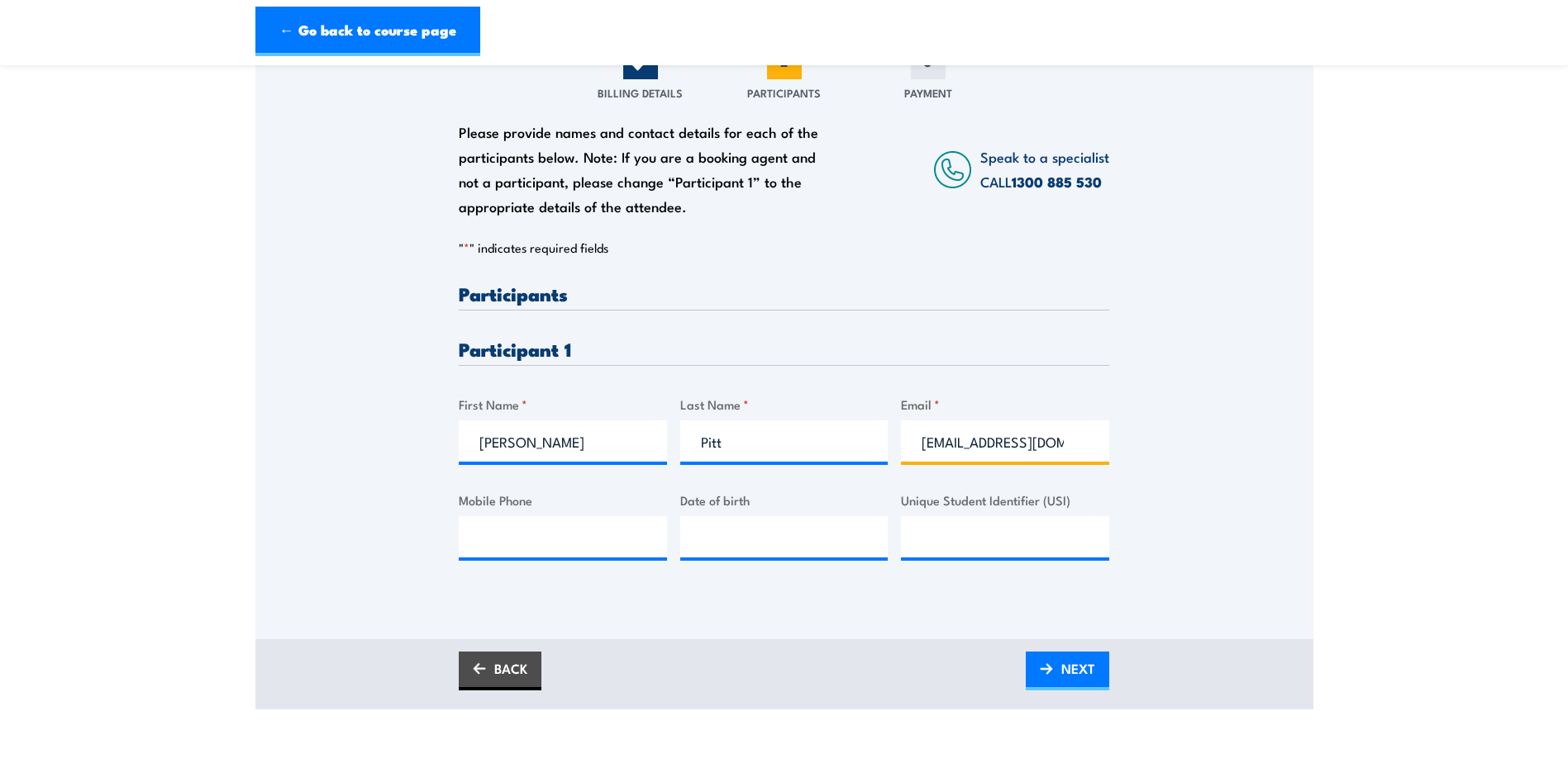
scroll to position [0, 21]
type input "domenicpitt.12@gmail.com"
click at [584, 537] on input "Mobile Phone" at bounding box center [563, 537] width 208 height 41
click at [532, 541] on input "Mobile Phone" at bounding box center [563, 537] width 208 height 41
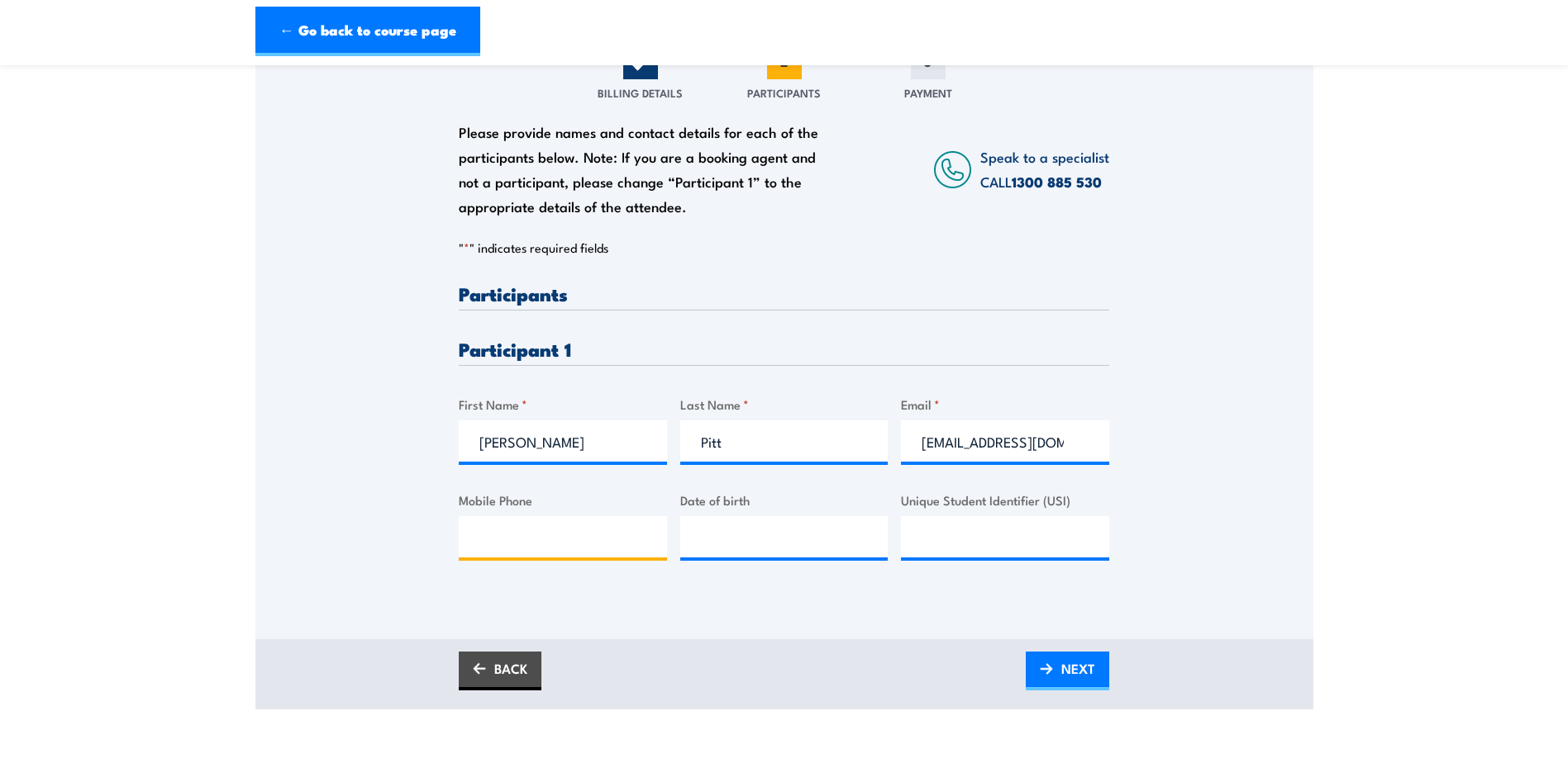
paste input "0434044155"
type input "0434044155"
type input "__/__/____"
click at [757, 537] on input "__/__/____" at bounding box center [784, 537] width 208 height 41
type input "19/05/2006"
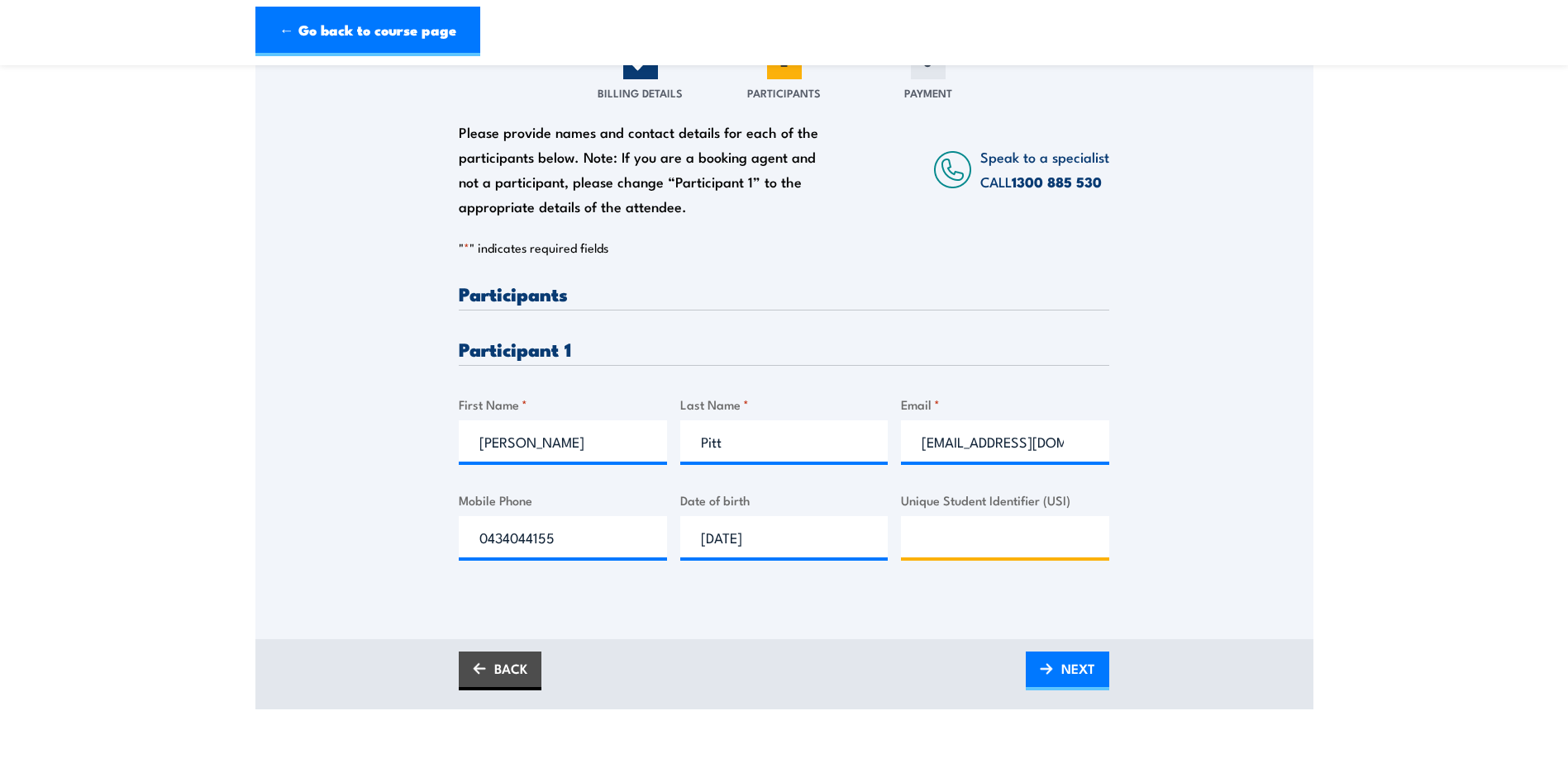
paste input "RLK76TDY24"
type input "RLK76TDY24"
click at [1080, 665] on span "NEXT" at bounding box center [1077, 668] width 34 height 44
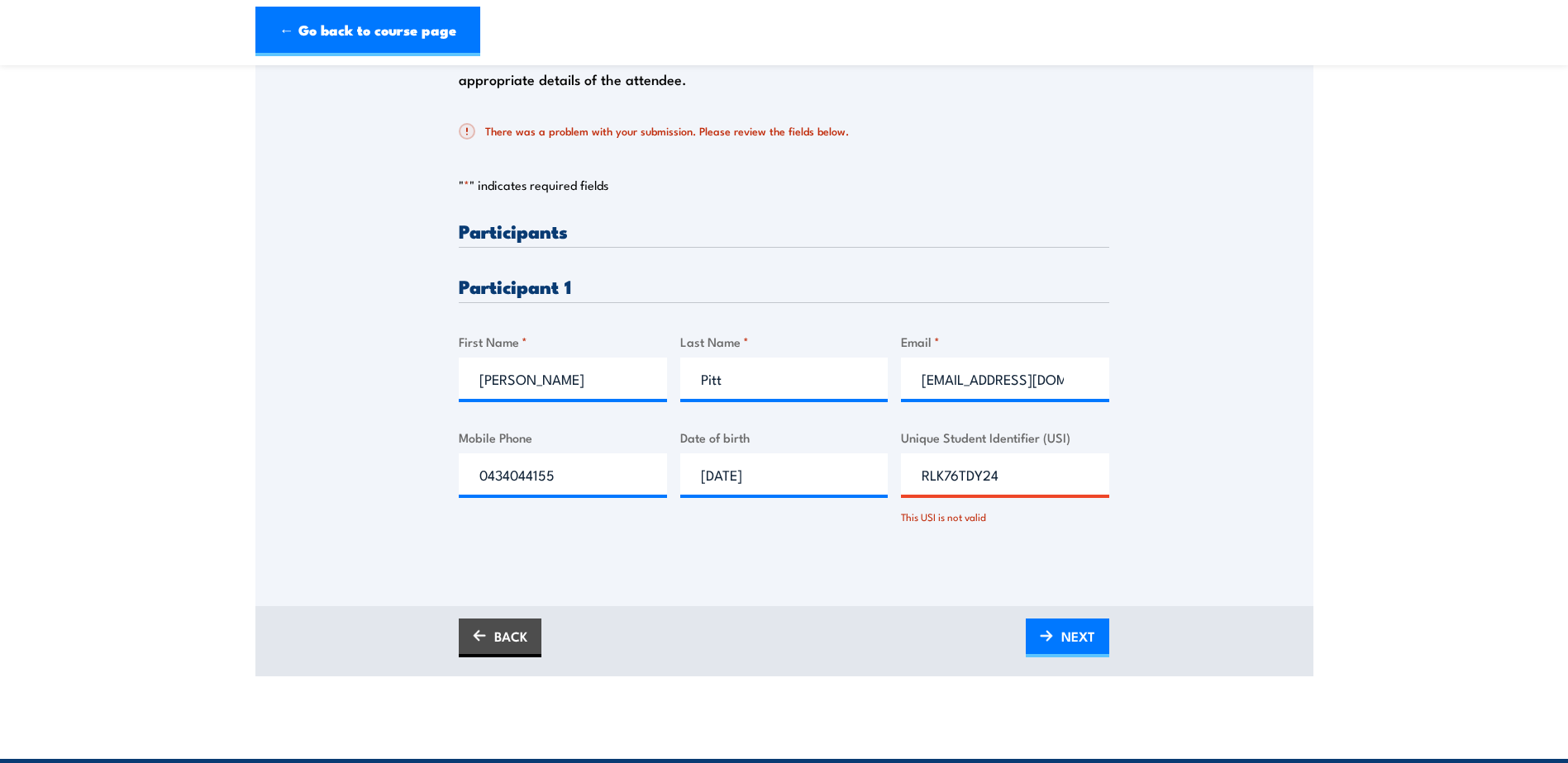
scroll to position [413, 0]
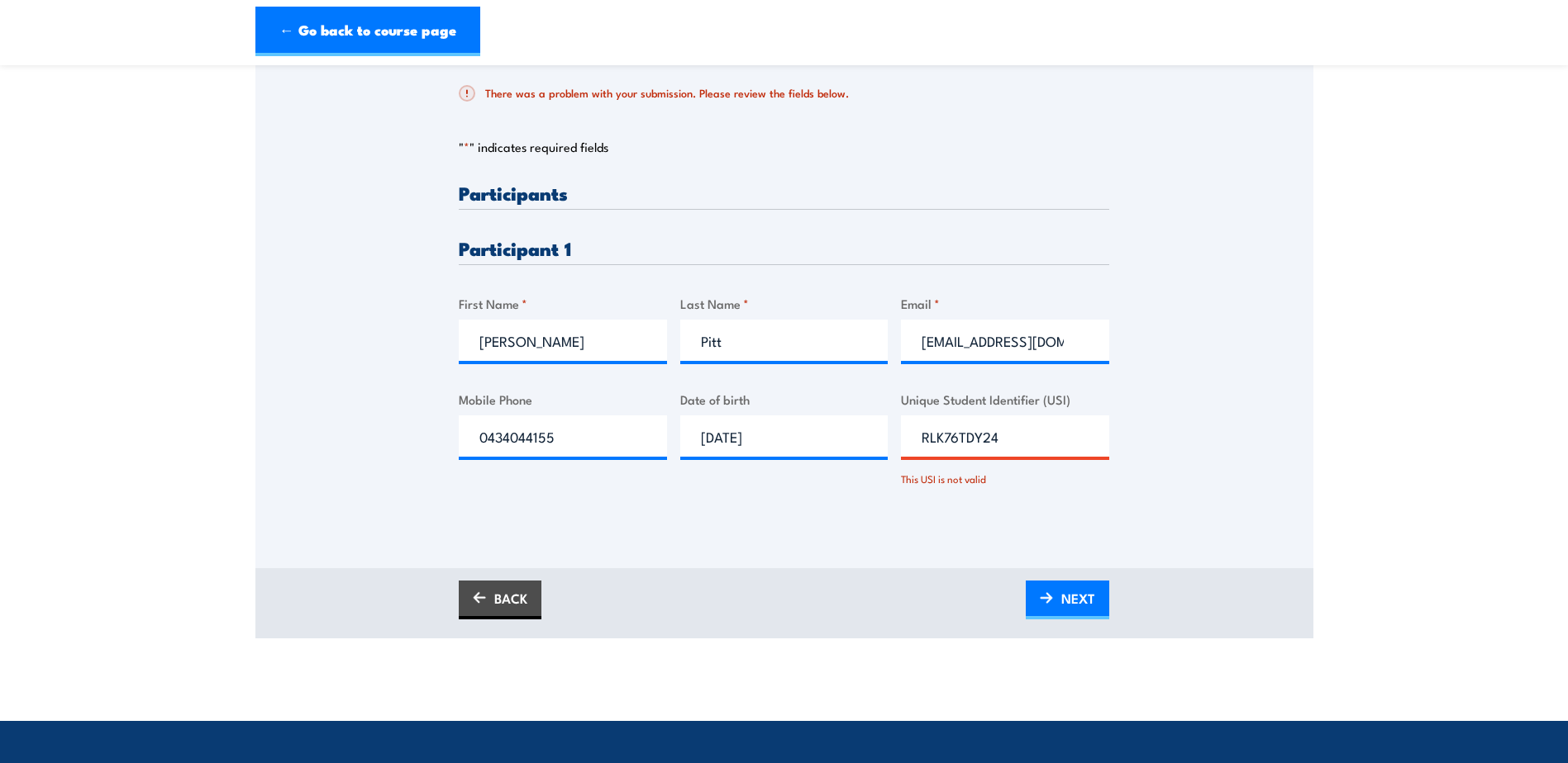
click at [1015, 439] on input "RLK76TDY24" at bounding box center [1005, 436] width 208 height 41
click at [1021, 438] on input "RLK76TDY24" at bounding box center [1005, 436] width 208 height 41
click at [1041, 590] on link "NEXT" at bounding box center [1067, 600] width 83 height 39
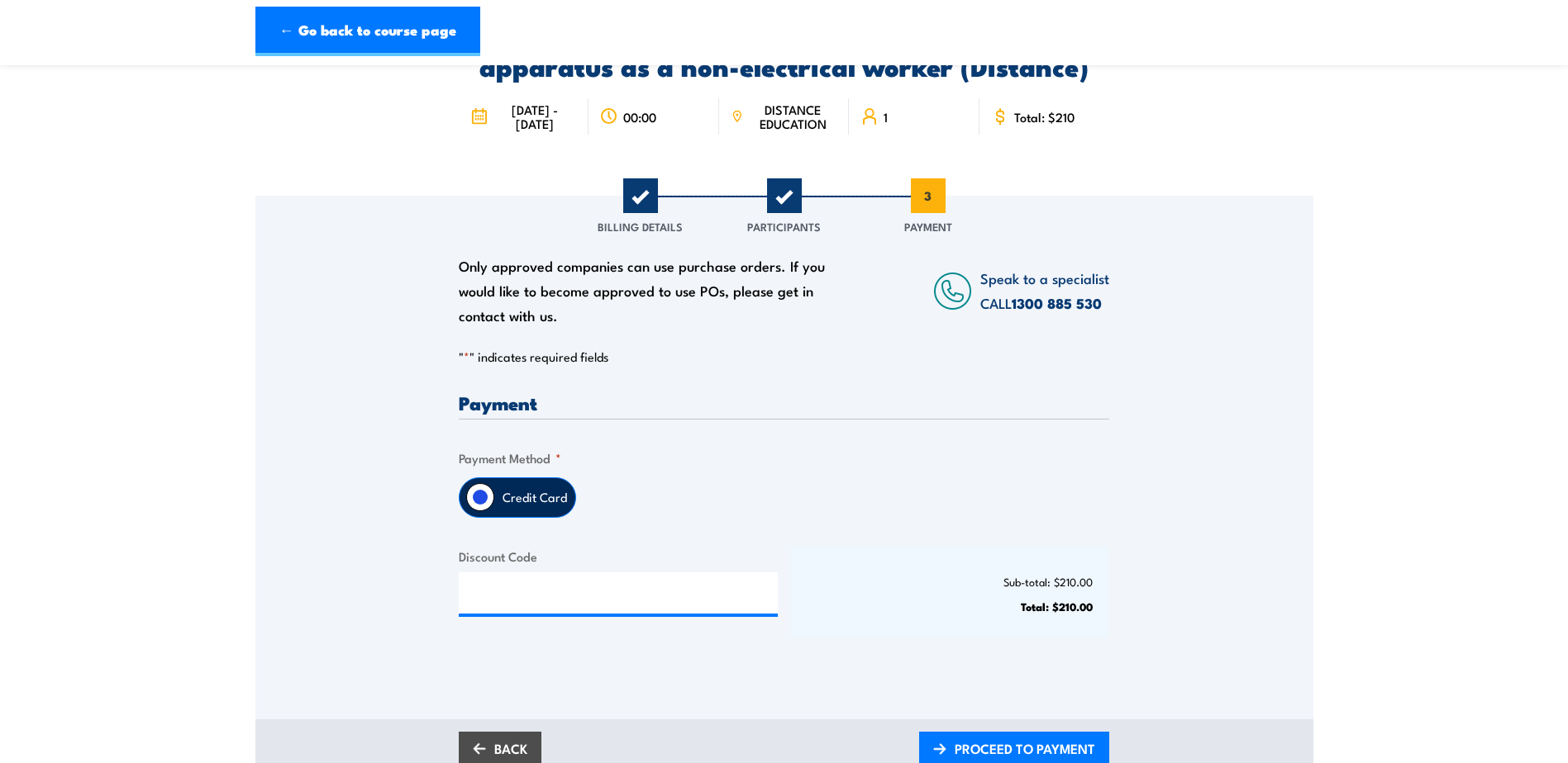
scroll to position [165, 0]
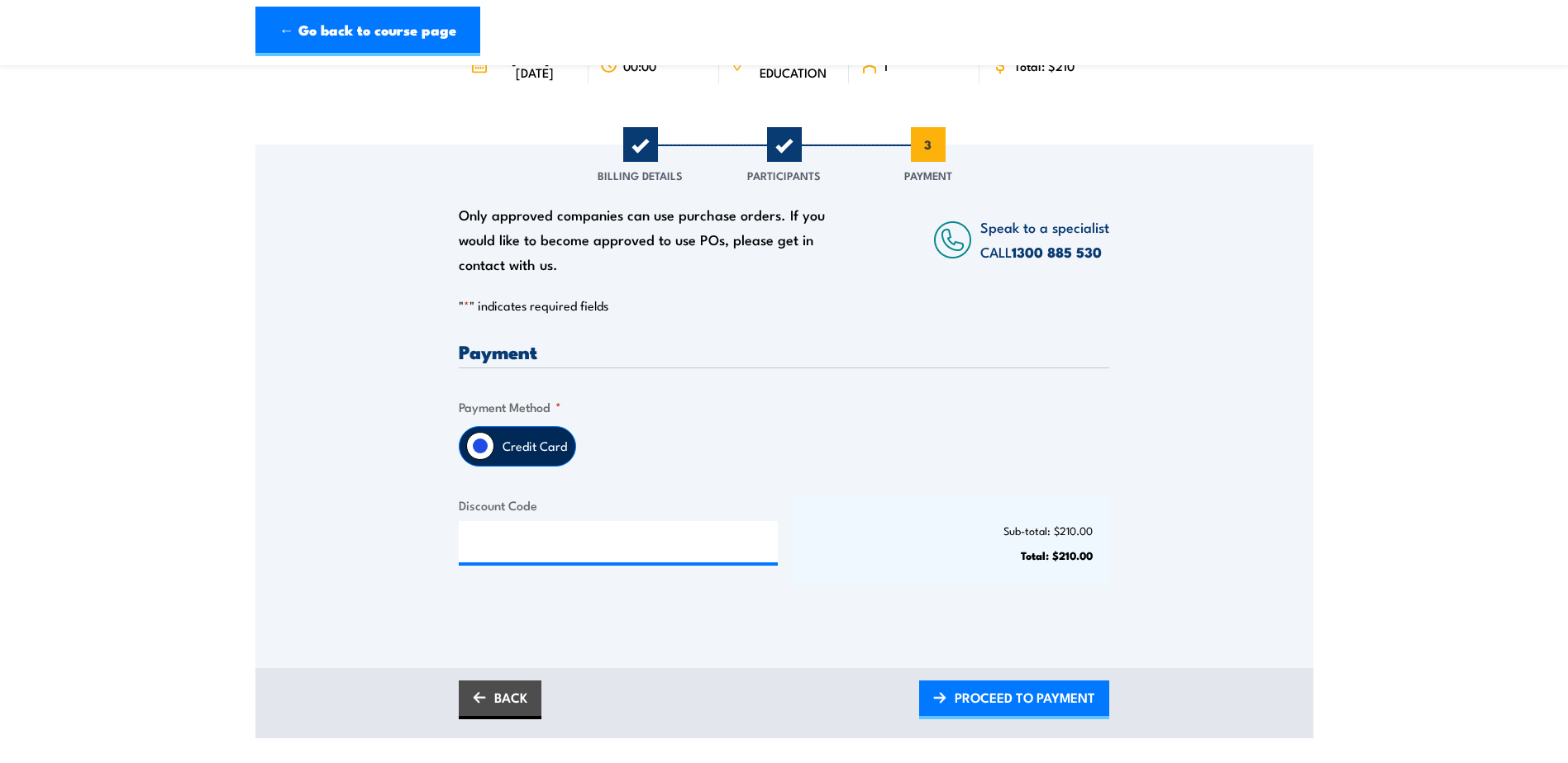
click at [549, 453] on label "Credit Card" at bounding box center [535, 446] width 81 height 39
click at [494, 453] on input "Credit Card" at bounding box center [480, 446] width 28 height 28
click at [1000, 702] on span "PROCEED TO PAYMENT" at bounding box center [1024, 697] width 140 height 44
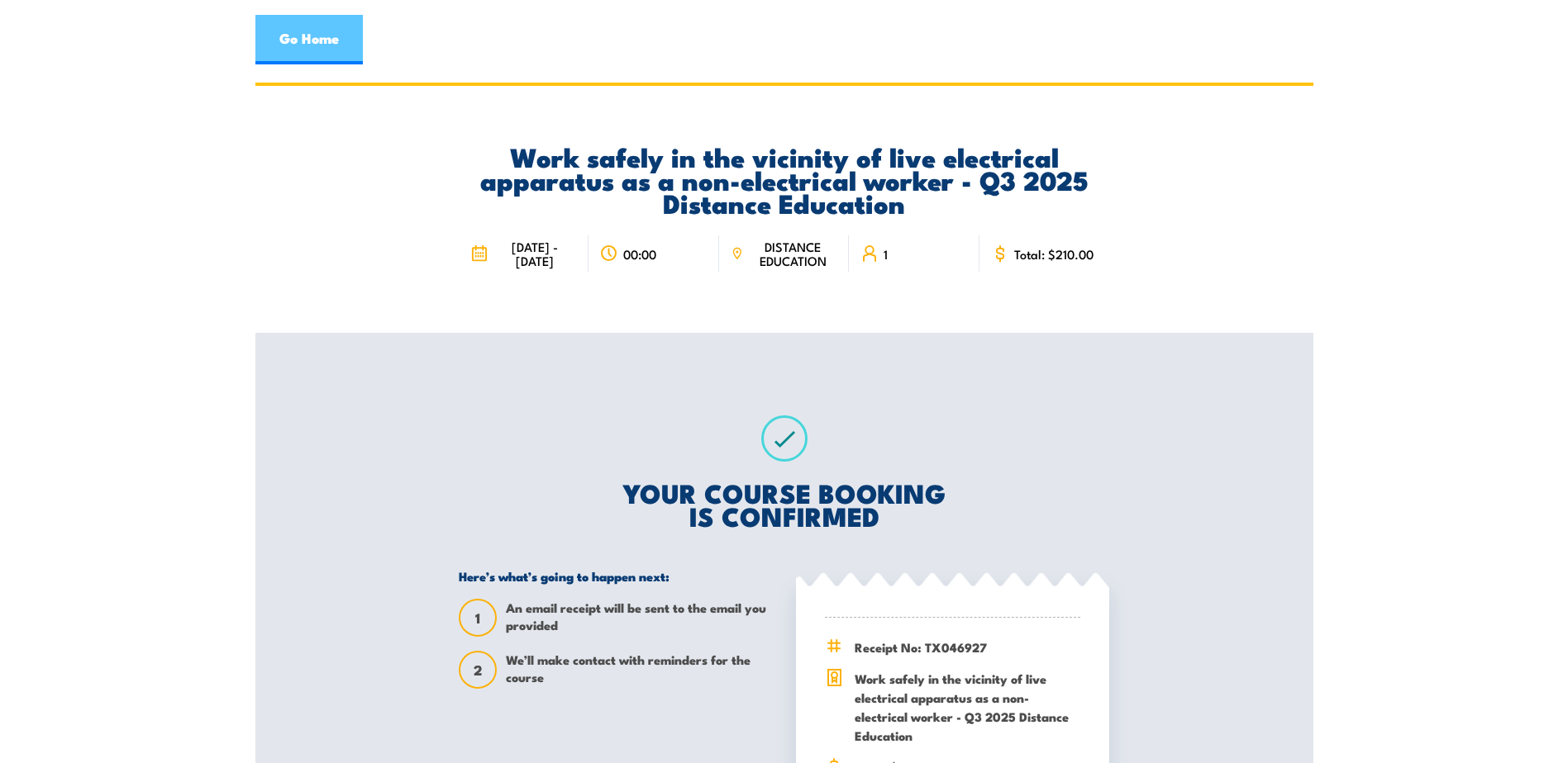
click at [326, 44] on link "Go Home" at bounding box center [309, 40] width 107 height 50
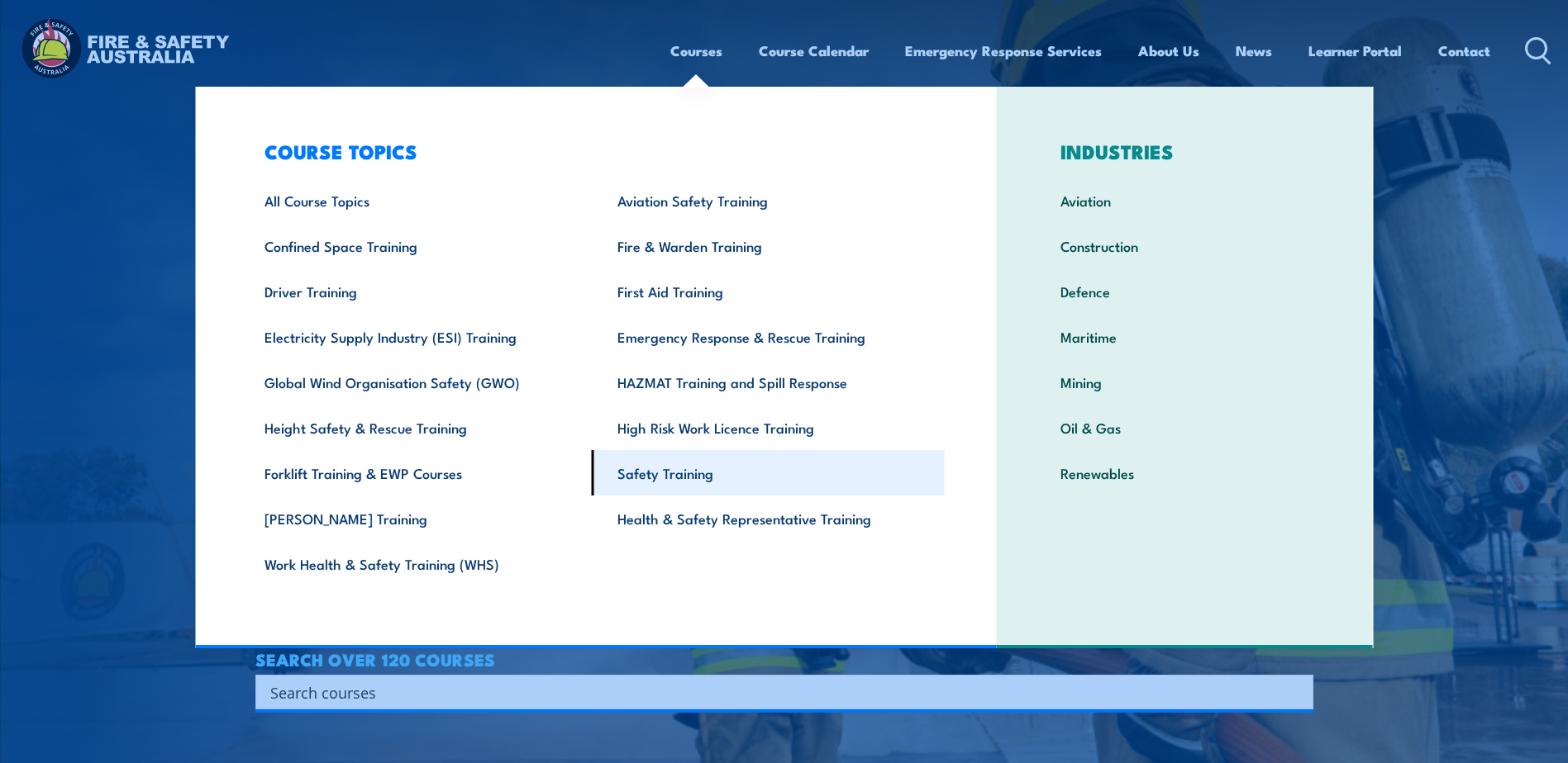
click at [695, 471] on link "Safety Training" at bounding box center [768, 473] width 353 height 46
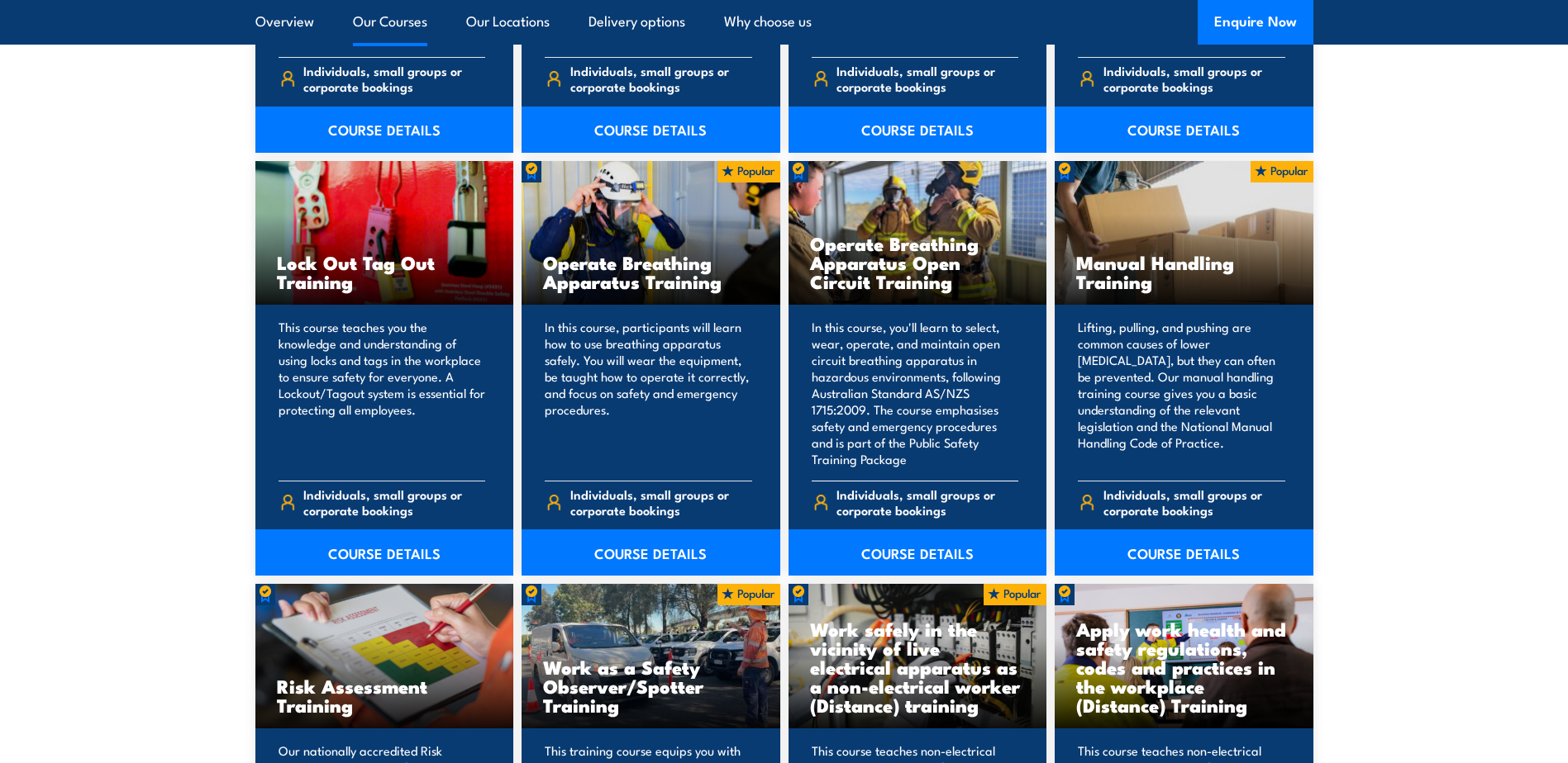
scroll to position [1652, 0]
click at [1167, 446] on p "Lifting, pulling, and pushing are common causes of lower [MEDICAL_DATA], but th…" at bounding box center [1181, 392] width 207 height 149
click at [1177, 550] on link "COURSE DETAILS" at bounding box center [1184, 552] width 259 height 46
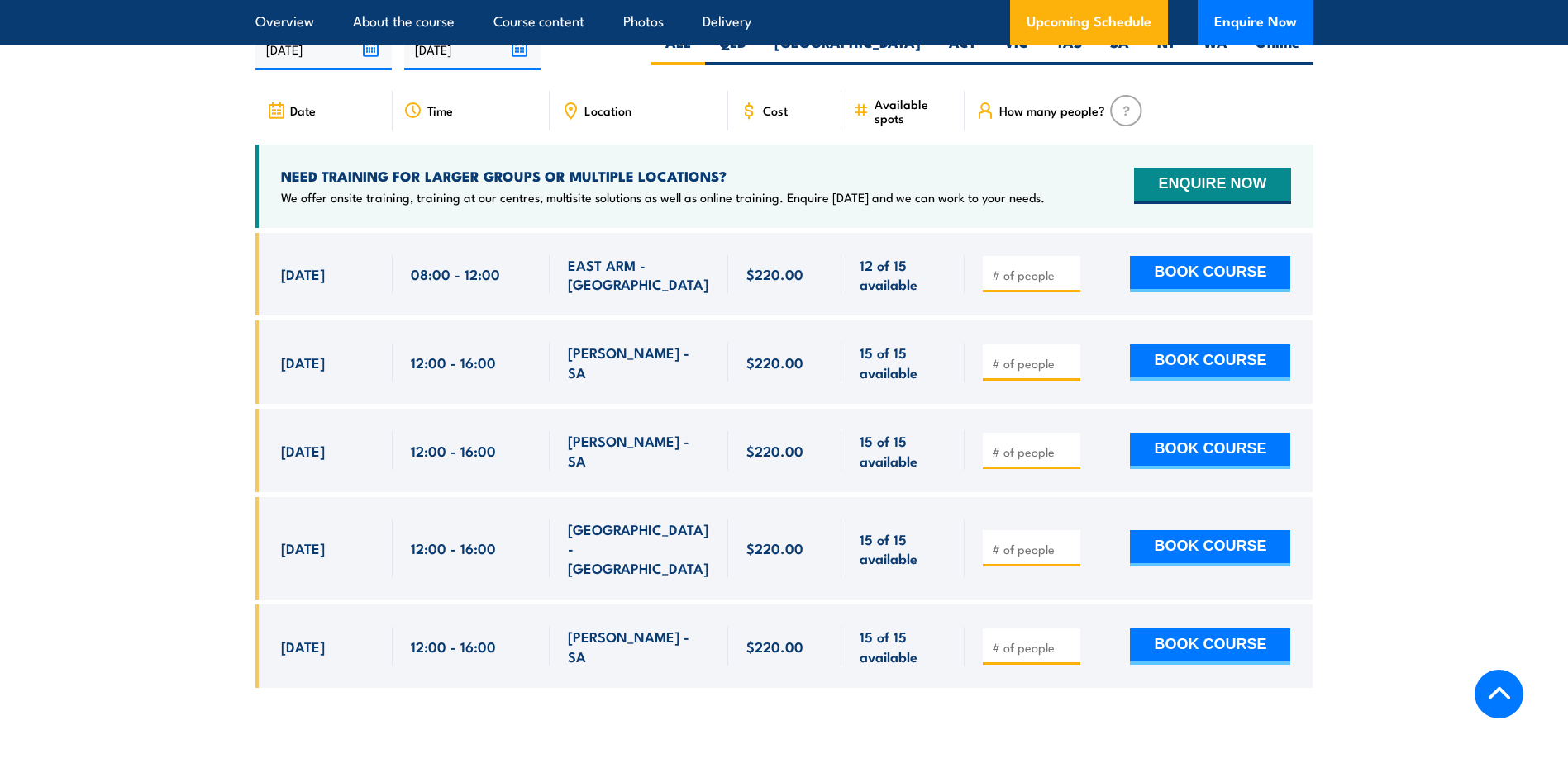
scroll to position [2561, 0]
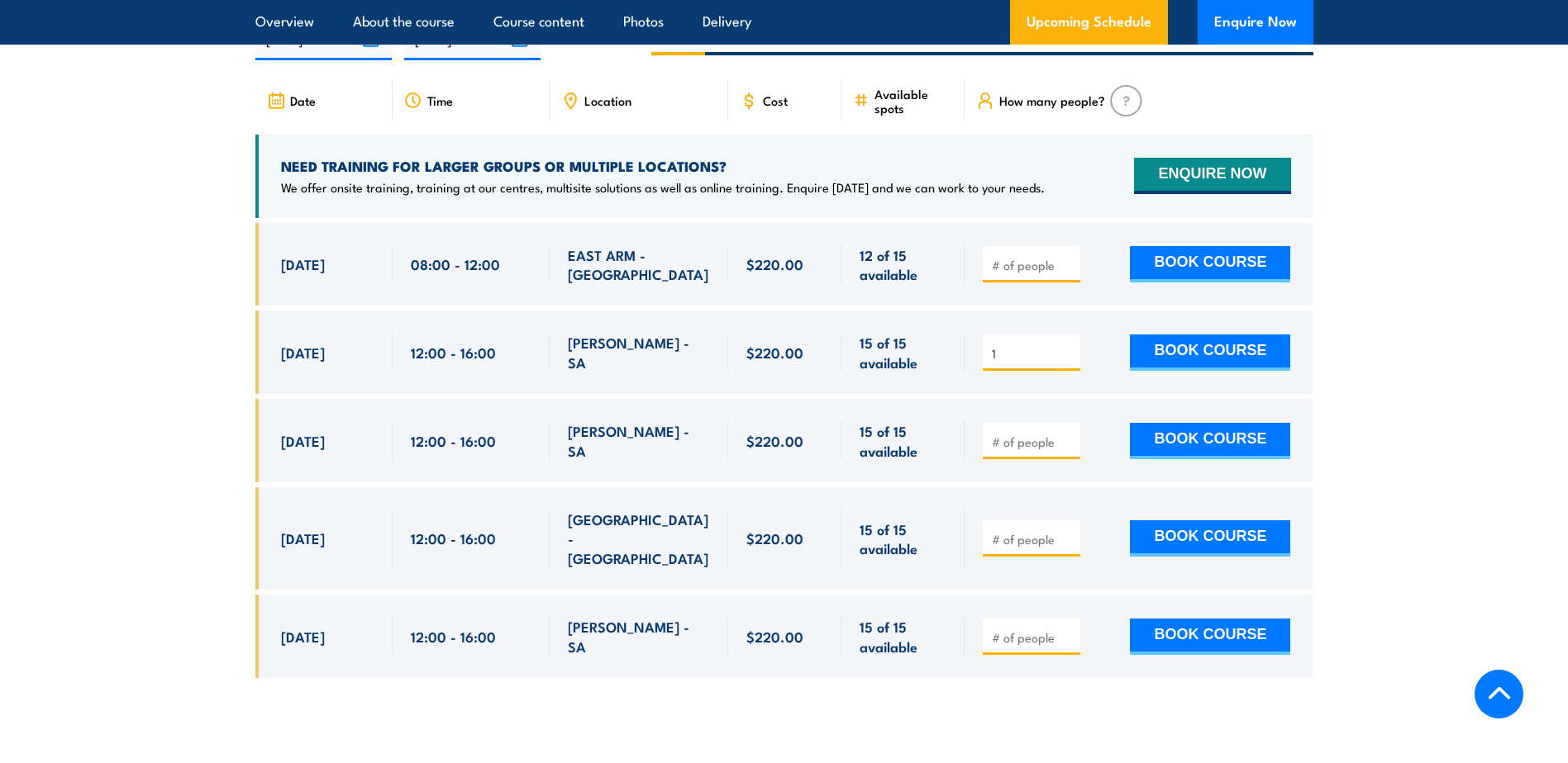
type input "1"
click at [1069, 345] on input "1" at bounding box center [1033, 353] width 83 height 16
click at [1189, 341] on button "BOOK COURSE" at bounding box center [1210, 352] width 161 height 36
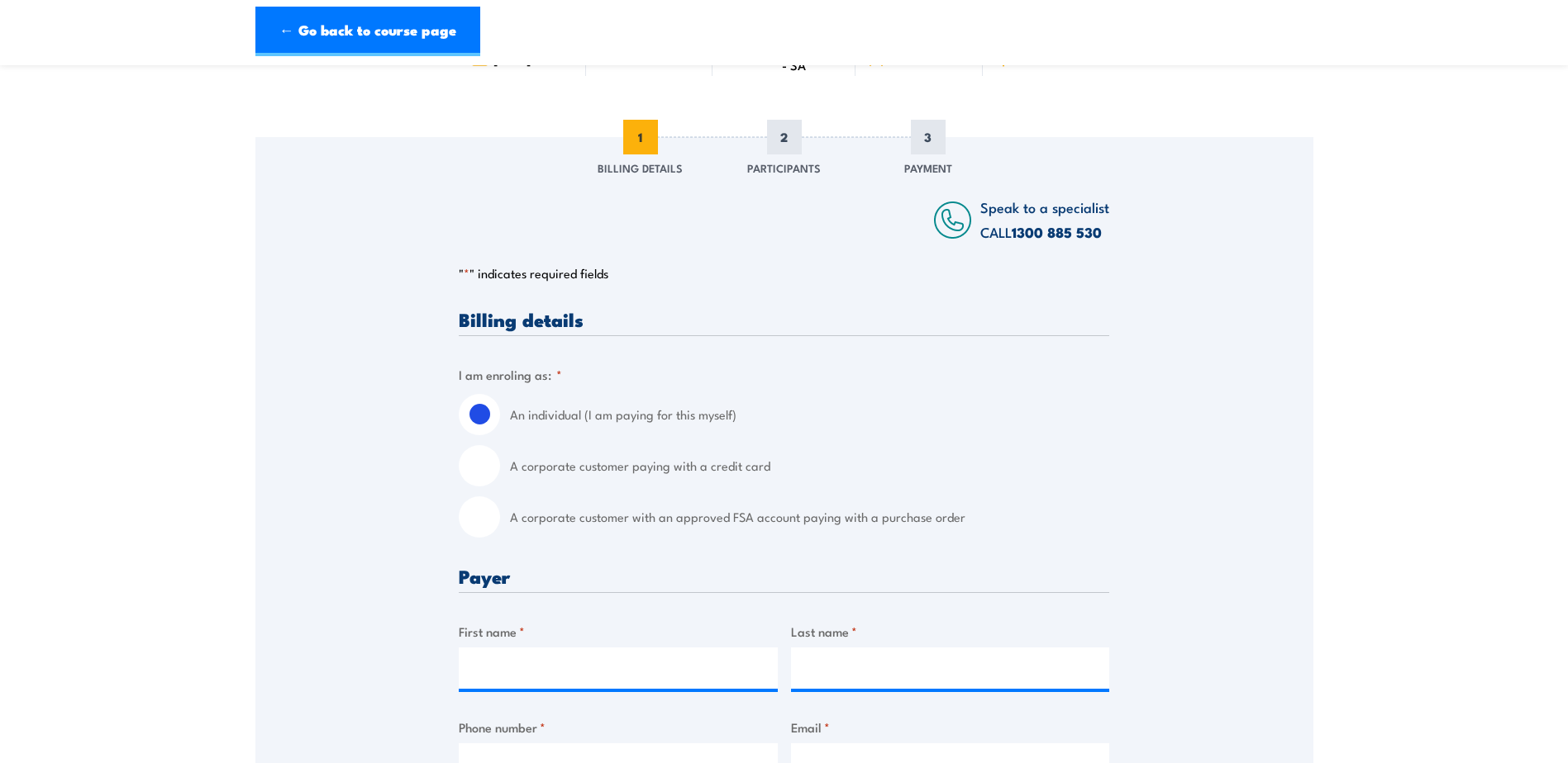
scroll to position [165, 0]
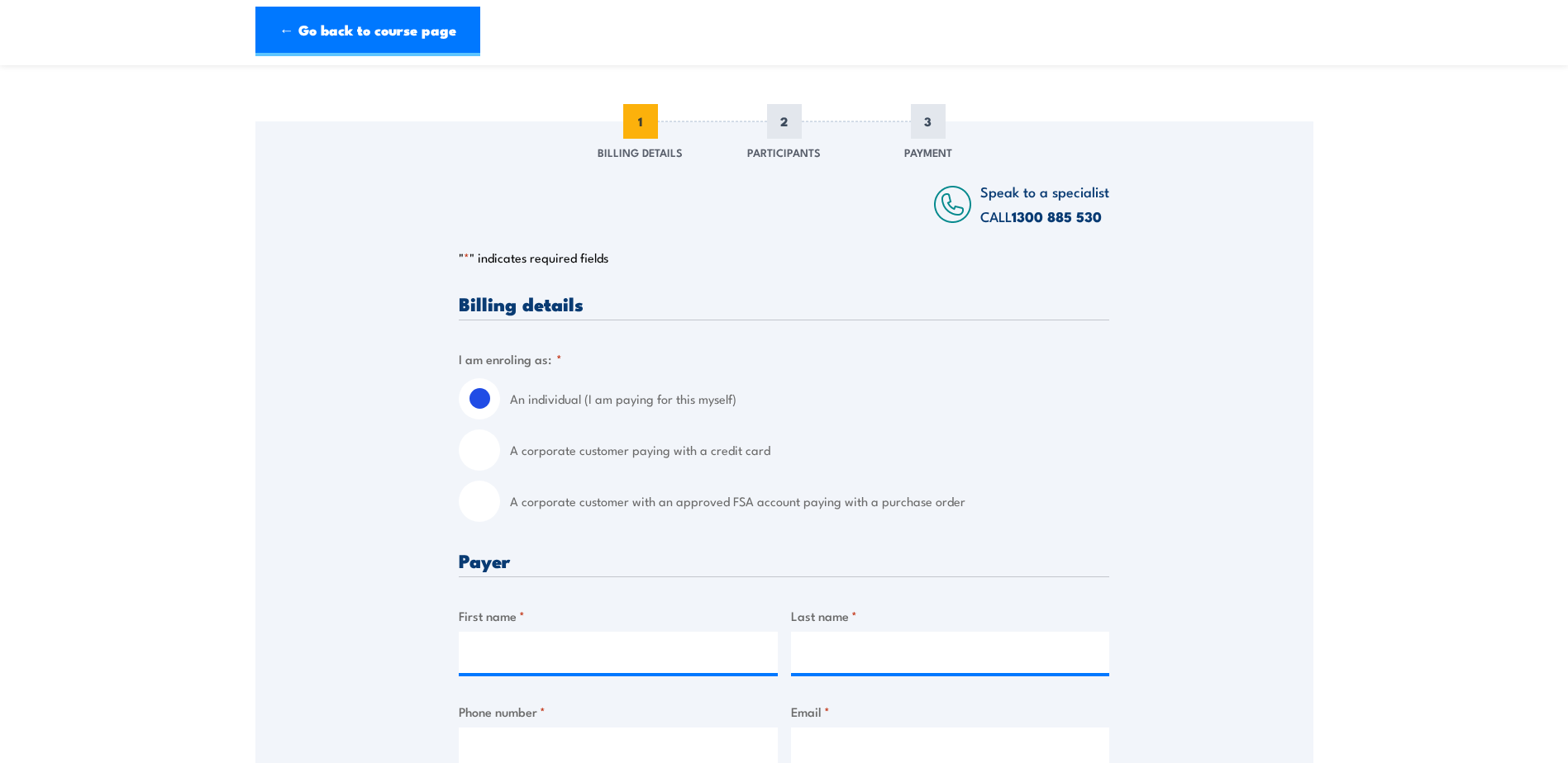
click at [483, 442] on input "A corporate customer paying with a credit card" at bounding box center [480, 450] width 41 height 41
radio input "true"
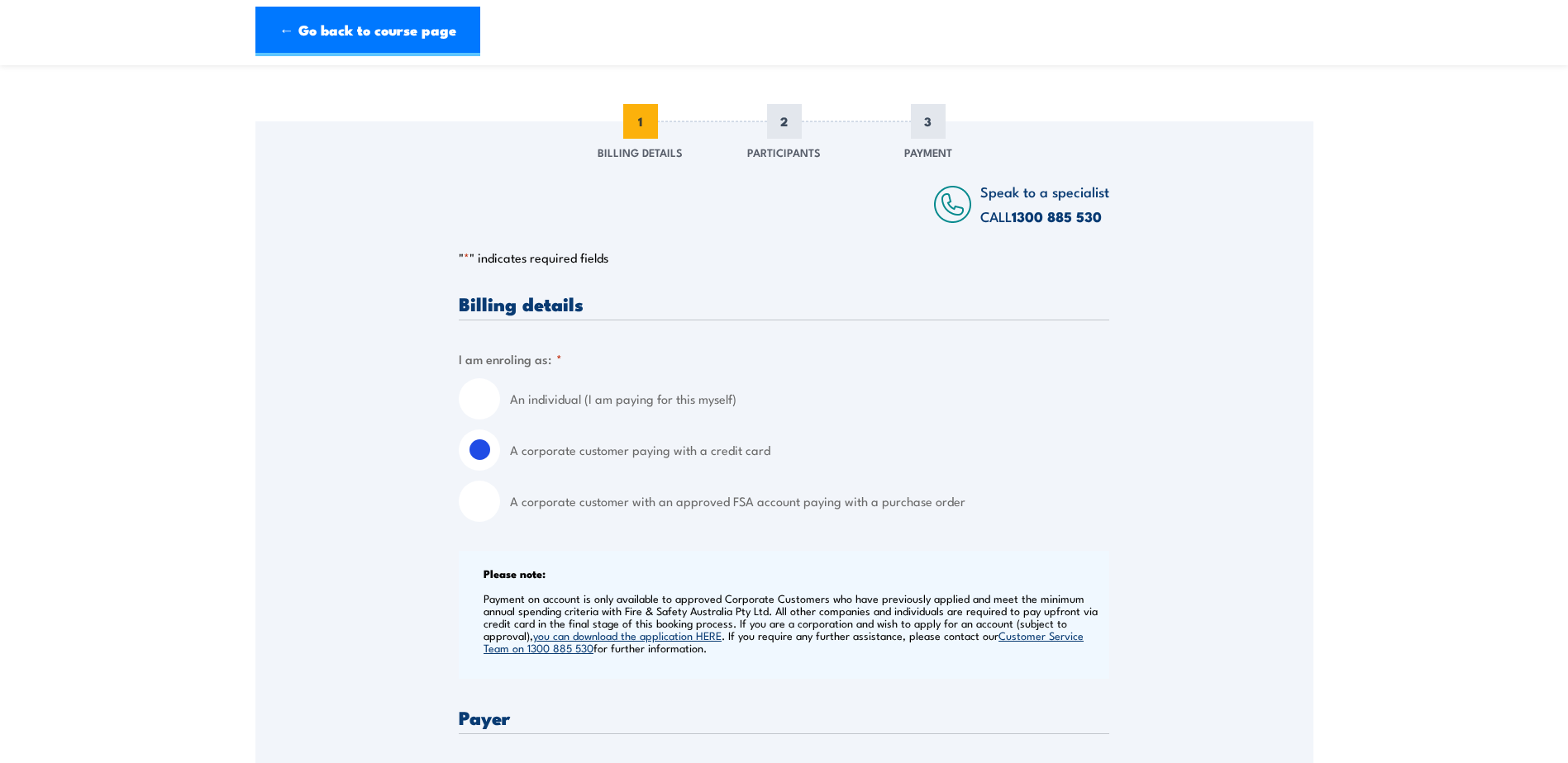
scroll to position [496, 0]
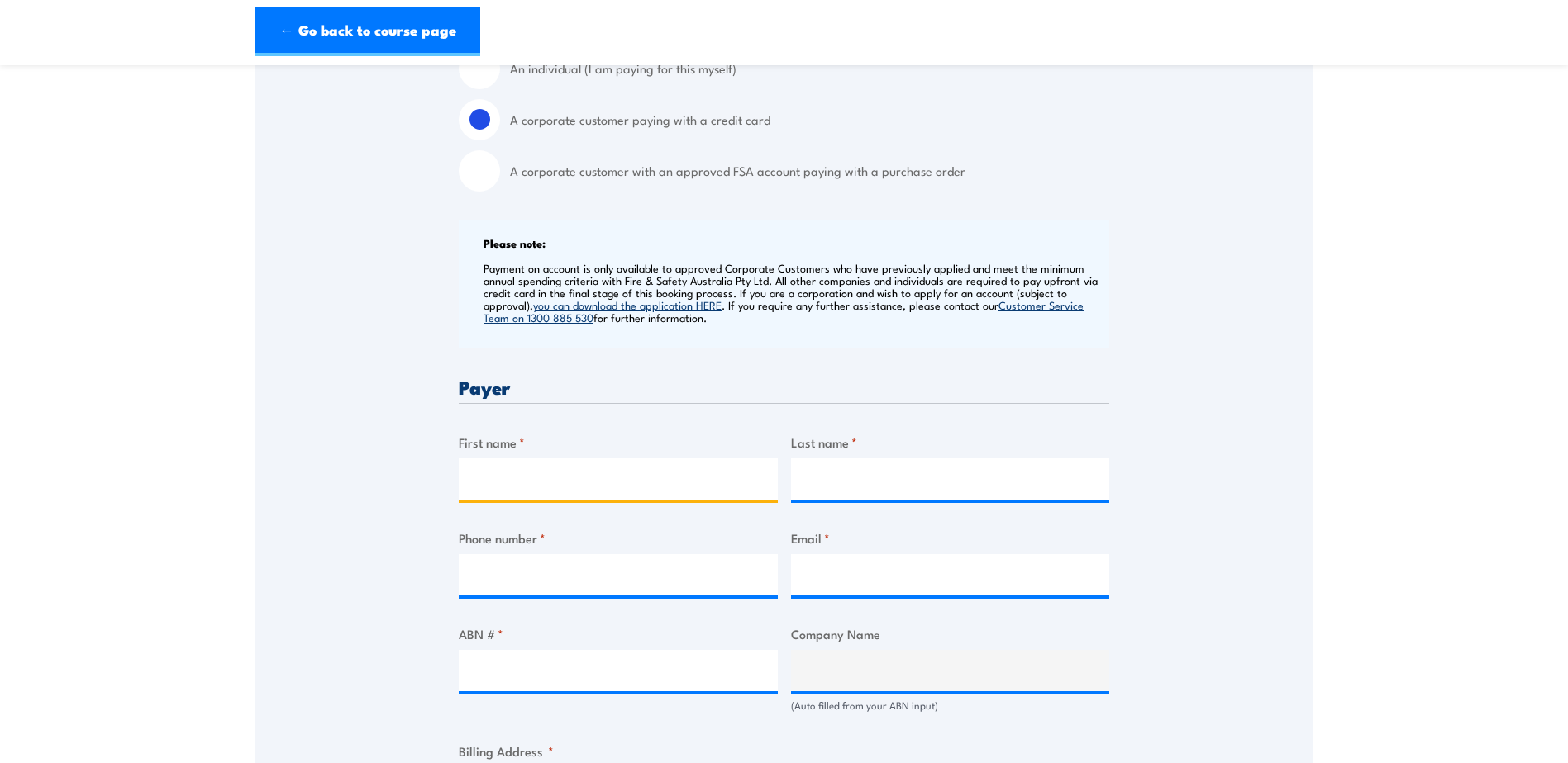
click at [630, 473] on input "First name *" at bounding box center [618, 479] width 319 height 41
type input "[PERSON_NAME]"
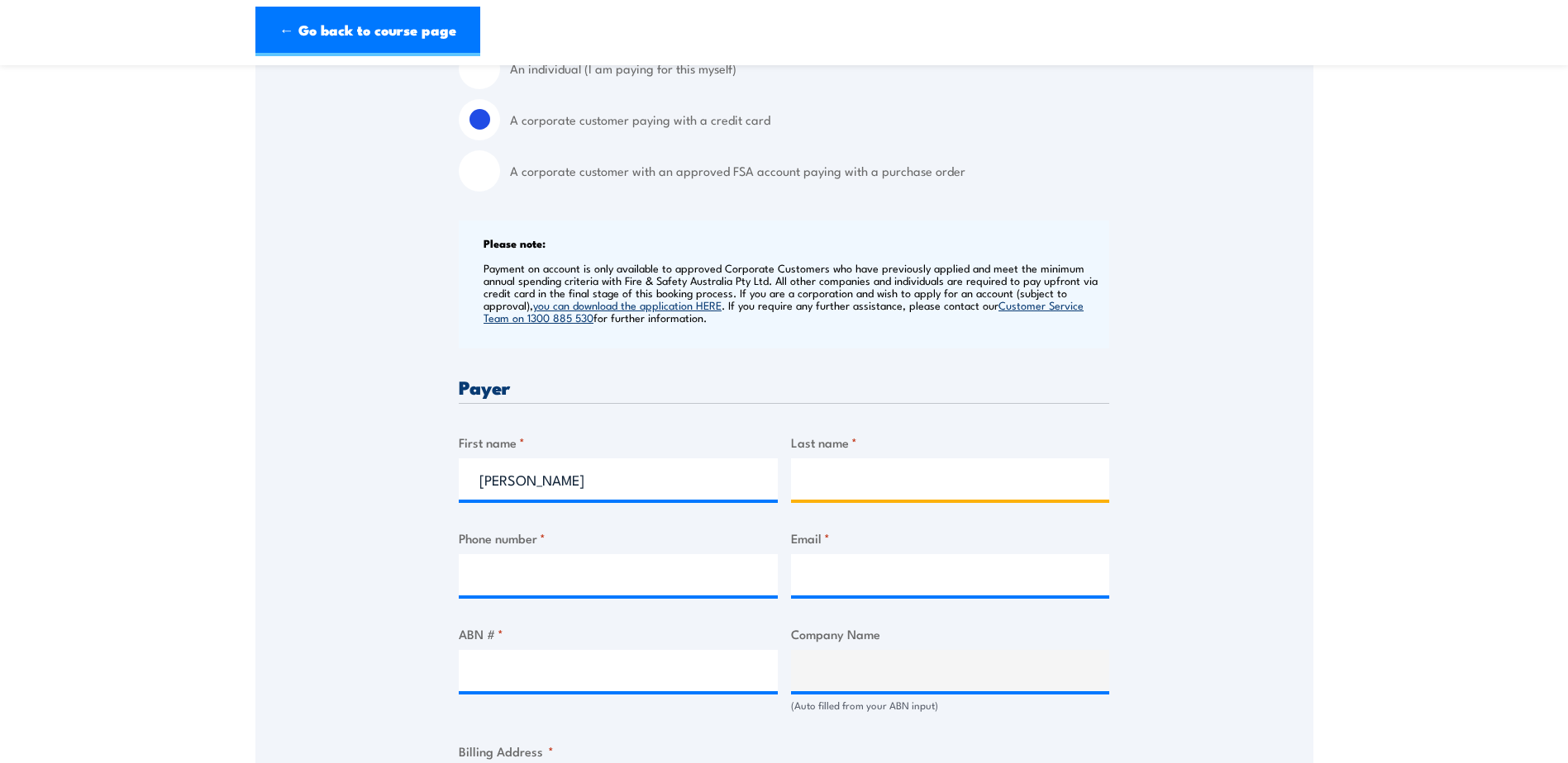
type input "[PERSON_NAME]"
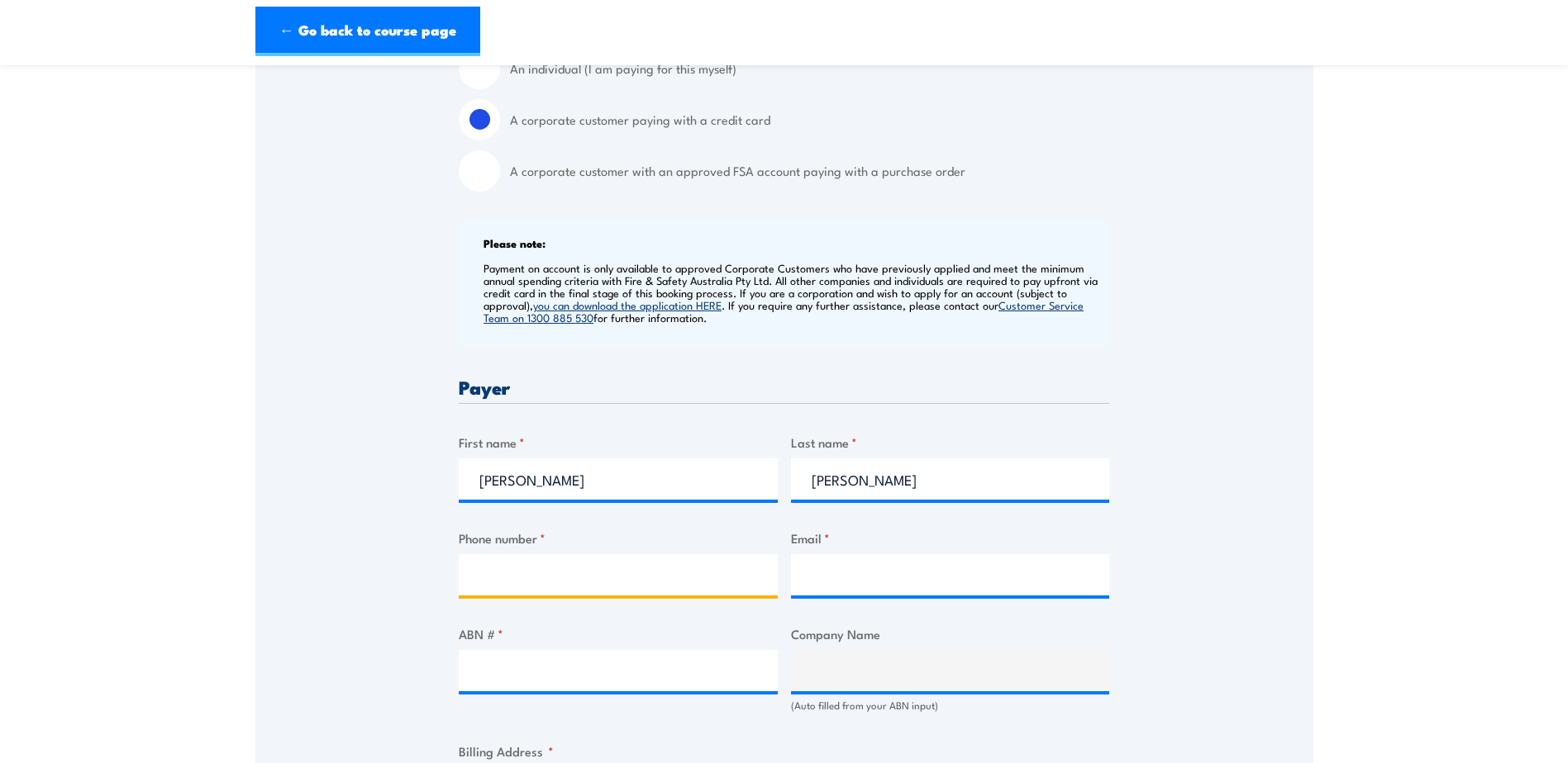
type input "0404301901"
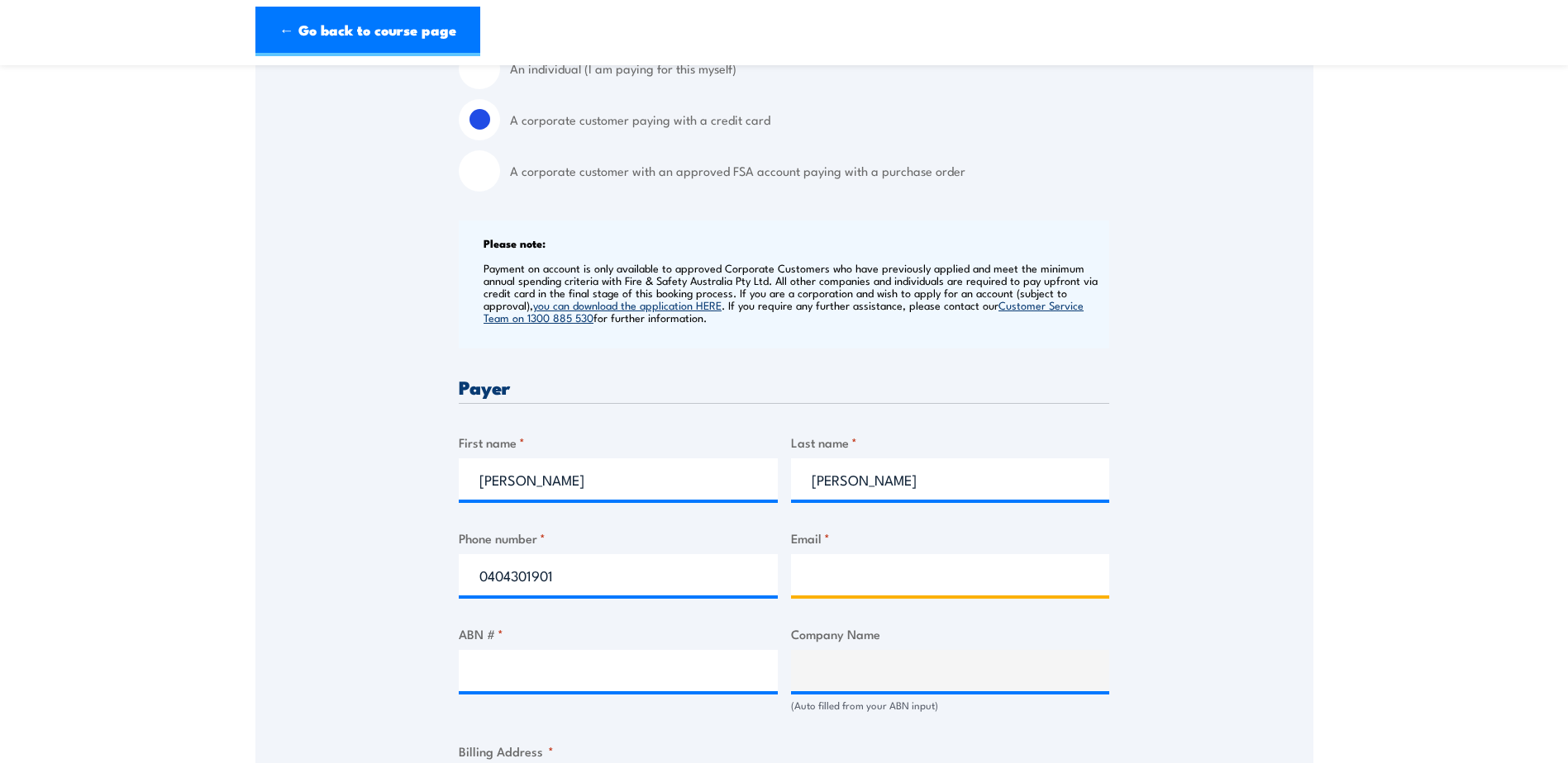
type input "[EMAIL_ADDRESS][DOMAIN_NAME]"
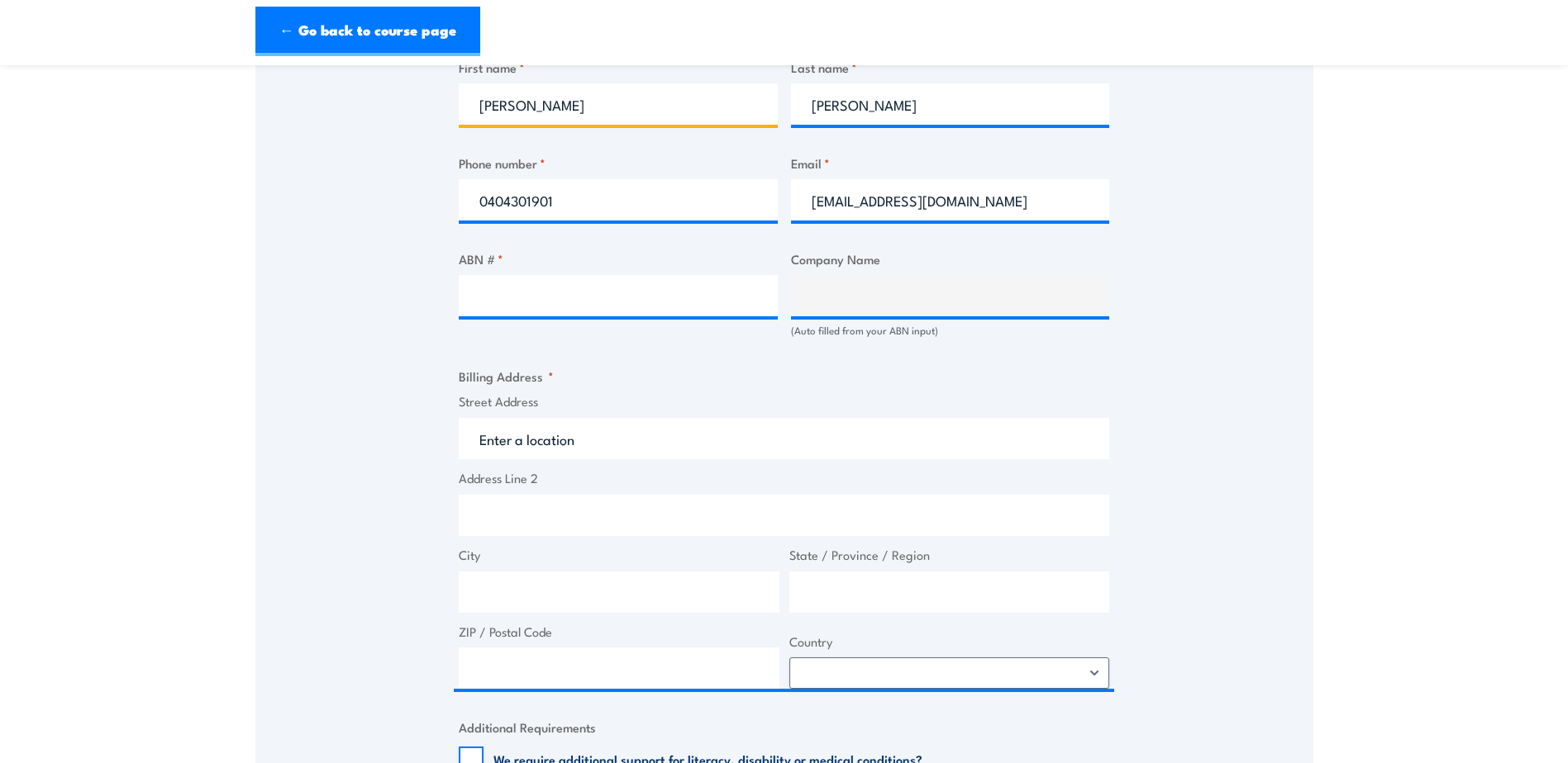
scroll to position [909, 0]
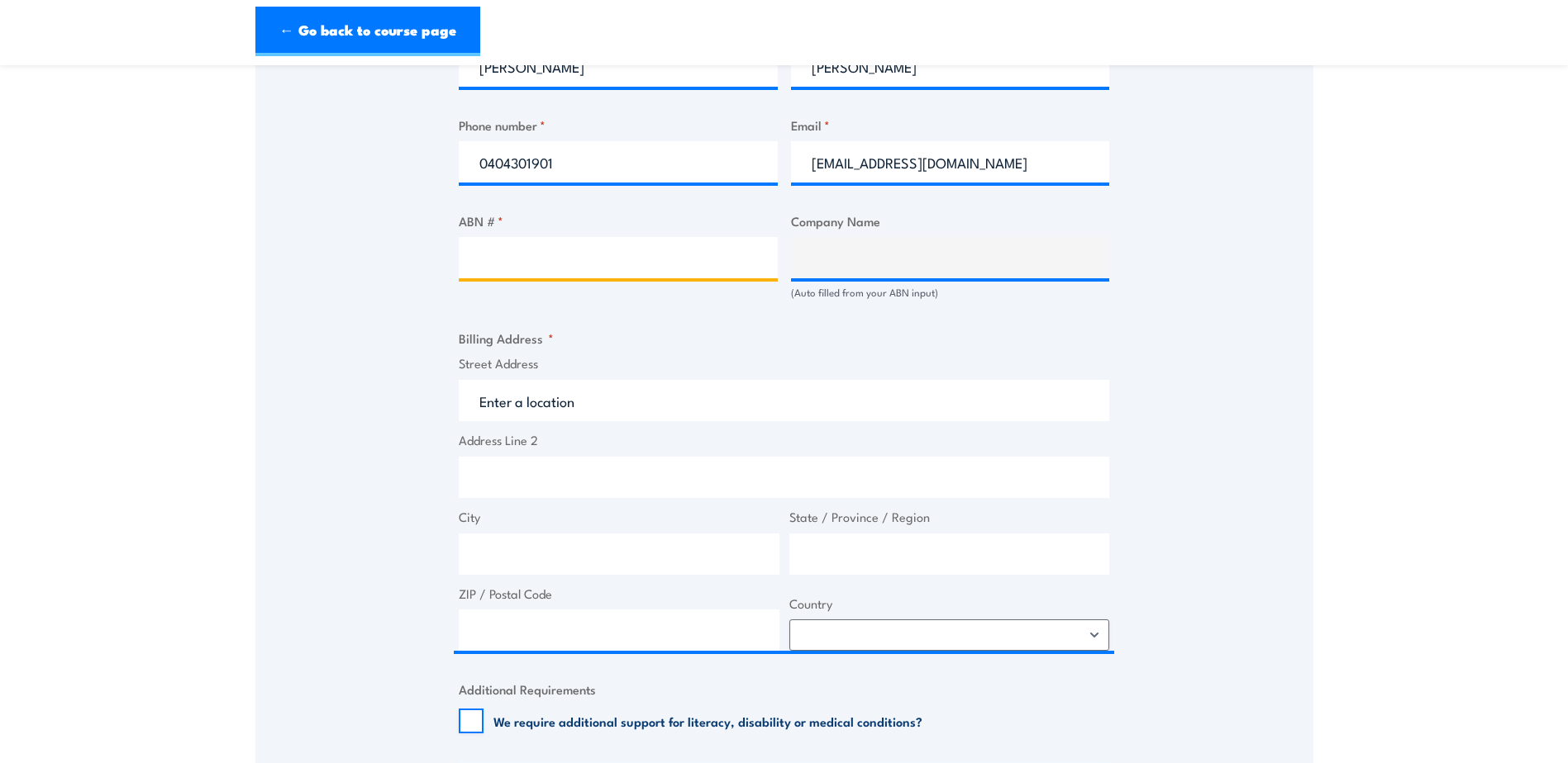
click at [668, 237] on input "ABN # *" at bounding box center [618, 258] width 319 height 41
type input "71 626005776"
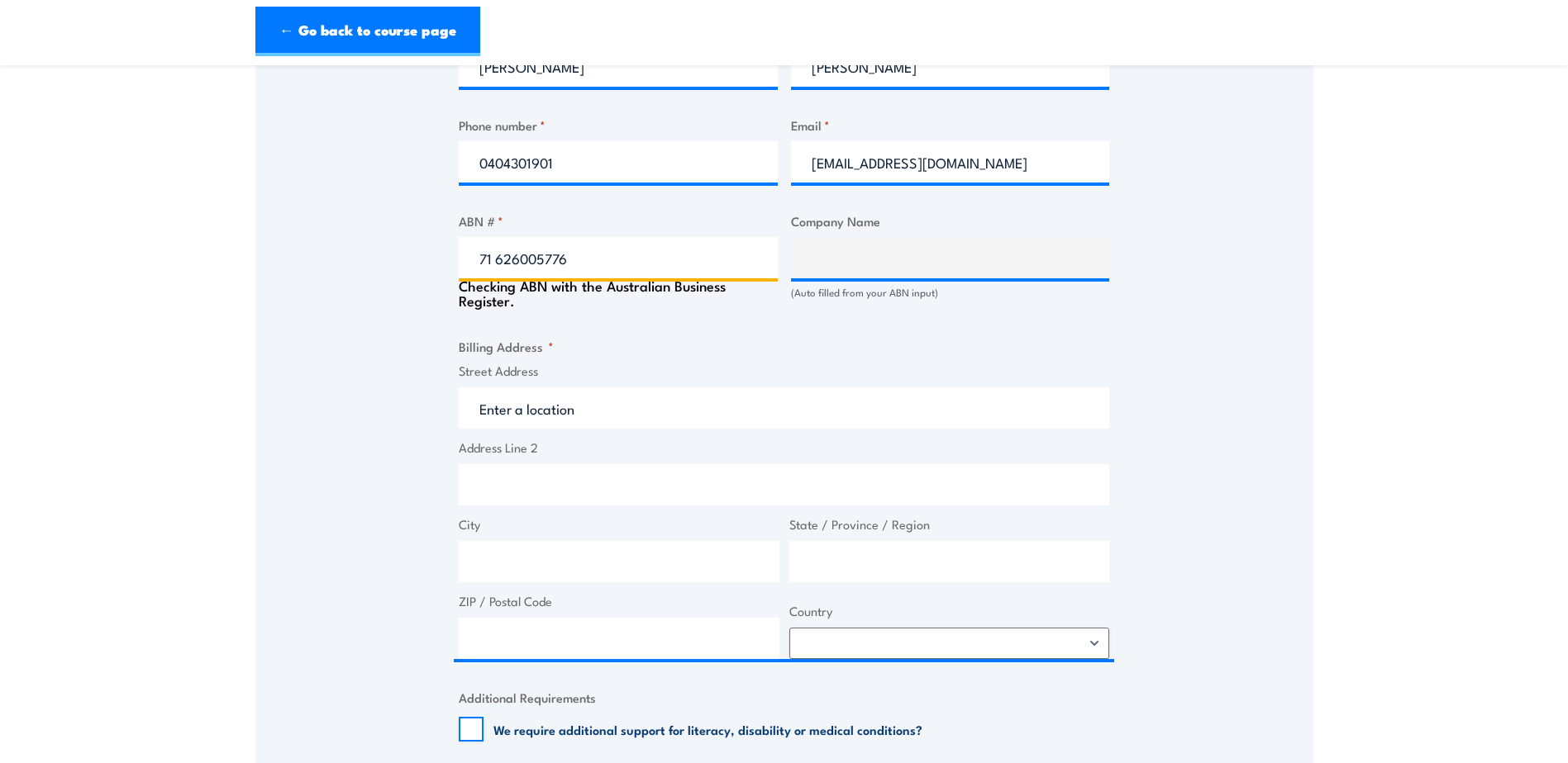
type input "ROSEMARKIE CIVIL PTY LTD"
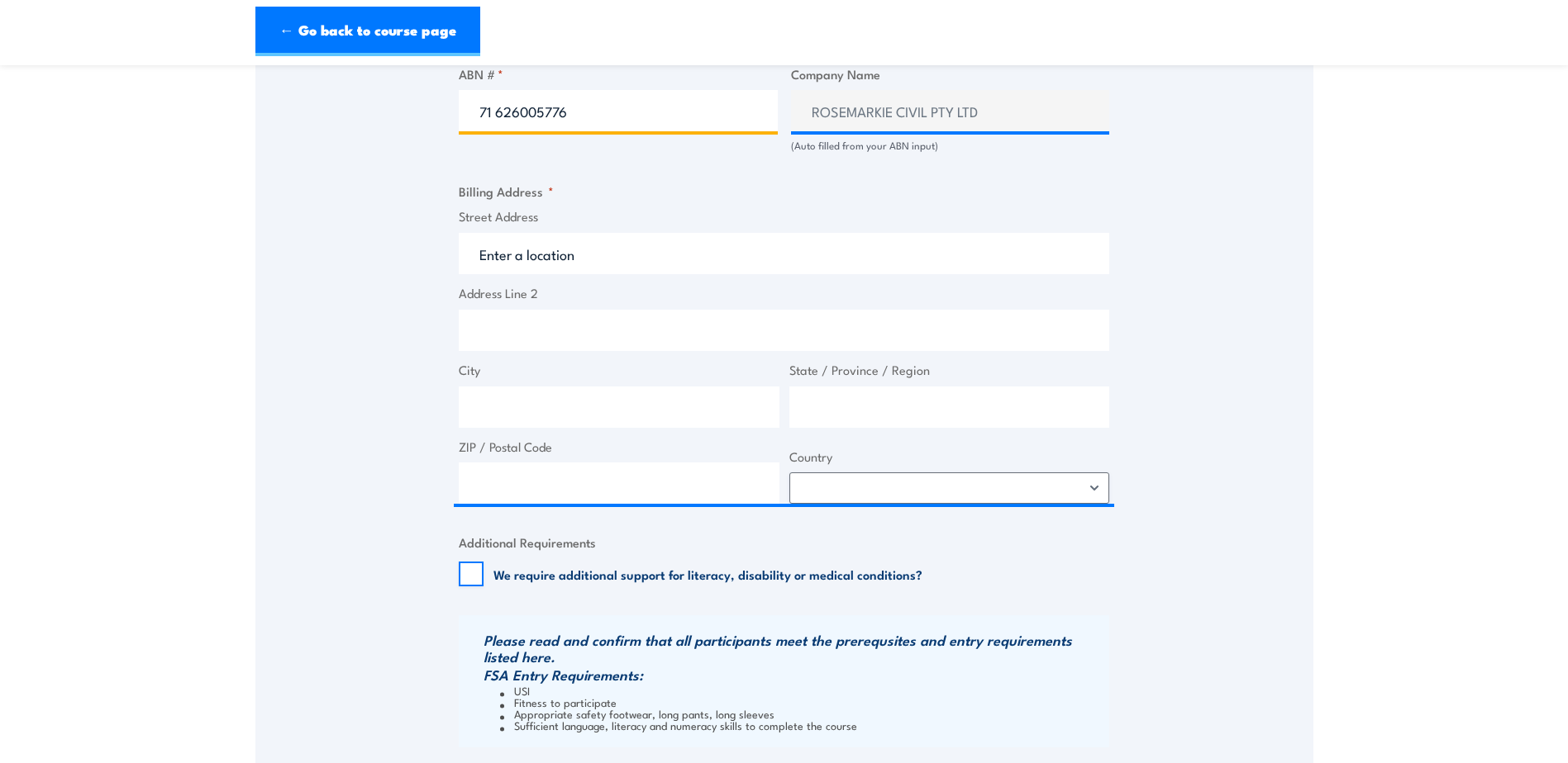
scroll to position [1074, 0]
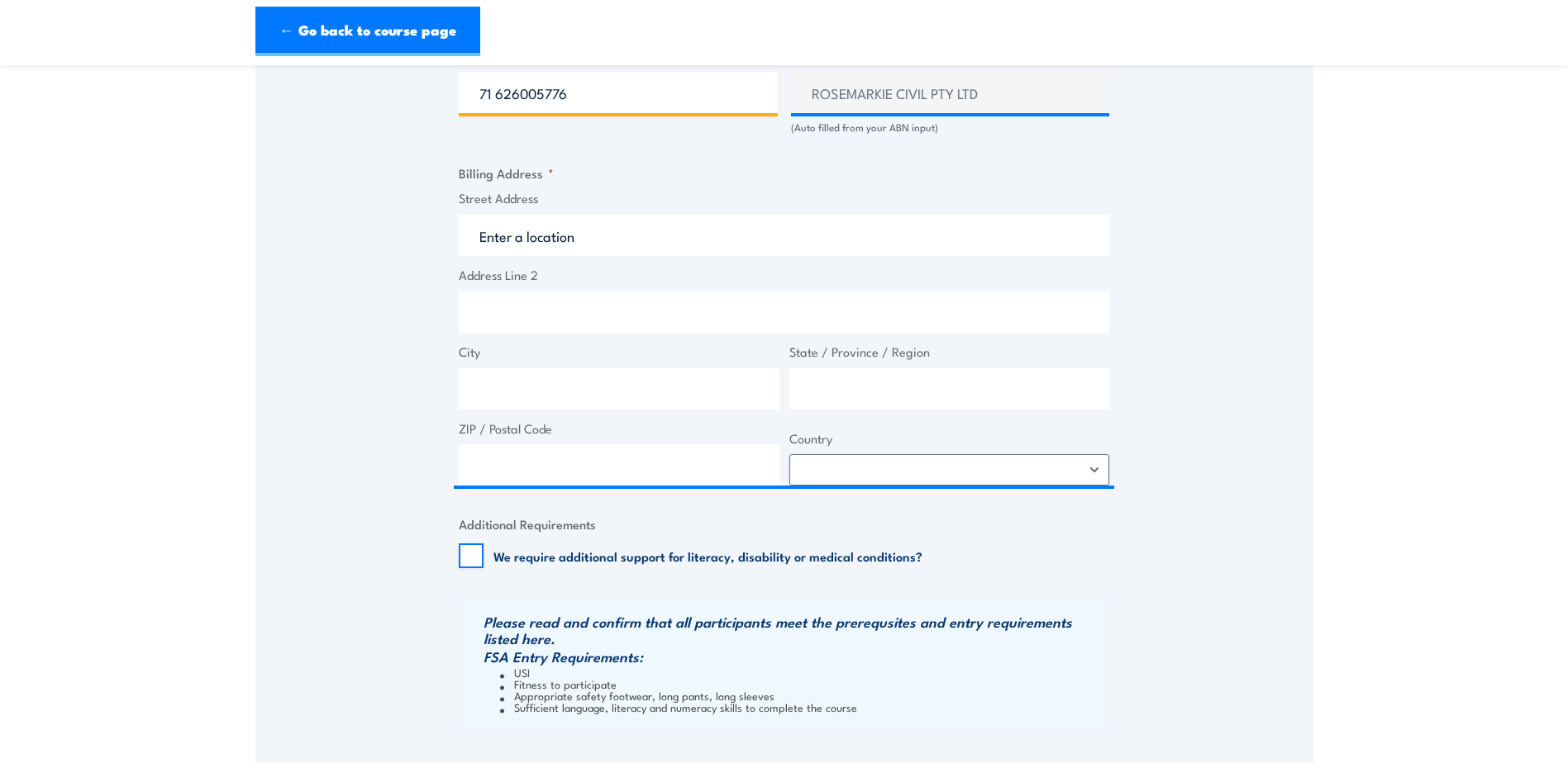
type input "71 626005776"
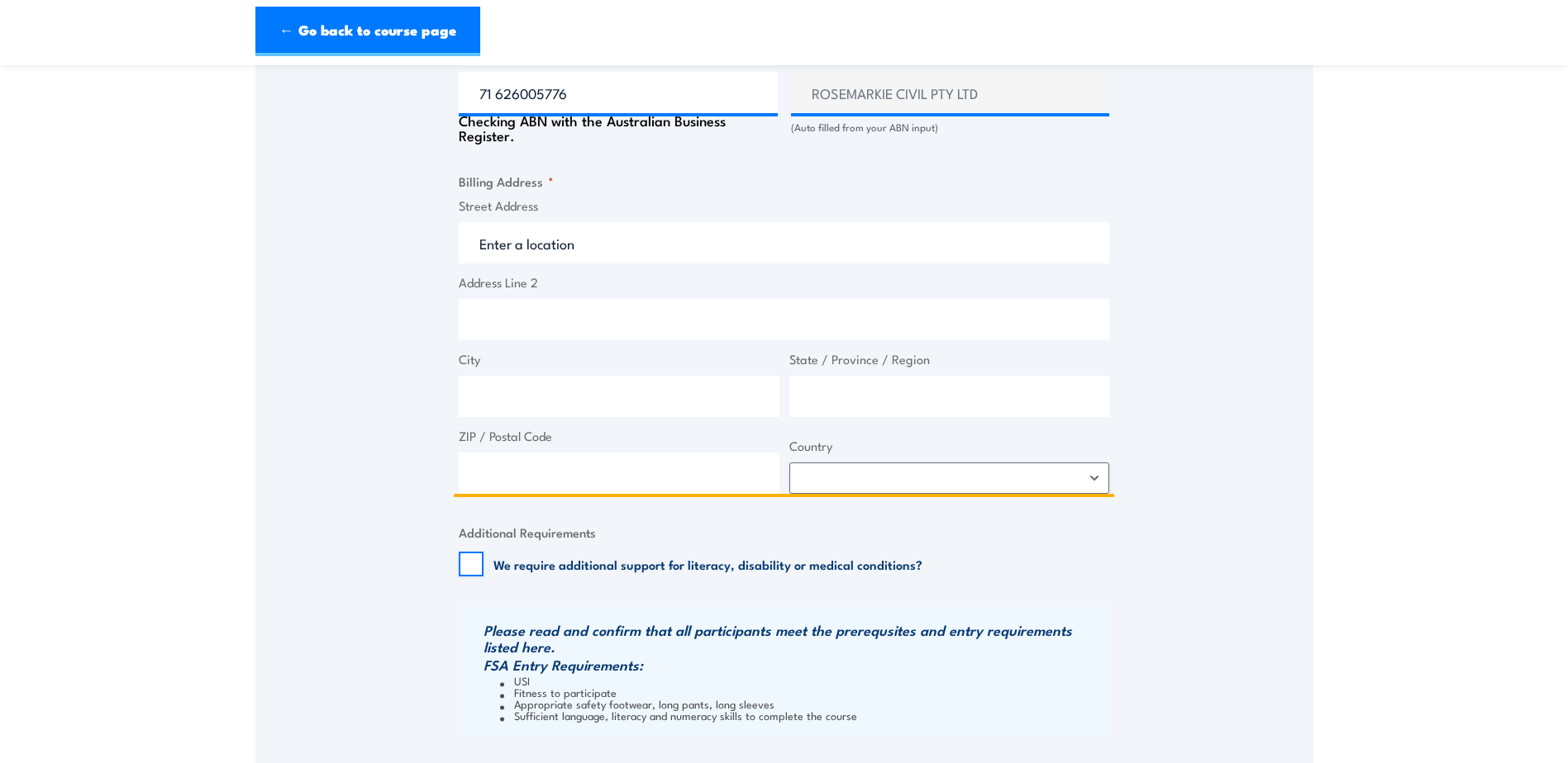
click at [644, 229] on input "Street Address" at bounding box center [784, 243] width 651 height 41
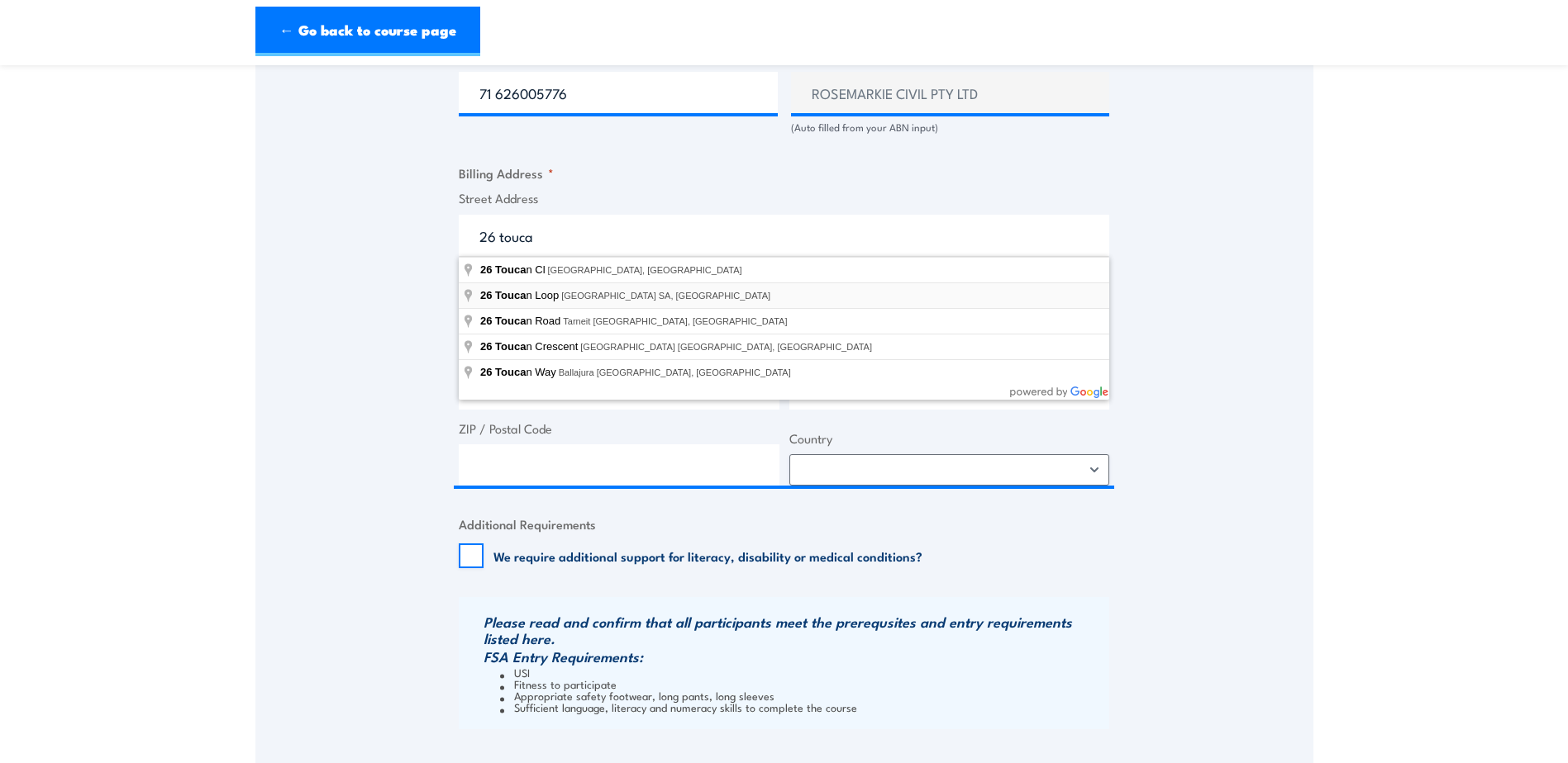
type input "[STREET_ADDRESS]"
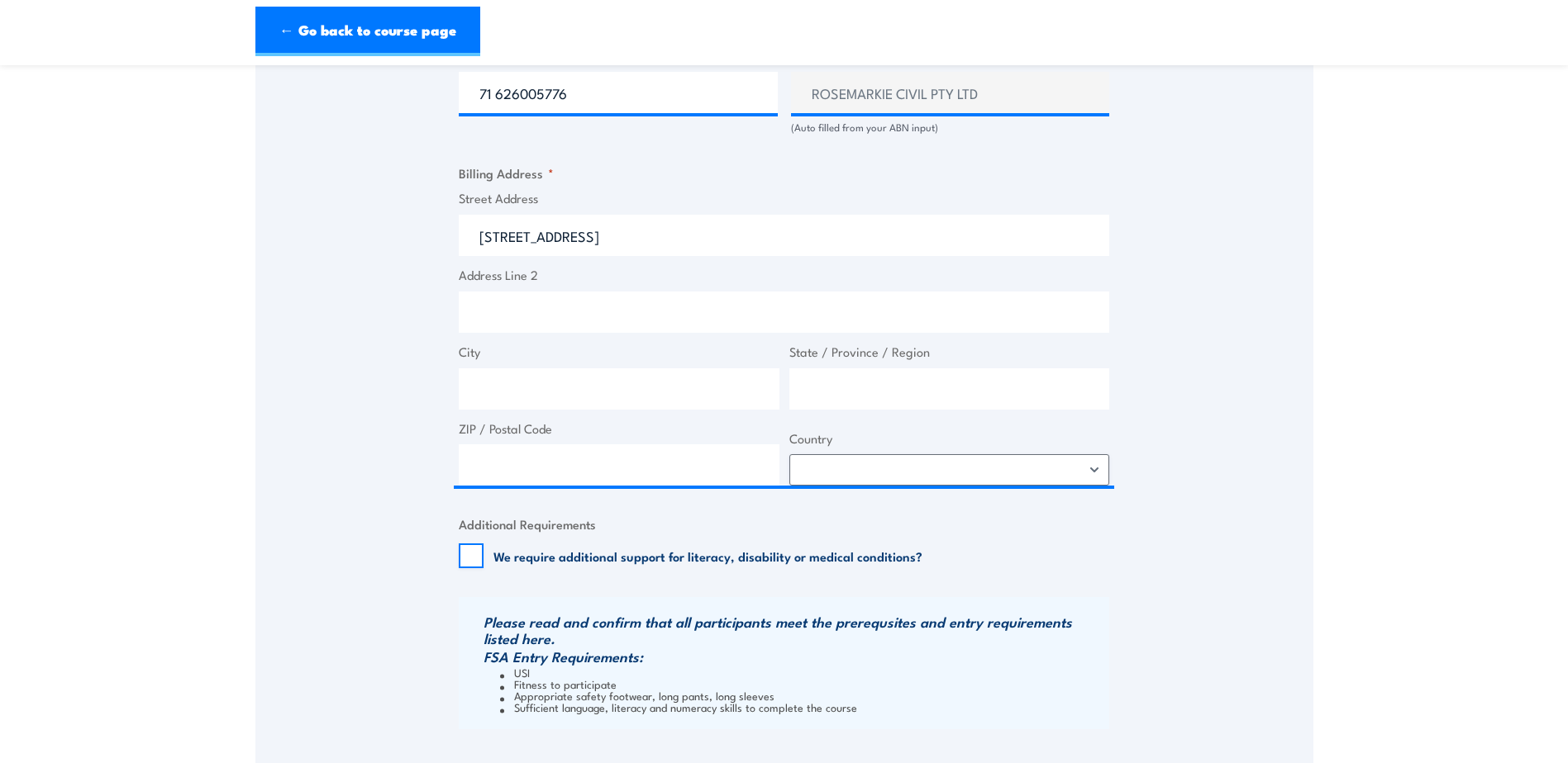
type input "26 Toucan Loop"
type input "[GEOGRAPHIC_DATA]"
type input "5173"
select select "[GEOGRAPHIC_DATA]"
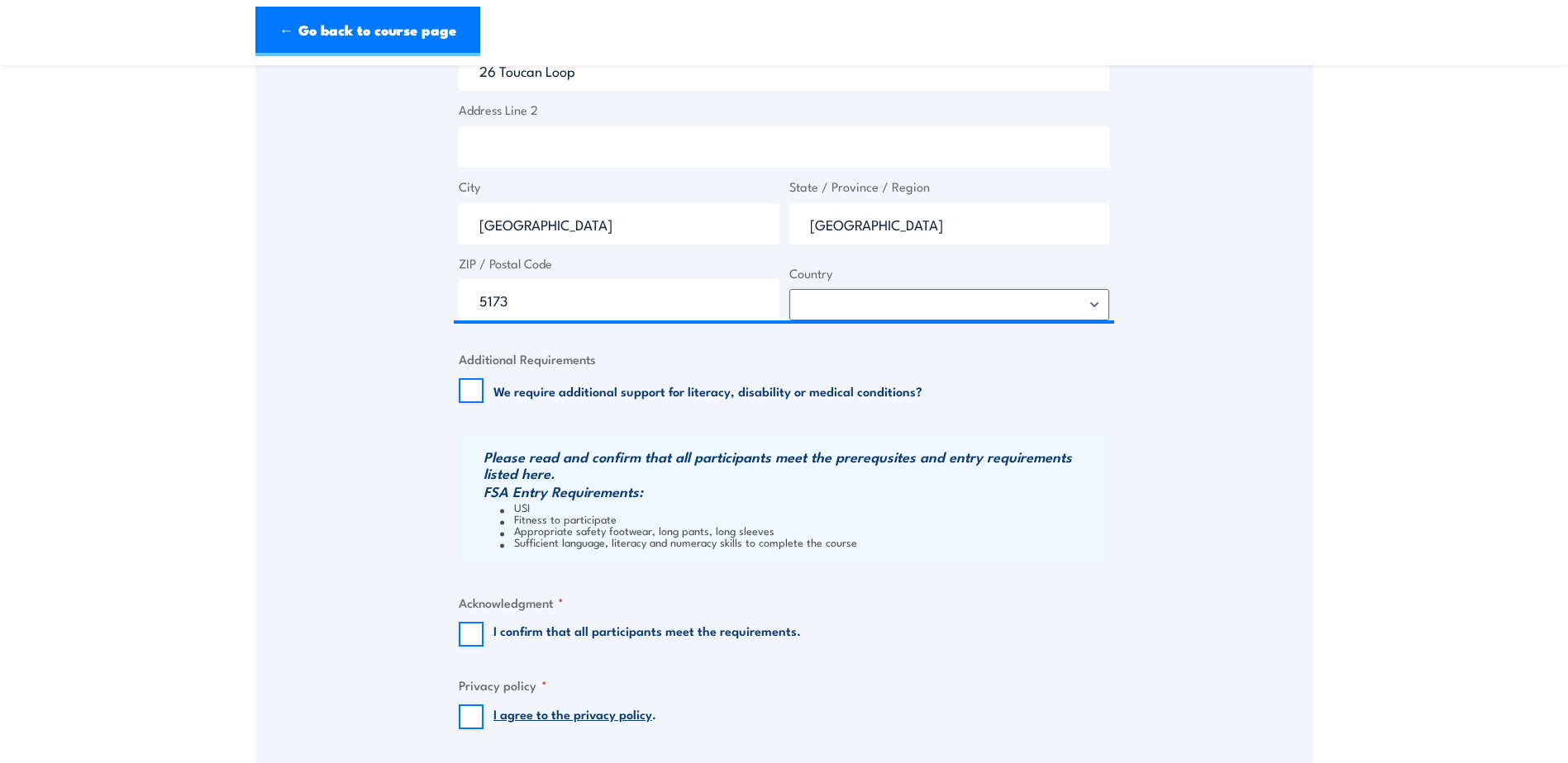
scroll to position [1487, 0]
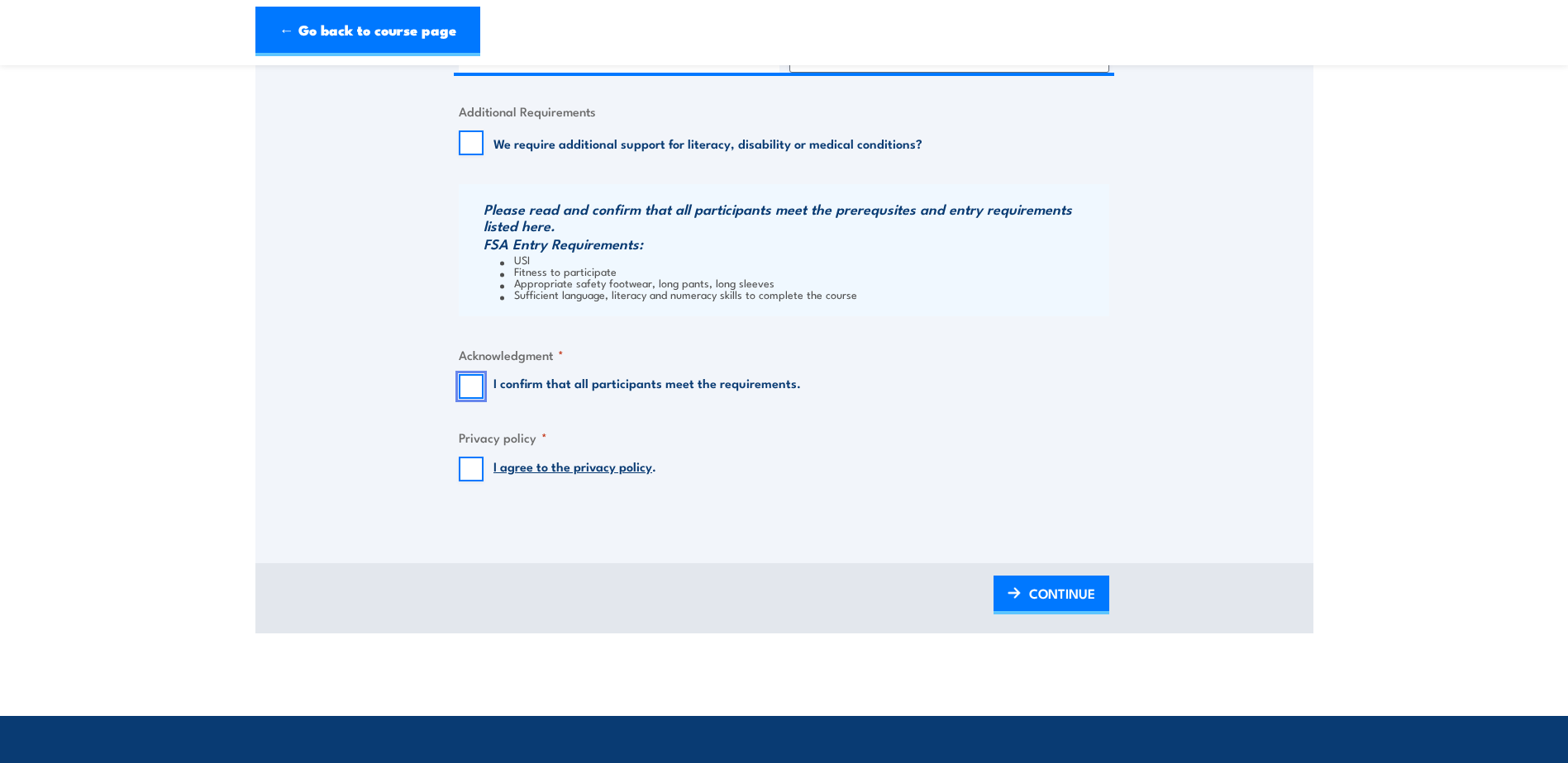
click at [478, 392] on input "I confirm that all participants meet the requirements." at bounding box center [471, 387] width 25 height 25
checkbox input "true"
click at [466, 472] on input "I agree to the privacy policy ." at bounding box center [471, 469] width 25 height 25
checkbox input "true"
click at [1018, 589] on img at bounding box center [1014, 593] width 13 height 11
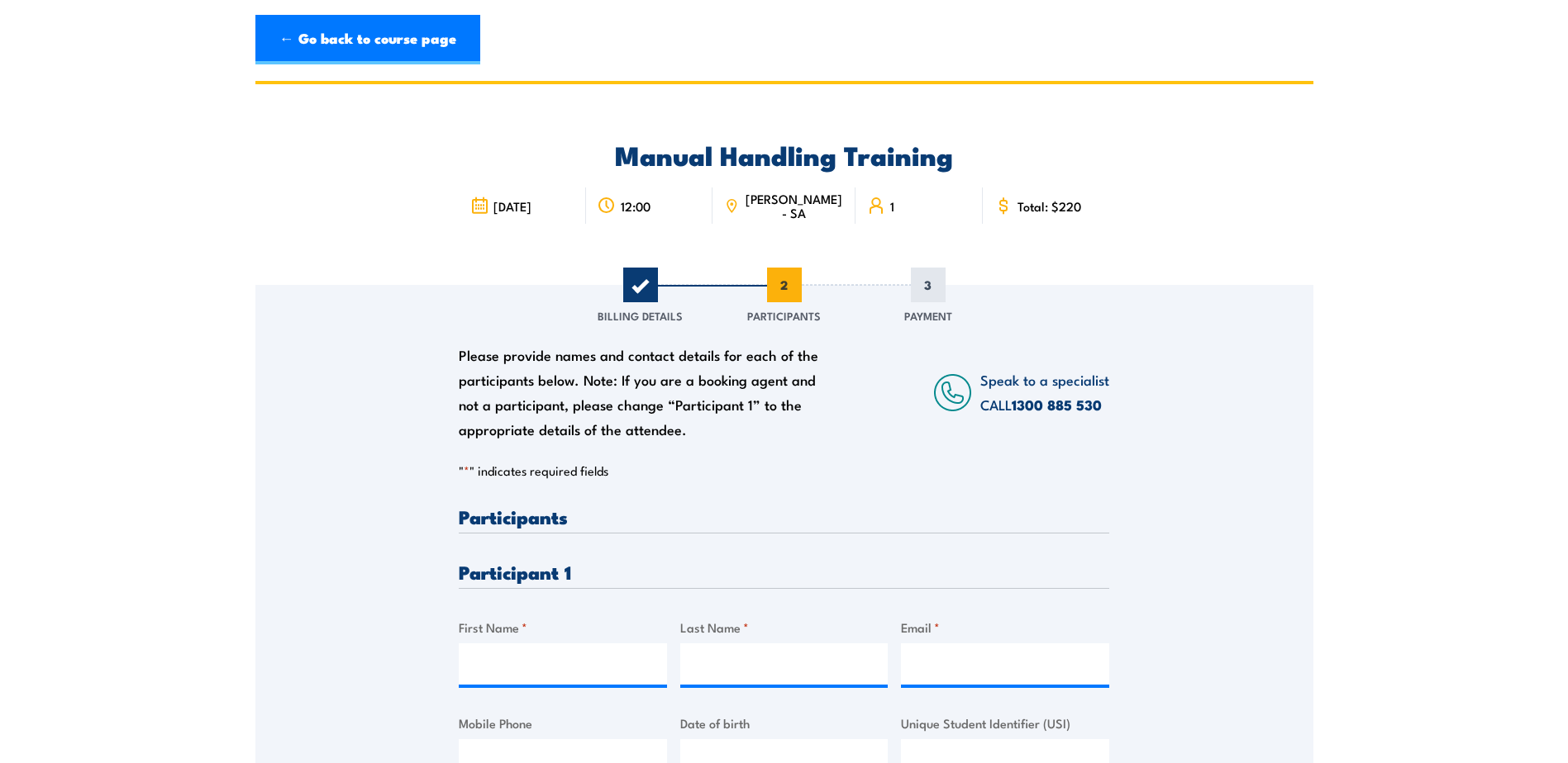
scroll to position [0, 0]
click at [626, 668] on input "First Name *" at bounding box center [563, 666] width 208 height 41
type input "[PERSON_NAME]"
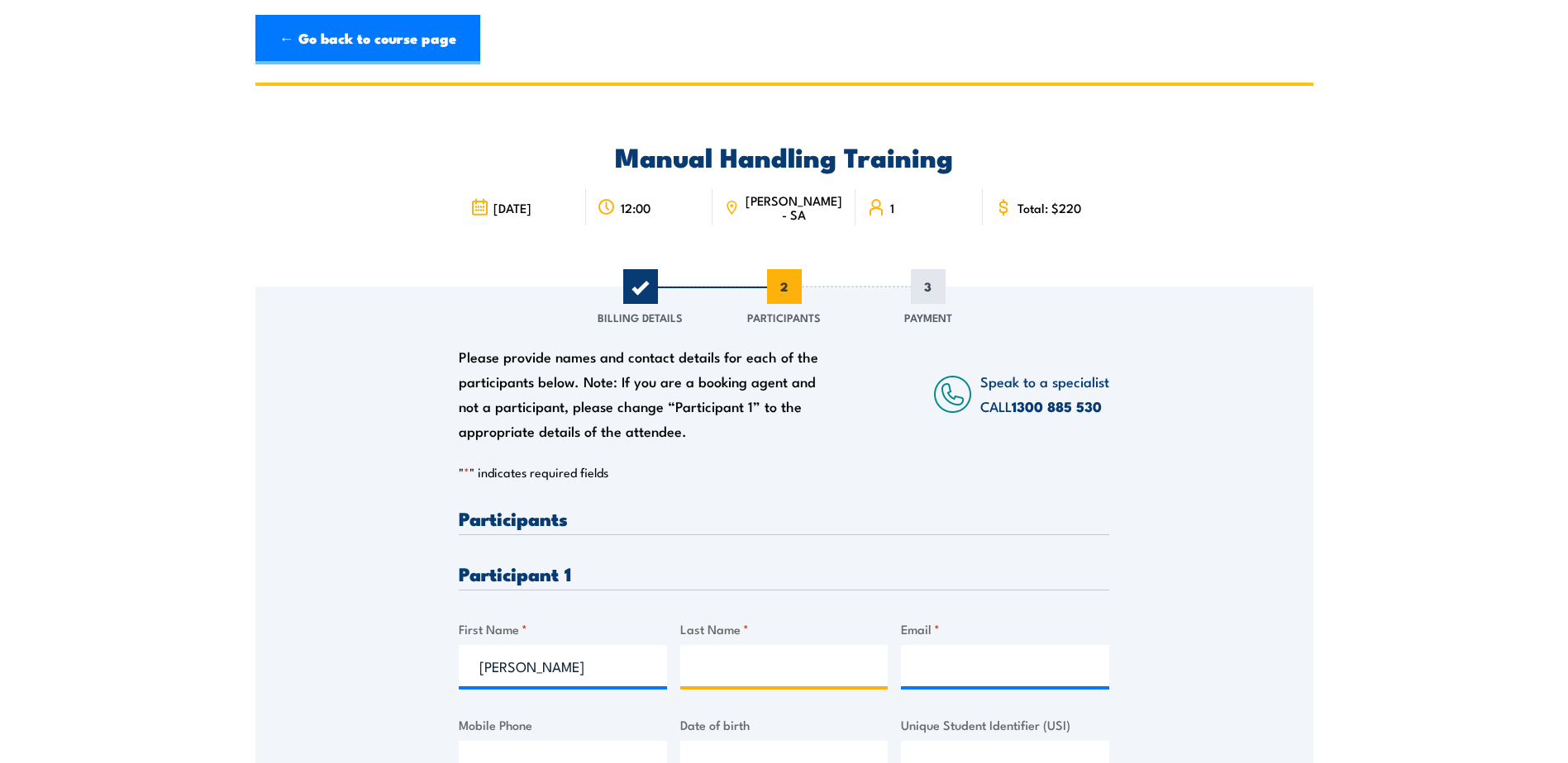
type input "Pitt"
type input "[EMAIL_ADDRESS][DOMAIN_NAME]"
type input "0434044155"
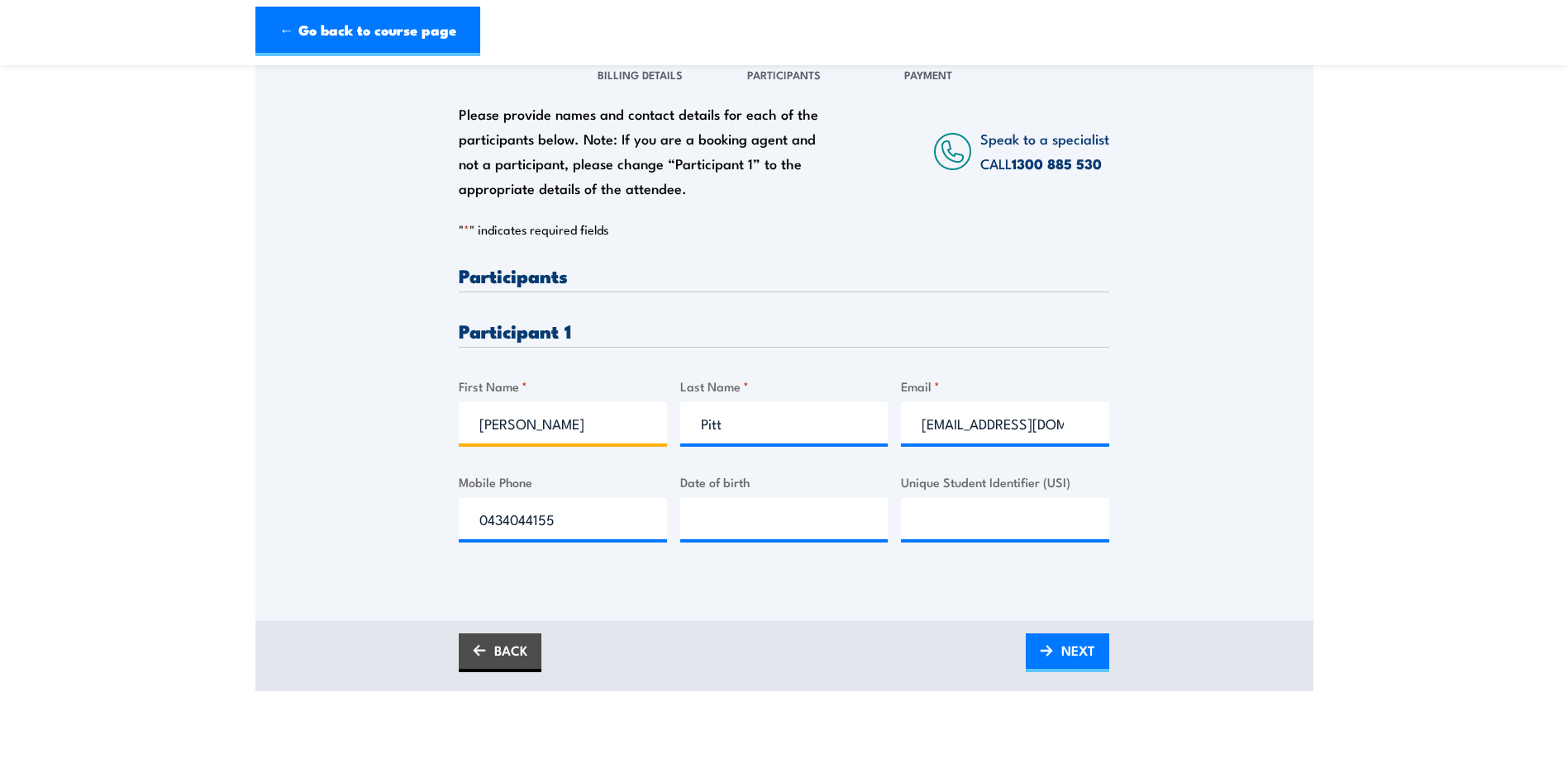
scroll to position [247, 0]
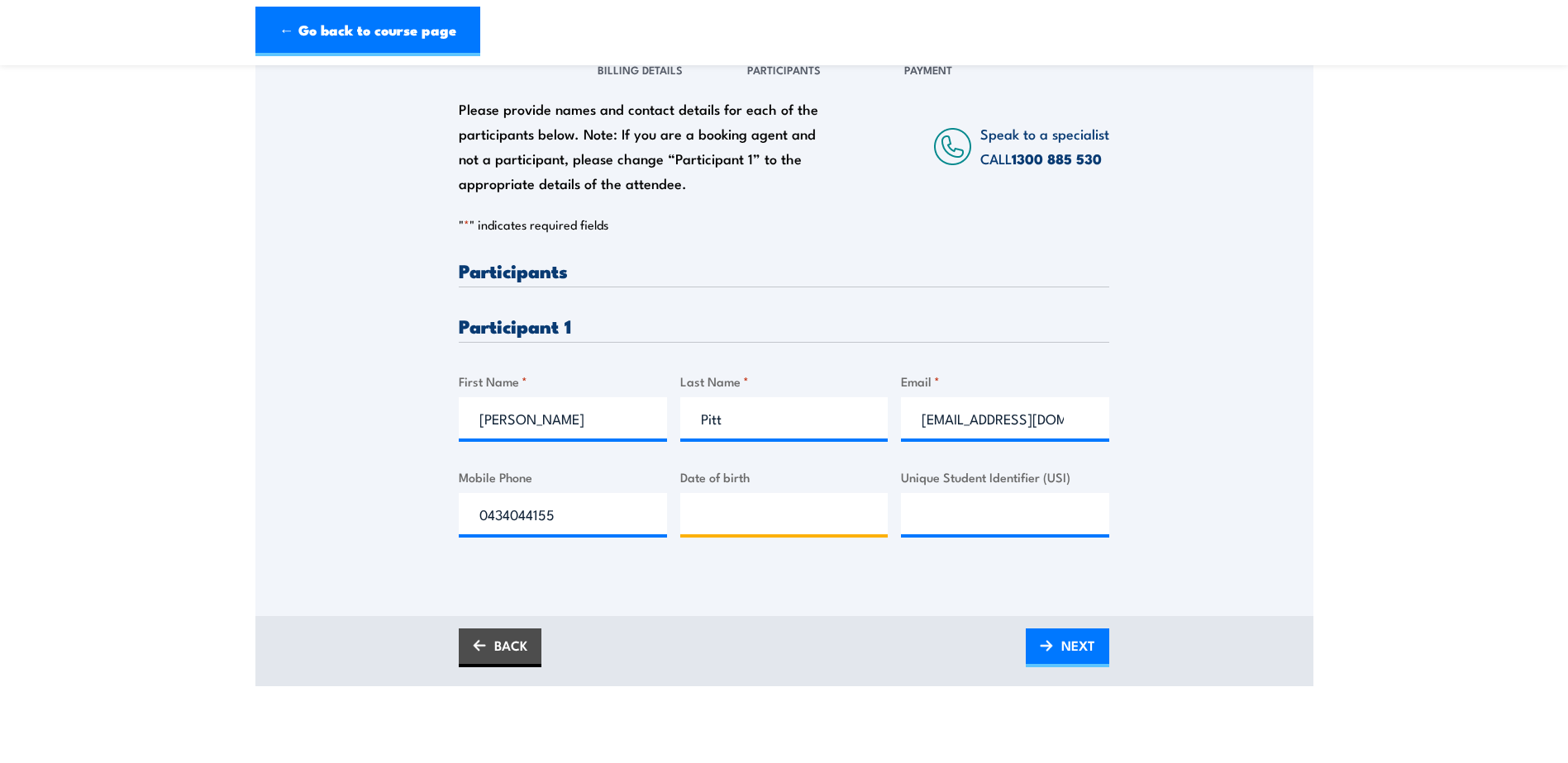
type input "__/__/____"
click at [805, 503] on input "__/__/____" at bounding box center [784, 514] width 208 height 41
type input "__/__/____"
click at [832, 507] on input "__/__/____" at bounding box center [784, 514] width 208 height 41
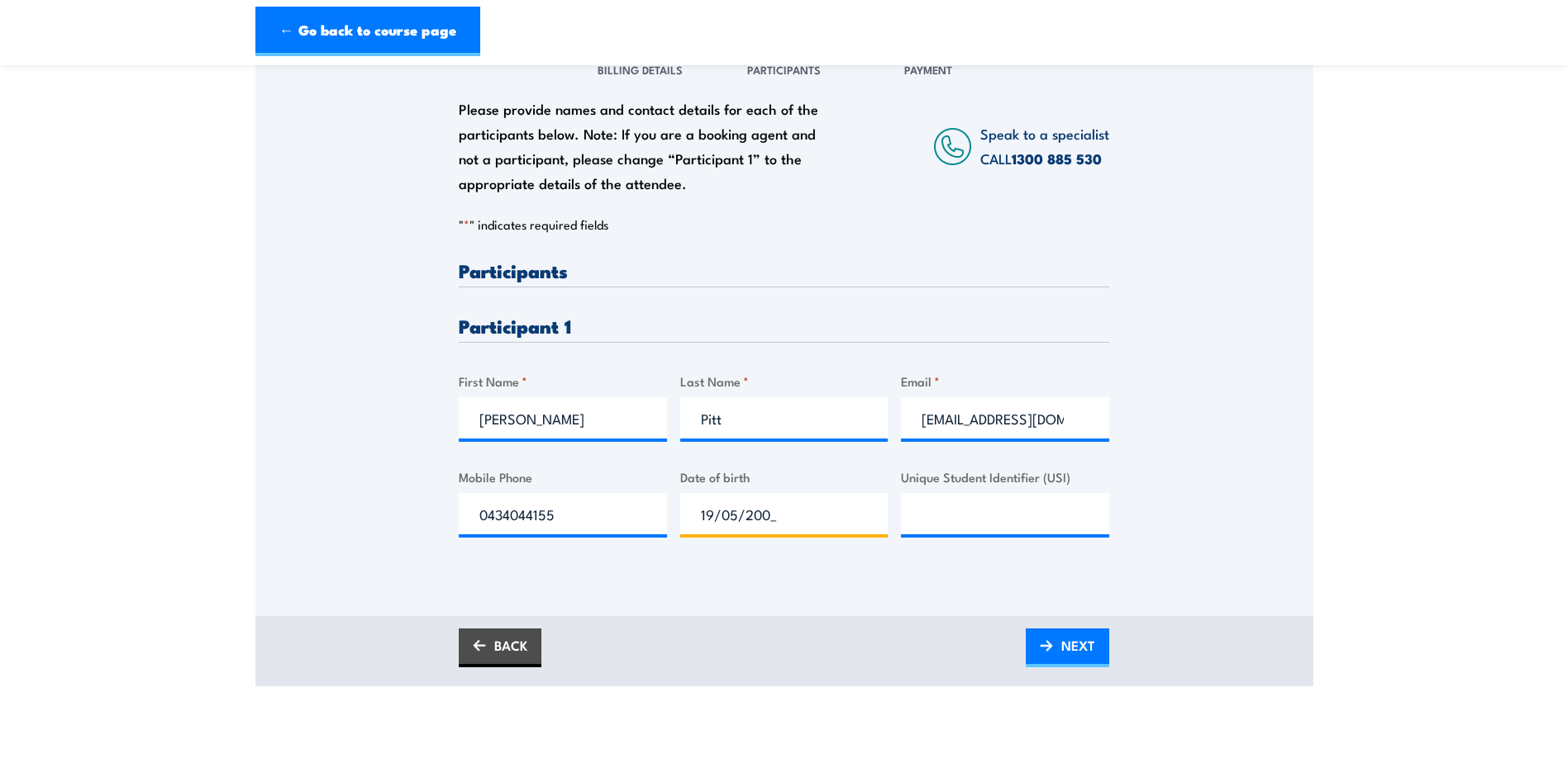
type input "[DATE]"
paste input "RLK76TDY24"
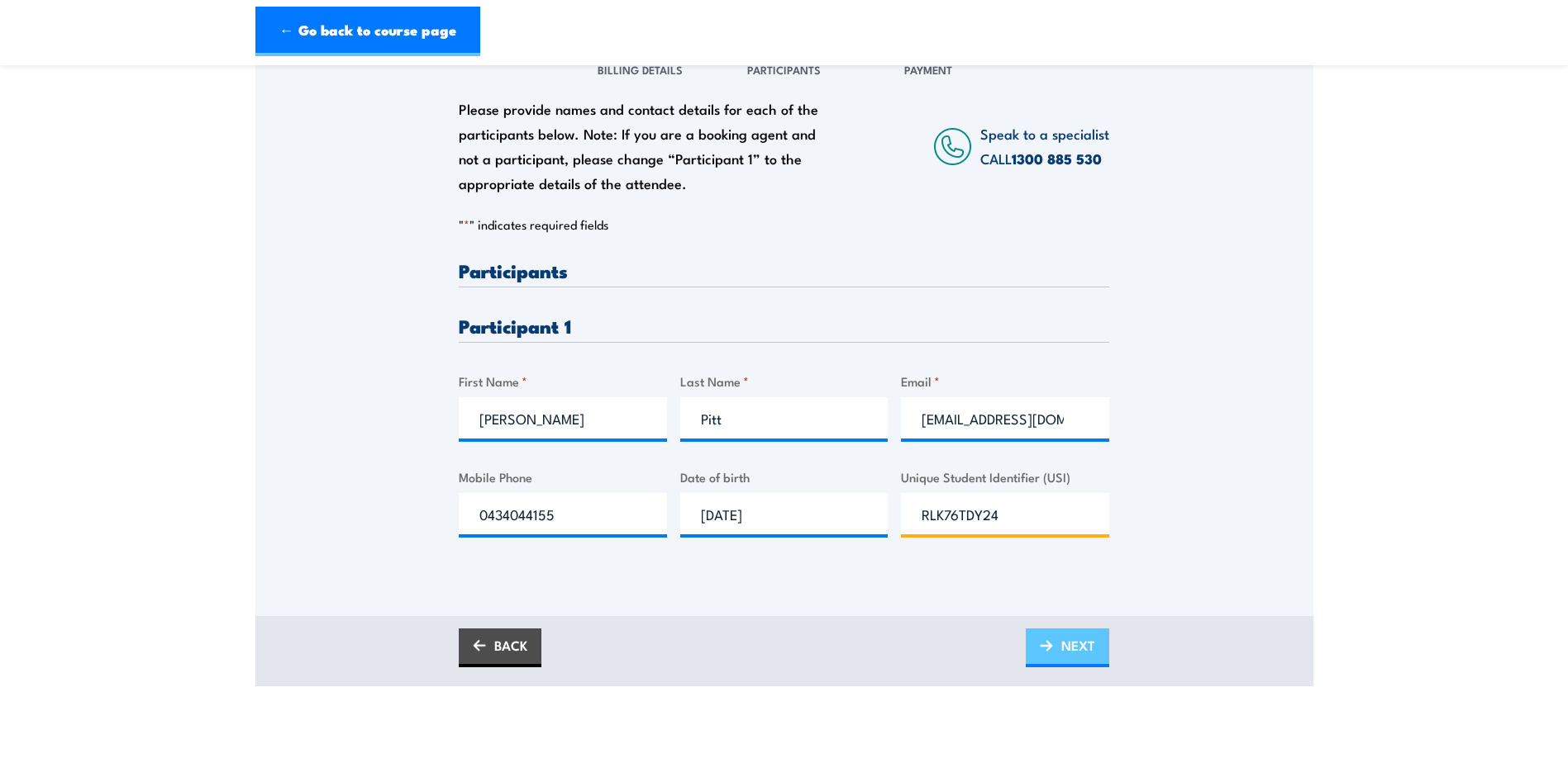
type input "RLK76TDY24"
click at [1050, 653] on link "NEXT" at bounding box center [1067, 648] width 83 height 39
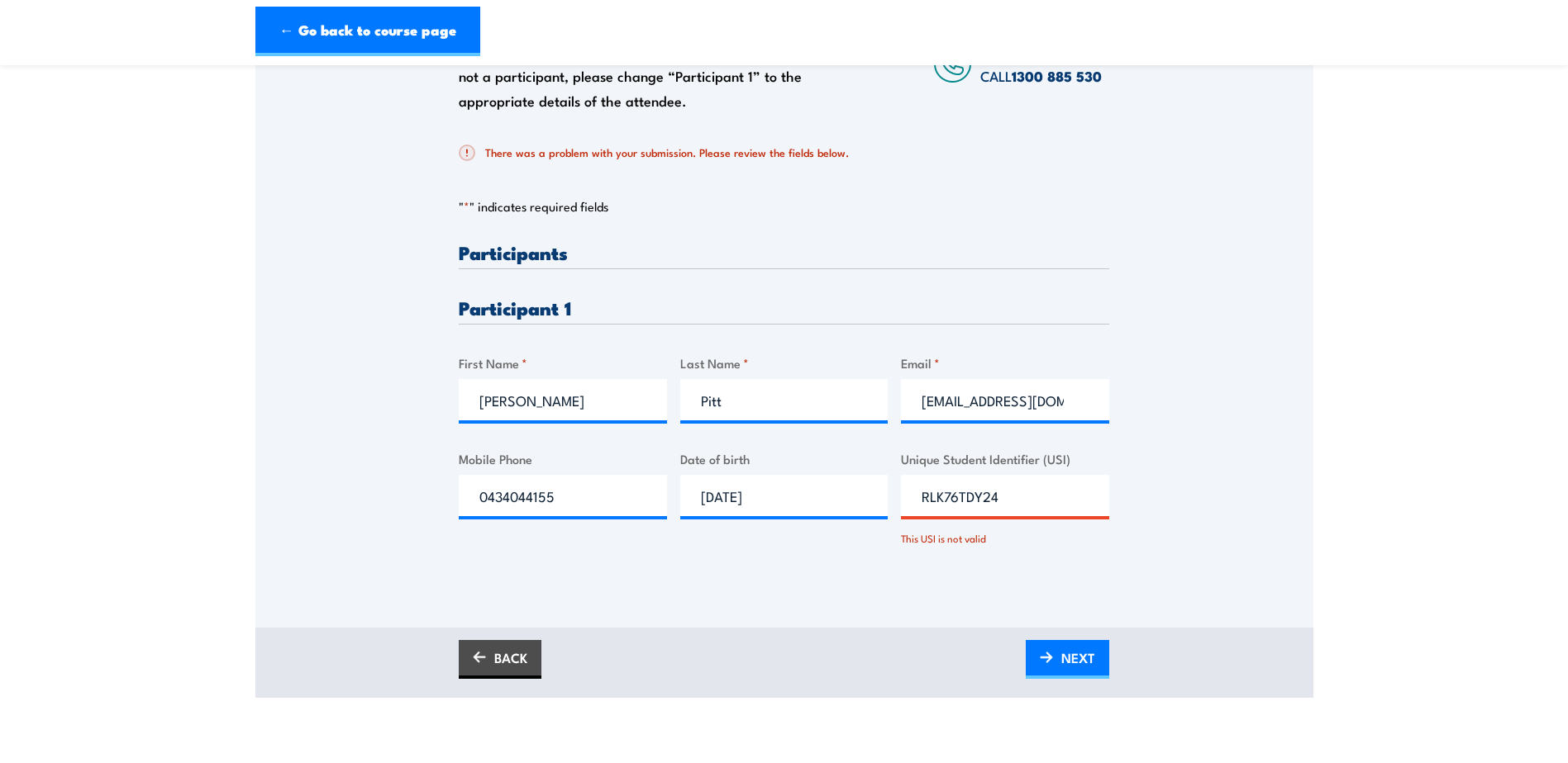
scroll to position [413, 0]
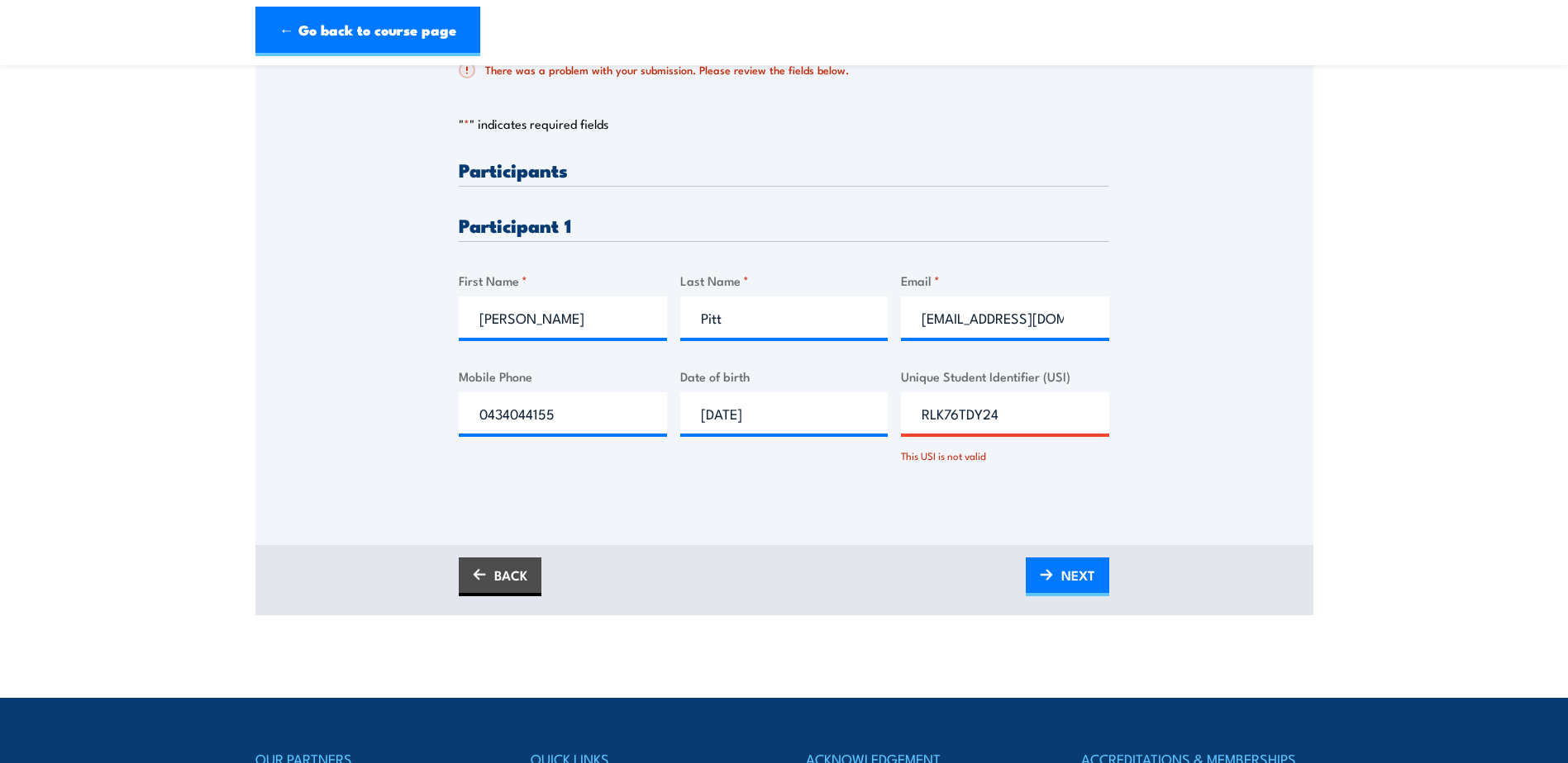
click at [1027, 418] on input "RLK76TDY24" at bounding box center [1005, 413] width 208 height 41
click at [1050, 574] on img at bounding box center [1045, 574] width 13 height 11
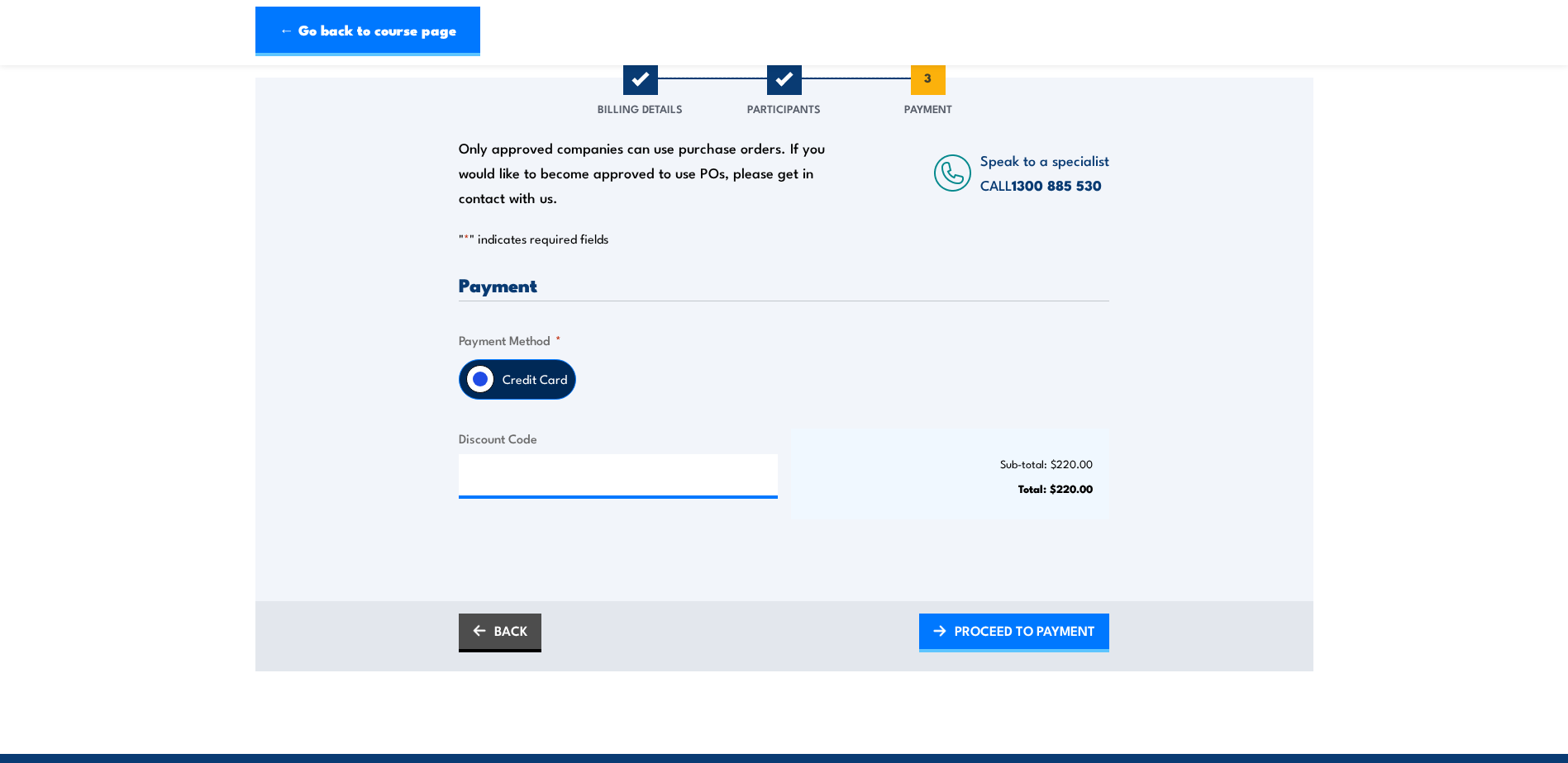
scroll to position [331, 0]
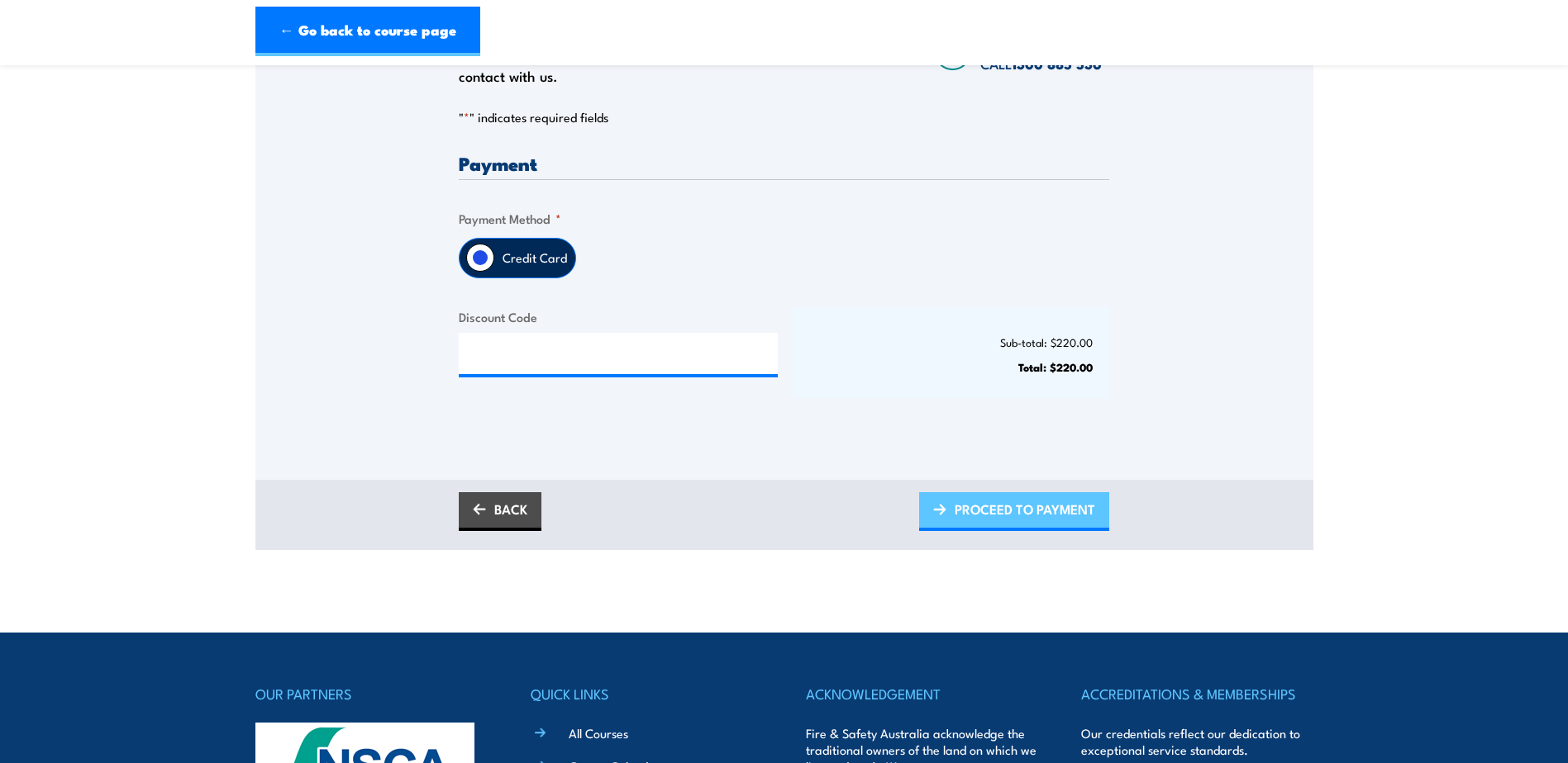
drag, startPoint x: 1034, startPoint y: 503, endPoint x: 1022, endPoint y: 503, distance: 12.0
click at [1032, 503] on span "PROCEED TO PAYMENT" at bounding box center [1024, 509] width 140 height 44
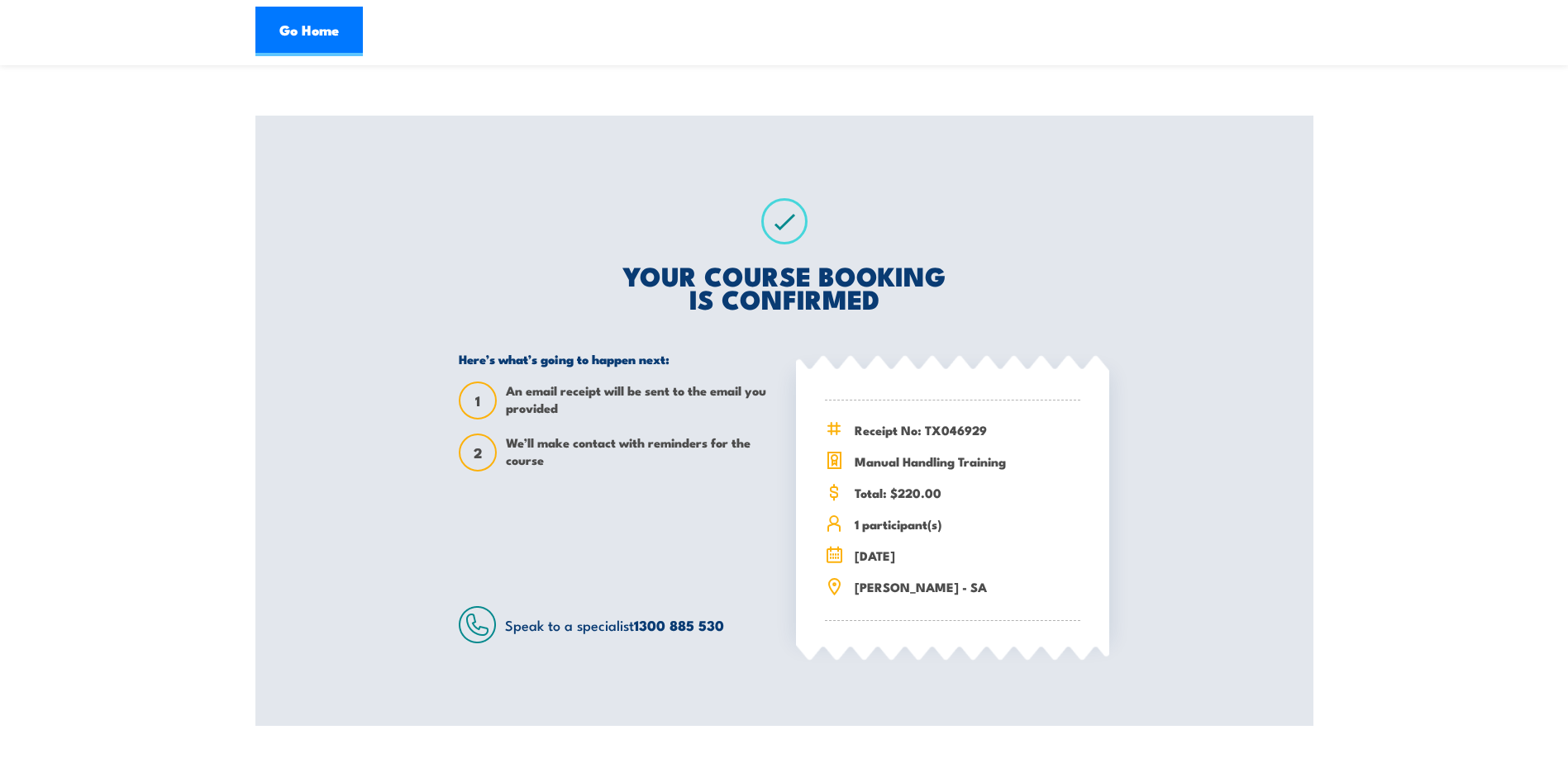
scroll to position [247, 0]
